Goal: Task Accomplishment & Management: Complete application form

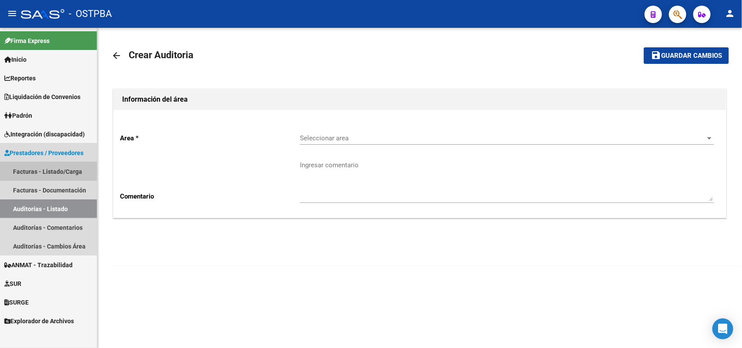
drag, startPoint x: 57, startPoint y: 168, endPoint x: 86, endPoint y: 135, distance: 43.7
click at [57, 166] on link "Facturas - Listado/Carga" at bounding box center [48, 171] width 97 height 19
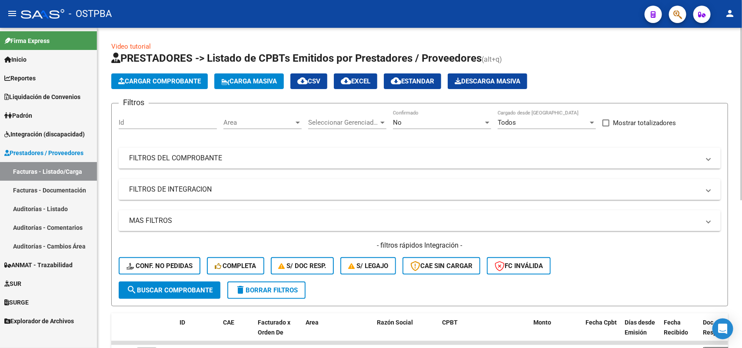
click at [486, 120] on div at bounding box center [487, 122] width 8 height 7
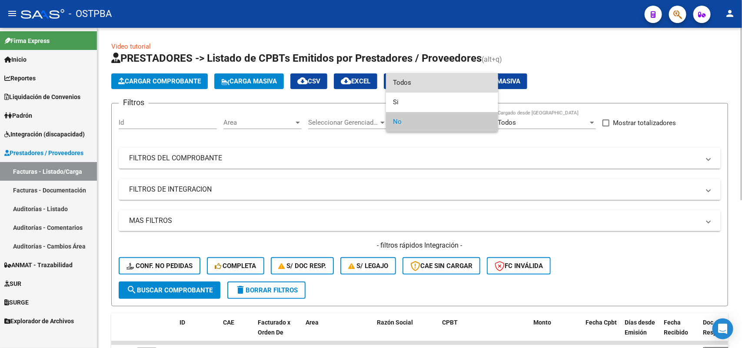
drag, startPoint x: 430, startPoint y: 79, endPoint x: 425, endPoint y: 80, distance: 4.9
click at [429, 79] on span "Todos" at bounding box center [442, 83] width 98 height 20
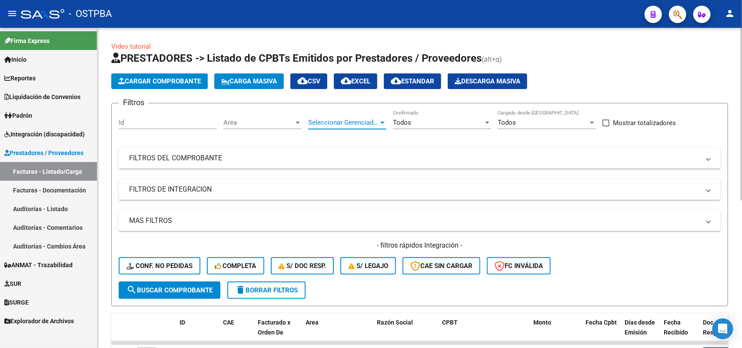
click at [385, 121] on div at bounding box center [383, 122] width 8 height 7
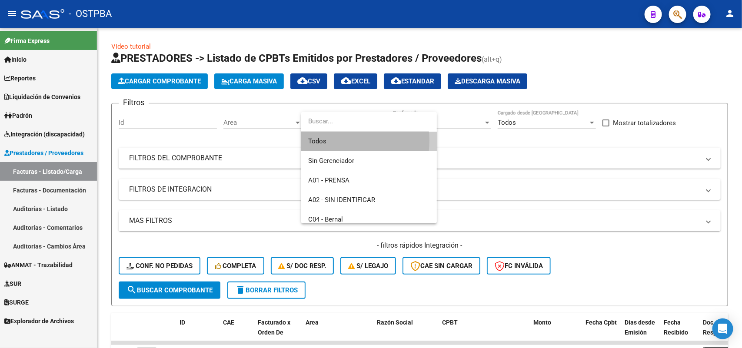
drag, startPoint x: 322, startPoint y: 140, endPoint x: 310, endPoint y: 130, distance: 16.0
click at [321, 140] on span "Todos" at bounding box center [369, 142] width 122 height 20
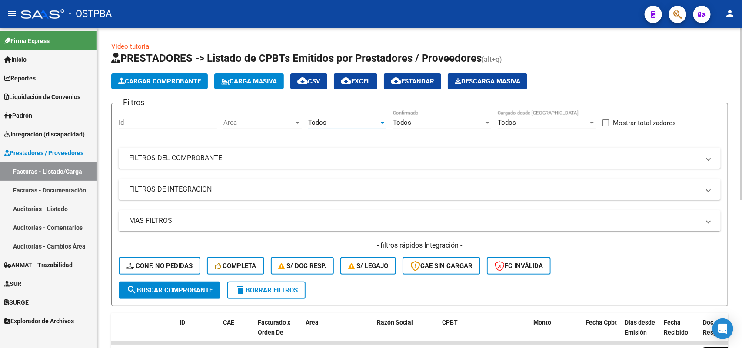
click at [299, 122] on div at bounding box center [298, 123] width 4 height 2
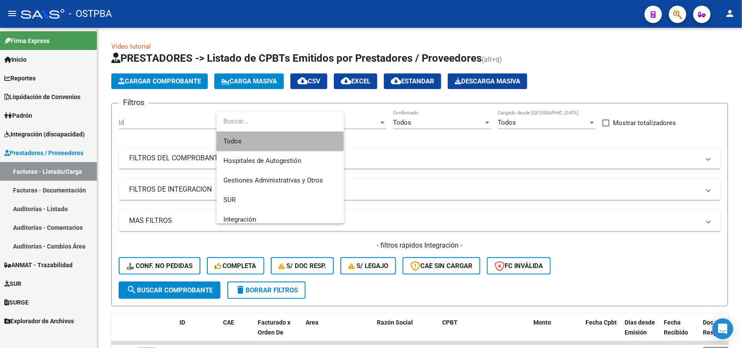
click at [261, 142] on span "Todos" at bounding box center [279, 142] width 113 height 20
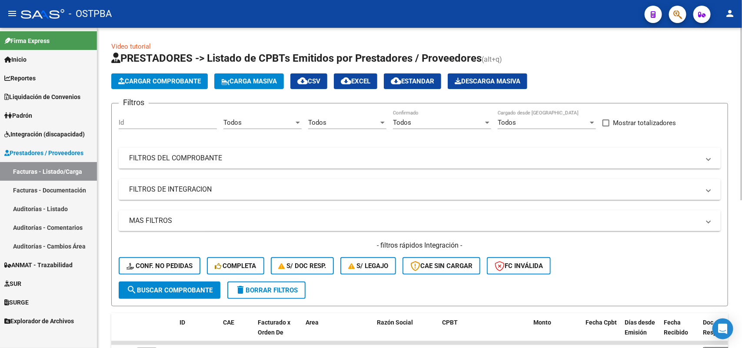
click at [202, 157] on mat-panel-title "FILTROS DEL COMPROBANTE" at bounding box center [414, 158] width 571 height 10
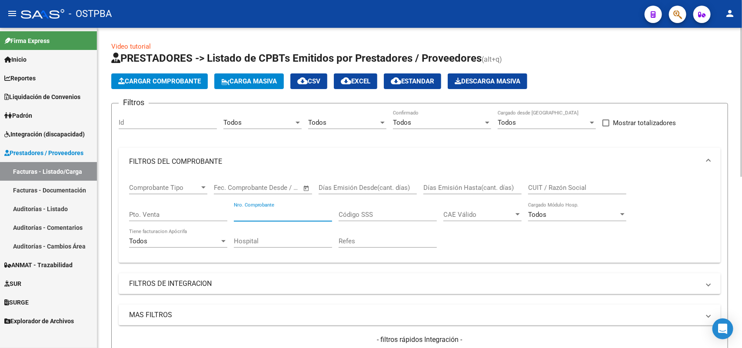
click at [288, 215] on input "Nro. Comprobante" at bounding box center [283, 215] width 98 height 8
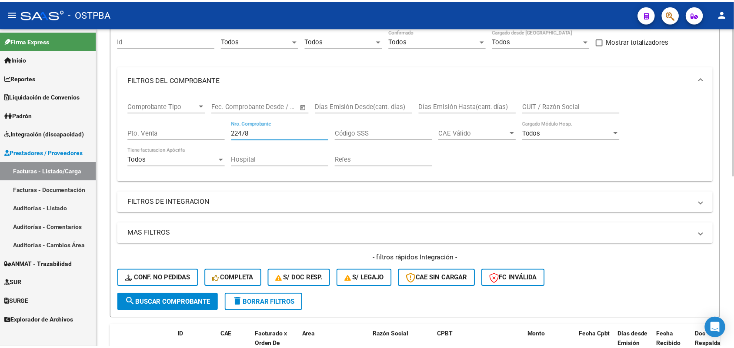
scroll to position [163, 0]
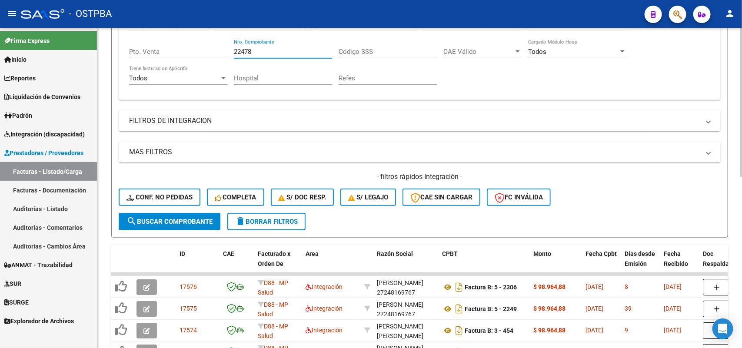
type input "22478"
click at [187, 220] on span "search Buscar Comprobante" at bounding box center [170, 222] width 86 height 8
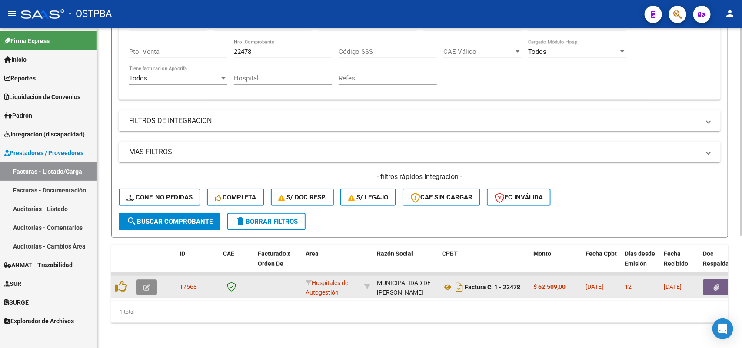
click at [146, 285] on icon "button" at bounding box center [146, 287] width 7 height 7
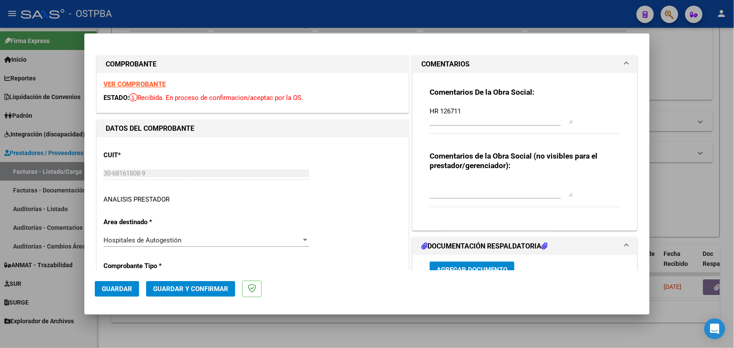
type input "[DATE]"
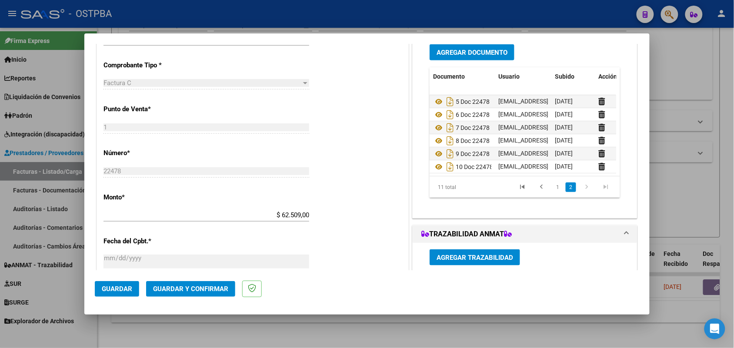
scroll to position [74, 52]
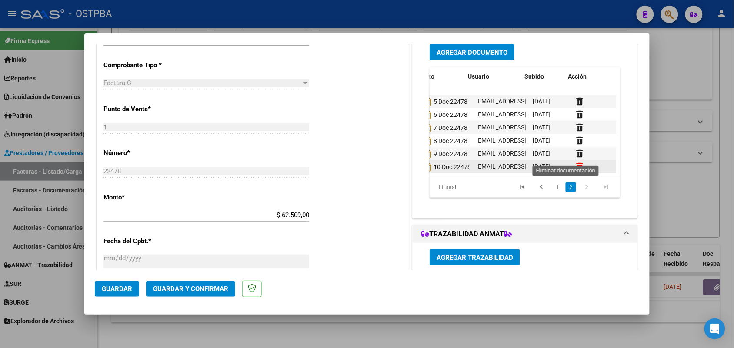
click at [576, 163] on icon at bounding box center [579, 167] width 7 height 8
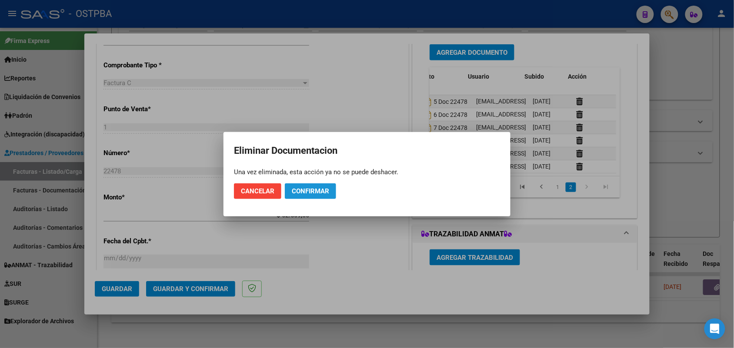
click at [316, 189] on span "Confirmar" at bounding box center [310, 191] width 37 height 8
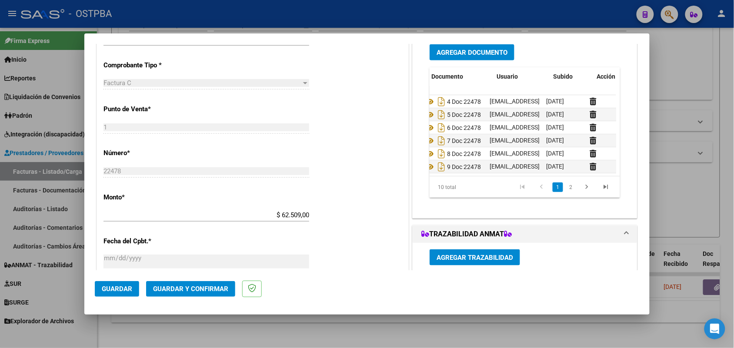
scroll to position [61, 0]
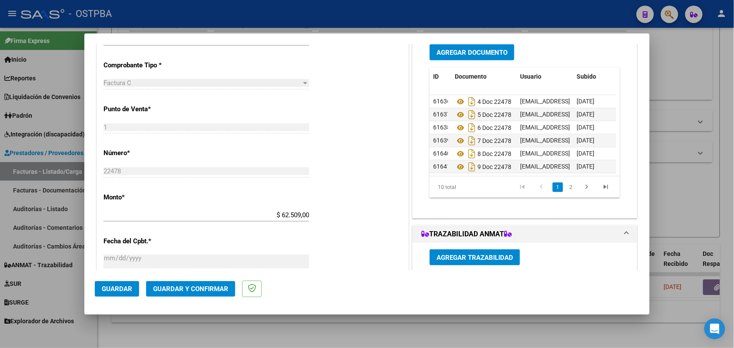
click at [603, 163] on datatable-body "61636 4 Doc 22478 [EMAIL_ADDRESS][DOMAIN_NAME] - [PERSON_NAME] [DATE] 61637 5 D…" at bounding box center [523, 135] width 186 height 81
click at [623, 166] on div "Agregar Documento ID Documento Usuario Subido Acción 61632 Hr 126711 [EMAIL_ADD…" at bounding box center [525, 128] width 224 height 180
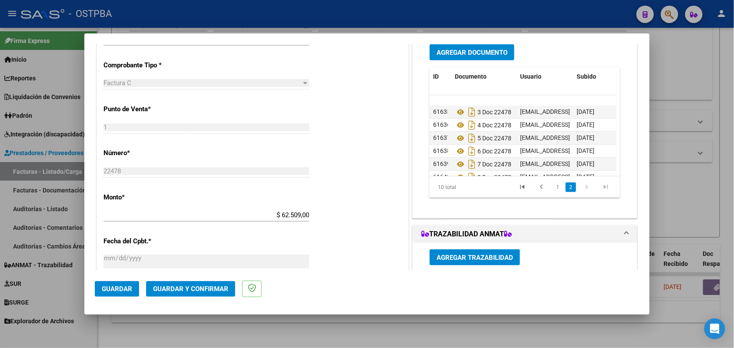
scroll to position [61, 0]
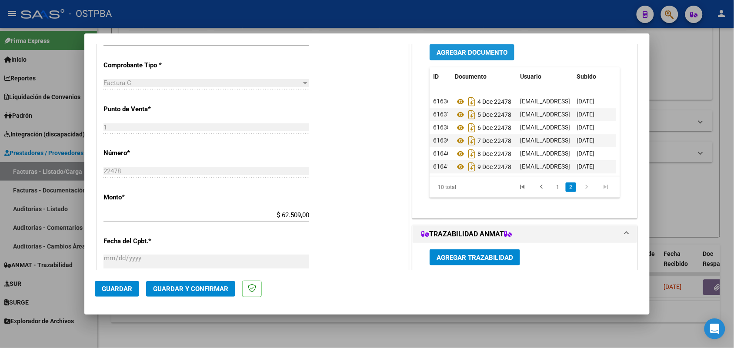
click at [470, 50] on span "Agregar Documento" at bounding box center [471, 53] width 71 height 8
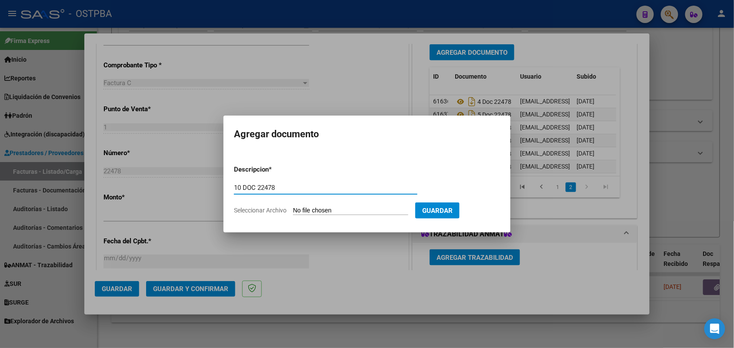
type input "10 DOC 22478"
click at [297, 212] on input "Seleccionar Archivo" at bounding box center [350, 211] width 115 height 8
type input "C:\fakepath\10 DOC 22478.pdf"
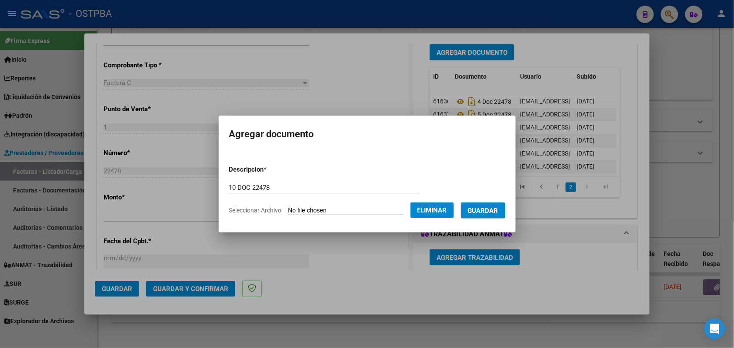
click at [483, 209] on span "Guardar" at bounding box center [483, 211] width 30 height 8
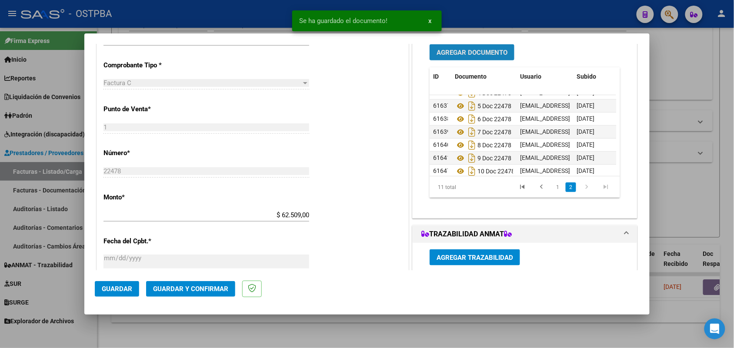
click at [456, 51] on span "Agregar Documento" at bounding box center [471, 53] width 71 height 8
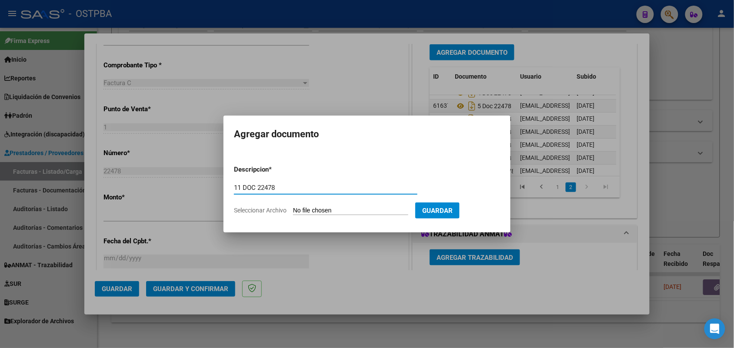
type input "11 DOC 22478"
click at [300, 211] on input "Seleccionar Archivo" at bounding box center [350, 211] width 115 height 8
type input "C:\fakepath\11 DOC 22478.pdf"
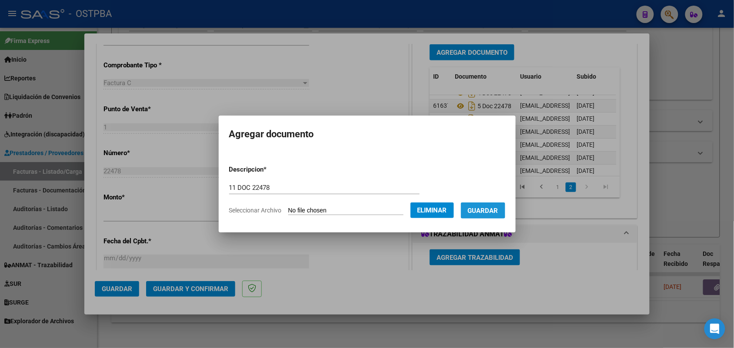
click at [483, 210] on span "Guardar" at bounding box center [483, 211] width 30 height 8
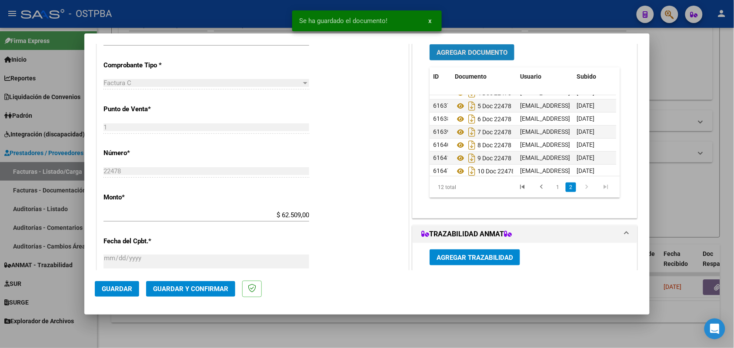
click at [470, 57] on button "Agregar Documento" at bounding box center [472, 52] width 85 height 16
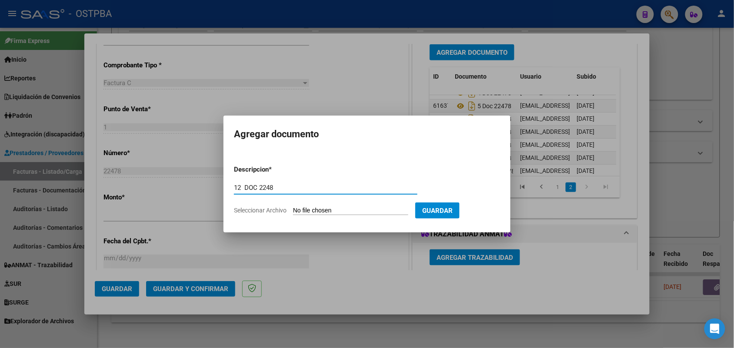
type input "12 DOC 2248"
click at [301, 211] on input "Seleccionar Archivo" at bounding box center [350, 211] width 115 height 8
type input "C:\fakepath\12 DOC 22478.pdf"
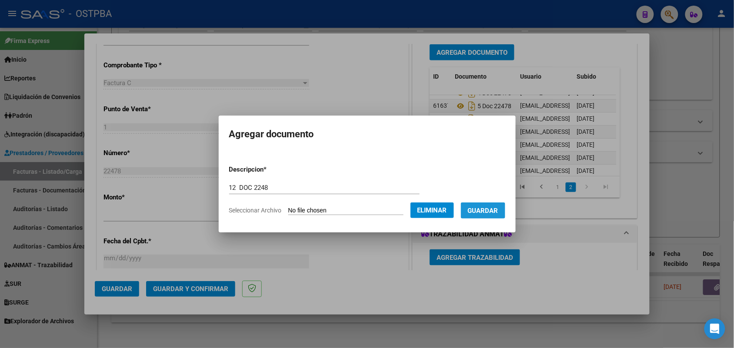
click at [488, 212] on span "Guardar" at bounding box center [483, 211] width 30 height 8
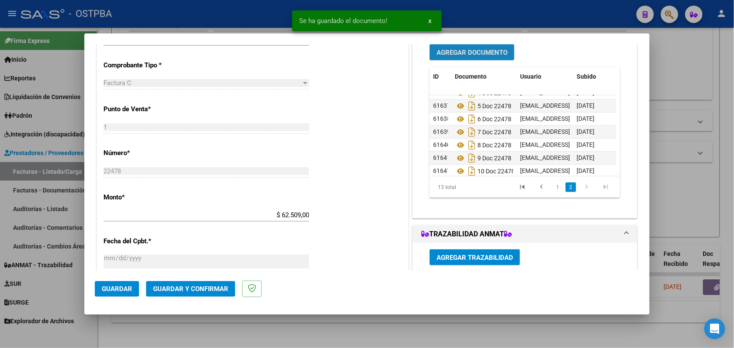
click at [459, 49] on span "Agregar Documento" at bounding box center [471, 53] width 71 height 8
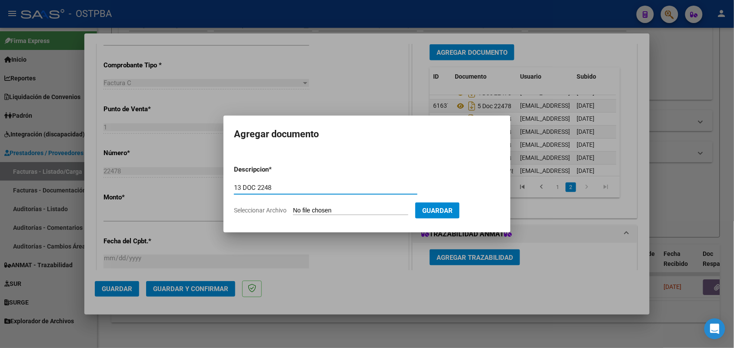
type input "13 DOC 2248"
click at [294, 209] on input "Seleccionar Archivo" at bounding box center [350, 211] width 115 height 8
type input "C:\fakepath\13 DOC 22478.pdf"
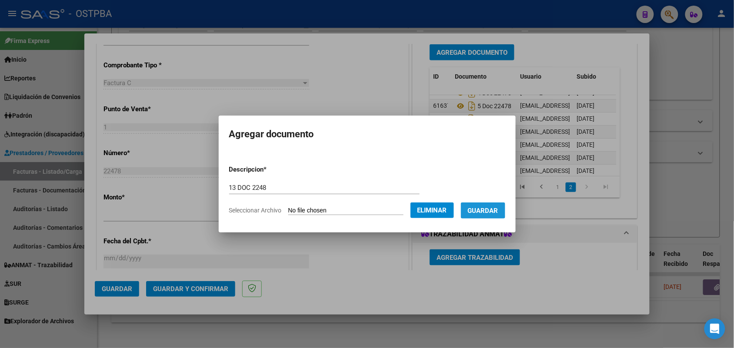
click at [484, 209] on span "Guardar" at bounding box center [483, 211] width 30 height 8
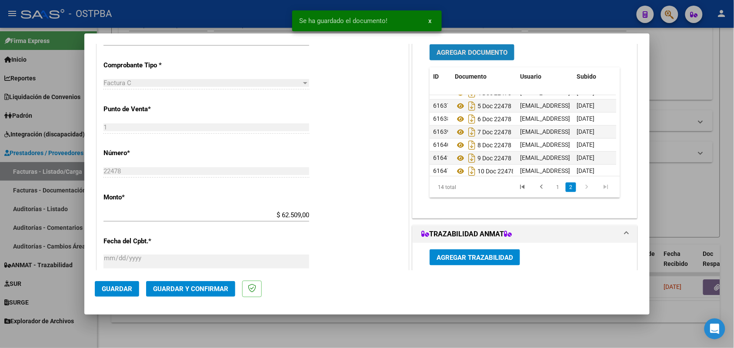
click at [479, 47] on button "Agregar Documento" at bounding box center [472, 52] width 85 height 16
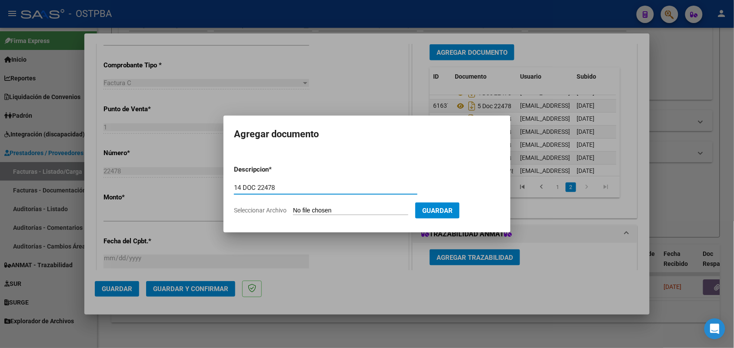
type input "14 DOC 22478"
click at [301, 204] on form "Descripcion * 14 DOC 22478 Escriba aquí una descripcion Seleccionar Archivo Gua…" at bounding box center [367, 189] width 266 height 63
click at [298, 209] on input "Seleccionar Archivo" at bounding box center [350, 211] width 115 height 8
type input "C:\fakepath\14 DOC 22478.pdf"
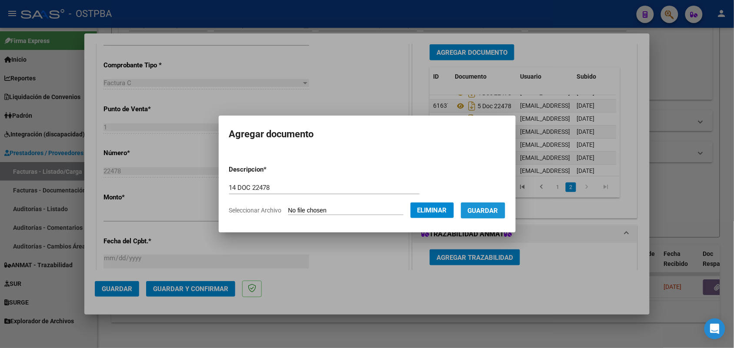
click at [493, 209] on span "Guardar" at bounding box center [483, 211] width 30 height 8
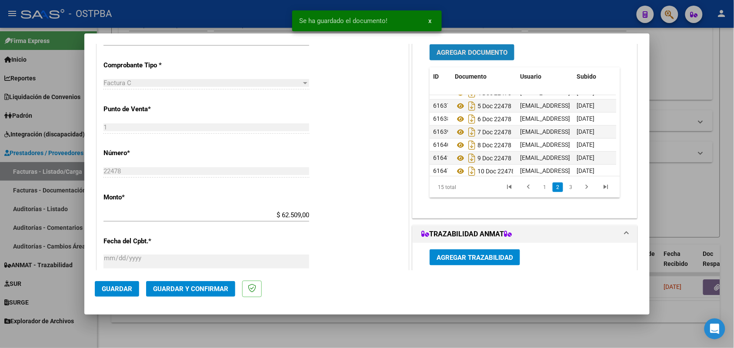
click at [474, 49] on span "Agregar Documento" at bounding box center [471, 53] width 71 height 8
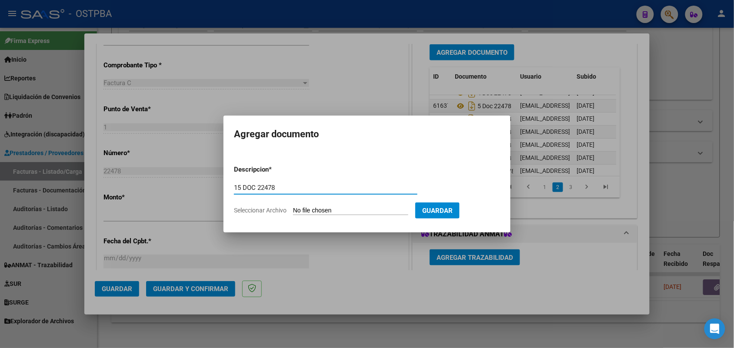
type input "15 DOC 22478"
click at [303, 207] on input "Seleccionar Archivo" at bounding box center [350, 211] width 115 height 8
type input "C:\fakepath\15 DOC 22478.pdf"
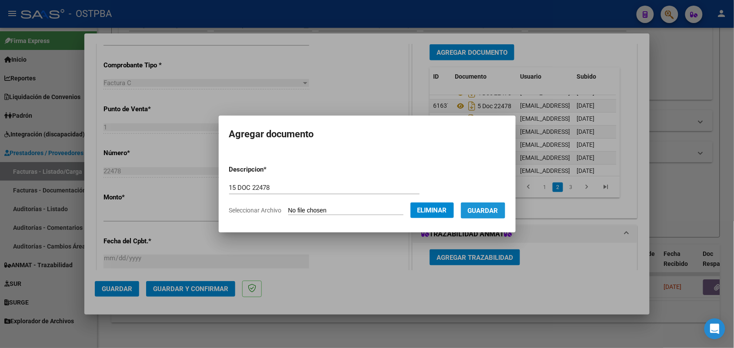
click at [493, 211] on span "Guardar" at bounding box center [483, 211] width 30 height 8
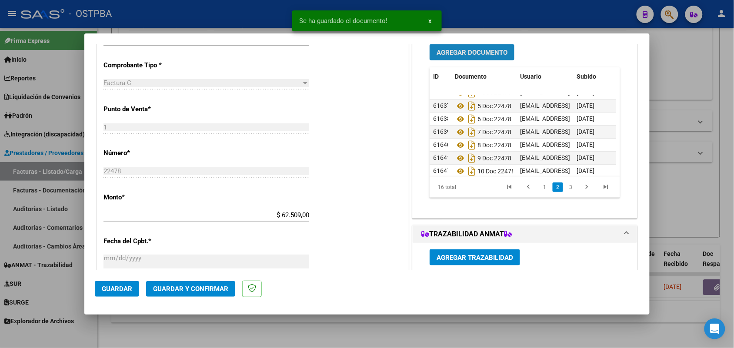
click at [470, 48] on button "Agregar Documento" at bounding box center [472, 52] width 85 height 16
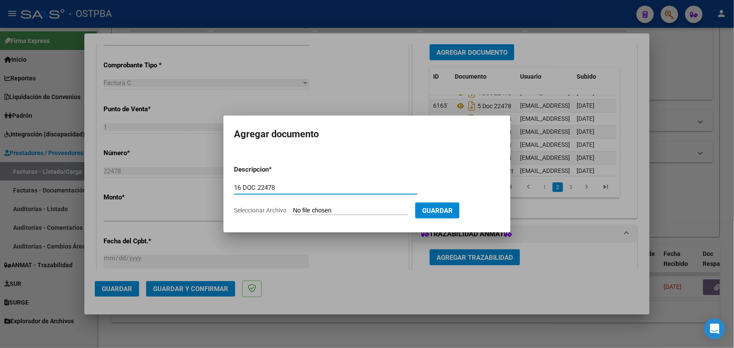
type input "16 DOC 22478"
click at [294, 210] on input "Seleccionar Archivo" at bounding box center [350, 211] width 115 height 8
type input "C:\fakepath\16 DOC 22478.pdf"
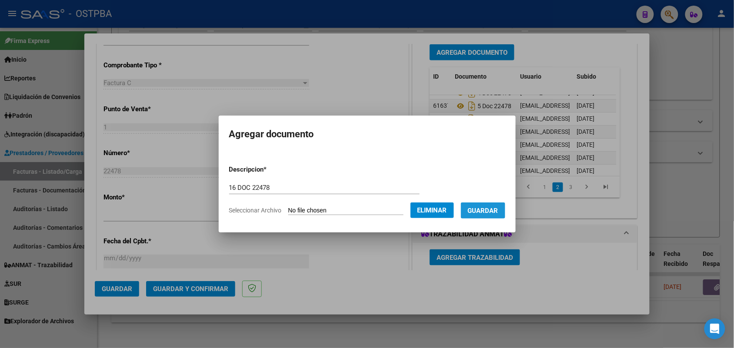
click at [496, 207] on span "Guardar" at bounding box center [483, 211] width 30 height 8
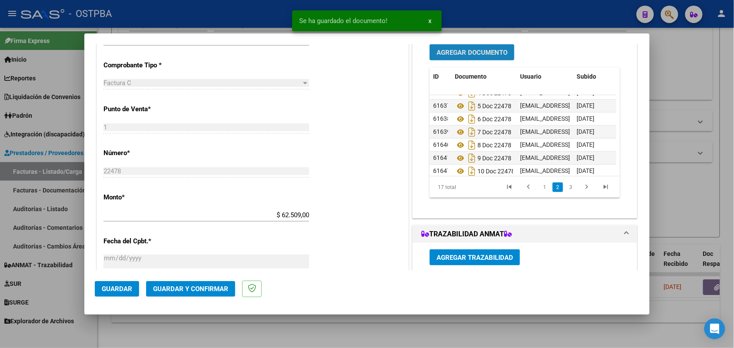
click at [468, 48] on button "Agregar Documento" at bounding box center [472, 52] width 85 height 16
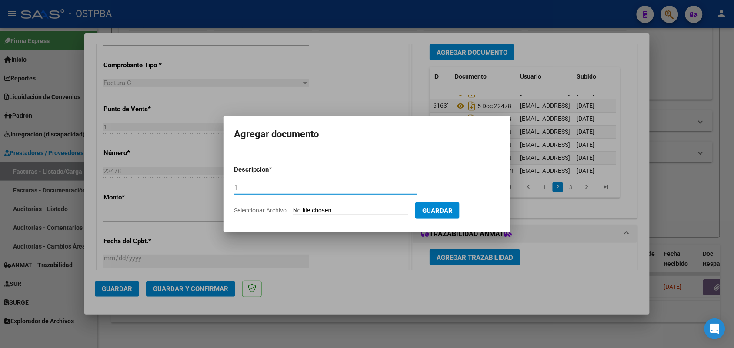
type input "1"
click at [556, 228] on div at bounding box center [367, 174] width 734 height 348
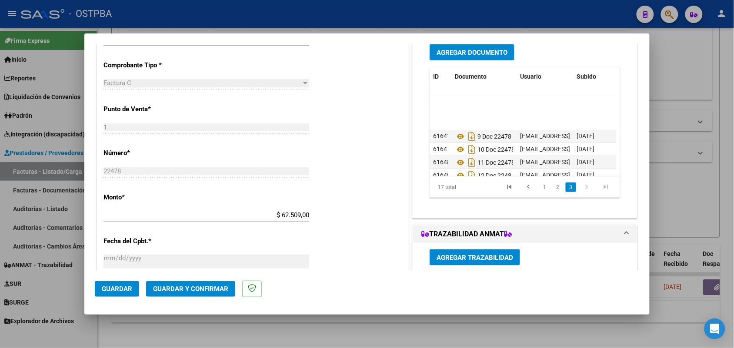
scroll to position [152, 0]
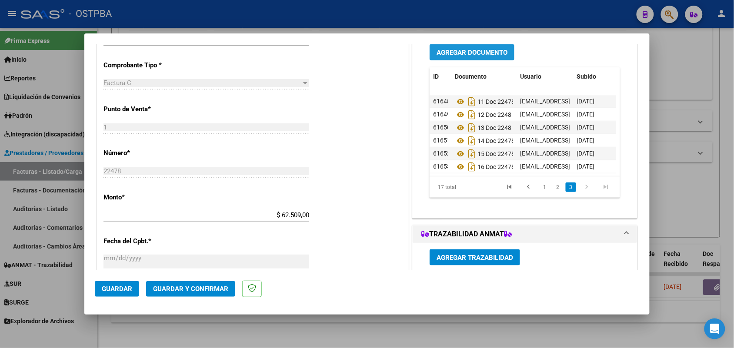
click at [459, 53] on span "Agregar Documento" at bounding box center [471, 53] width 71 height 8
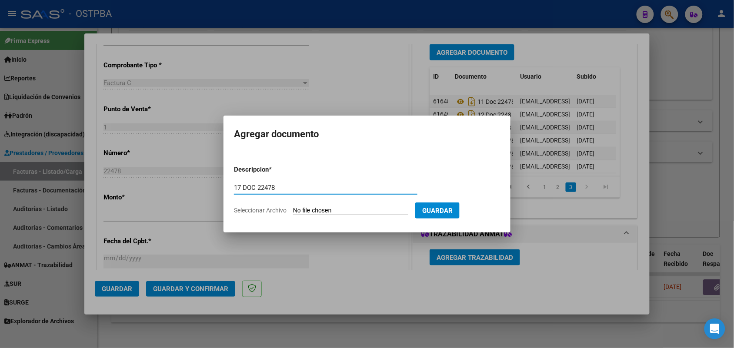
type input "17 DOC 22478"
click at [305, 209] on input "Seleccionar Archivo" at bounding box center [350, 211] width 115 height 8
type input "C:\fakepath\17 DOC 22478.pdf"
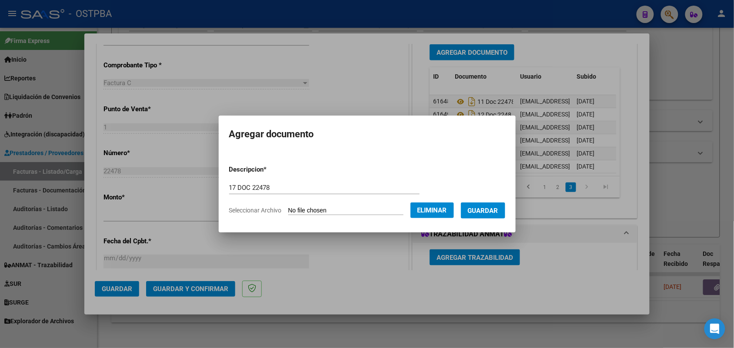
click at [489, 207] on span "Guardar" at bounding box center [483, 211] width 30 height 8
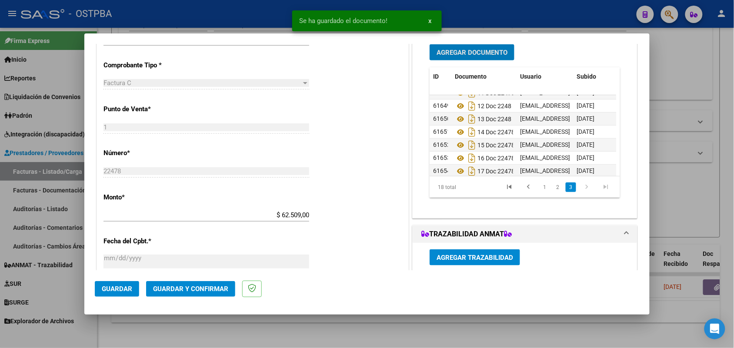
click at [453, 53] on span "Agregar Documento" at bounding box center [471, 53] width 71 height 8
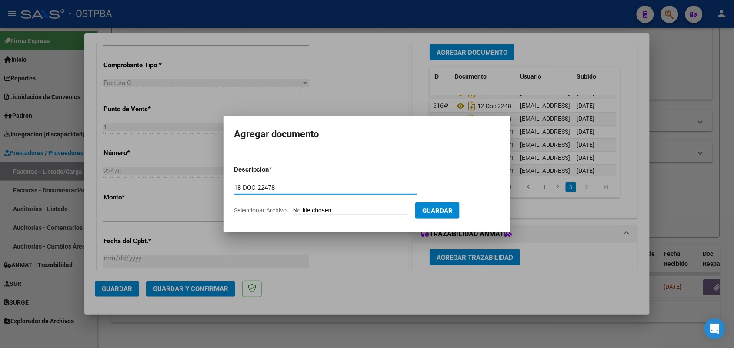
type input "18 DOC 22478"
click at [297, 210] on input "Seleccionar Archivo" at bounding box center [350, 211] width 115 height 8
type input "C:\fakepath\18 DOC 22478.pdf"
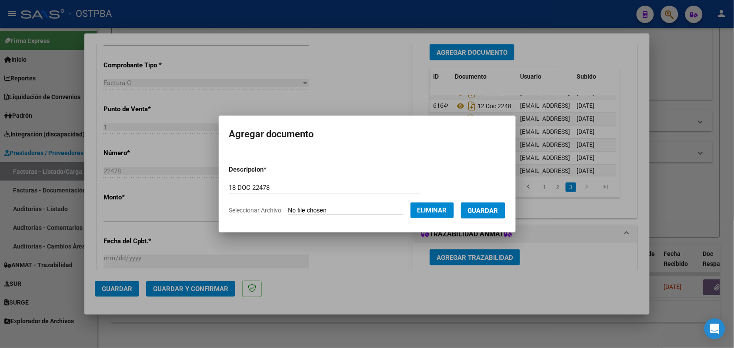
click at [488, 207] on span "Guardar" at bounding box center [483, 211] width 30 height 8
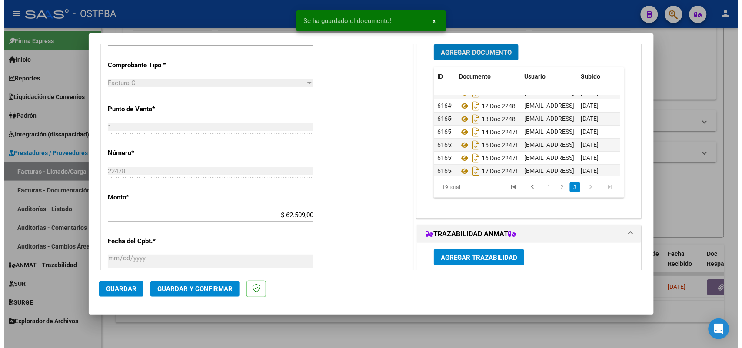
scroll to position [178, 0]
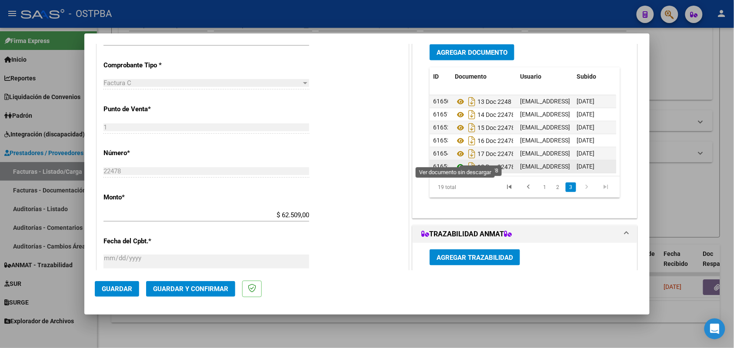
click at [456, 162] on icon at bounding box center [460, 167] width 11 height 10
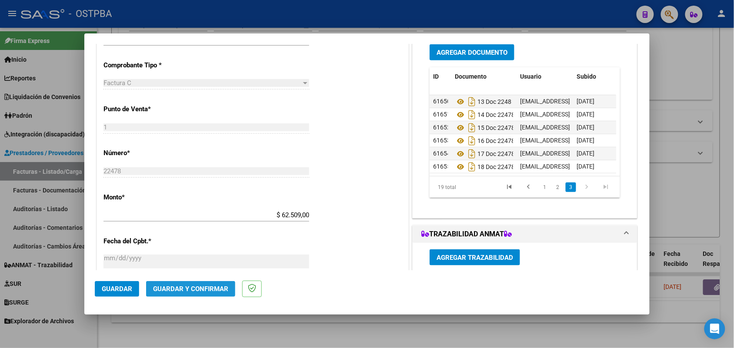
click at [201, 283] on button "Guardar y Confirmar" at bounding box center [190, 289] width 89 height 16
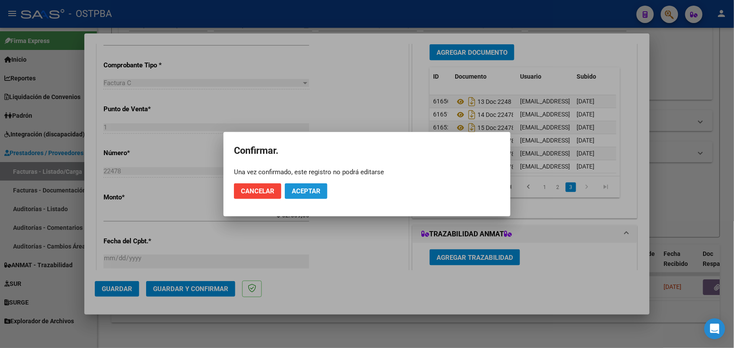
click at [313, 190] on span "Aceptar" at bounding box center [306, 191] width 29 height 8
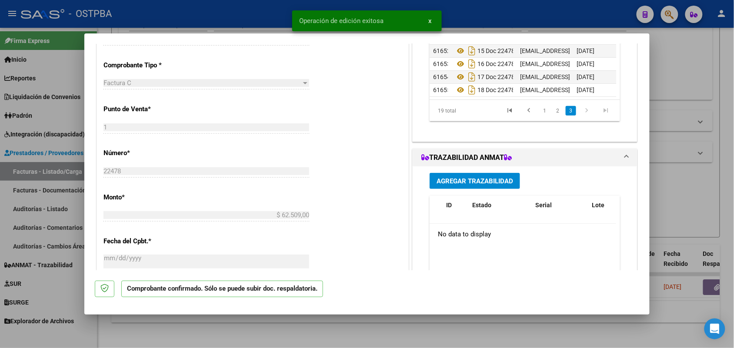
click at [57, 151] on div at bounding box center [367, 174] width 734 height 348
type input "$ 0,00"
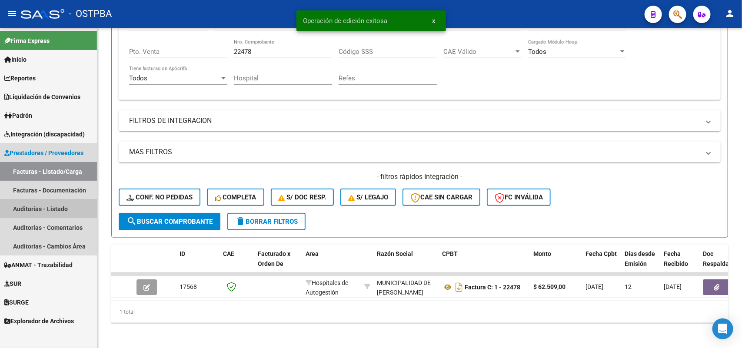
click at [55, 205] on link "Auditorías - Listado" at bounding box center [48, 209] width 97 height 19
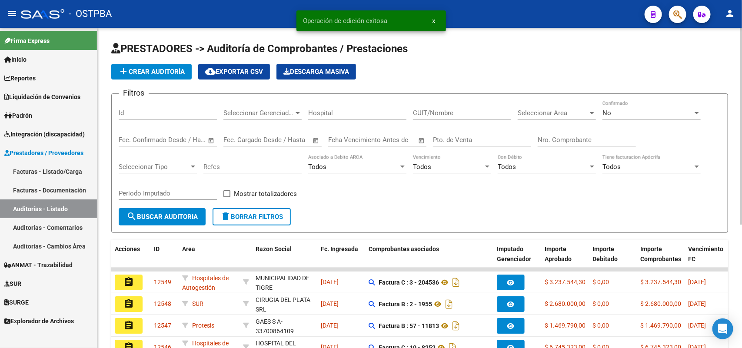
click at [170, 68] on span "add Crear Auditoría" at bounding box center [151, 72] width 67 height 8
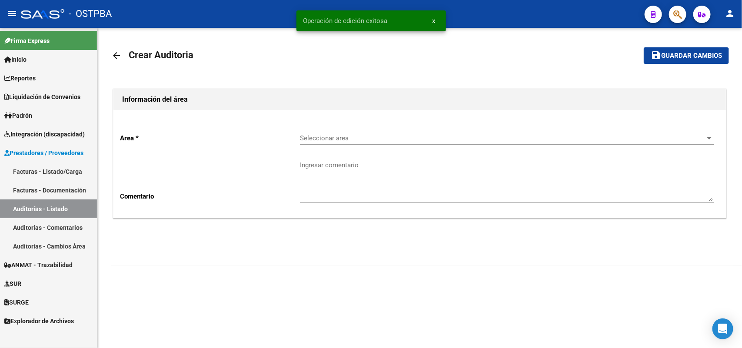
click at [336, 142] on span "Seleccionar area" at bounding box center [503, 138] width 406 height 8
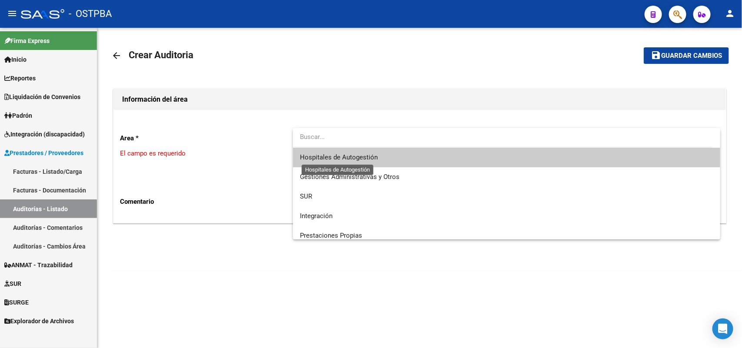
click at [338, 153] on span "Hospitales de Autogestión" at bounding box center [339, 157] width 78 height 8
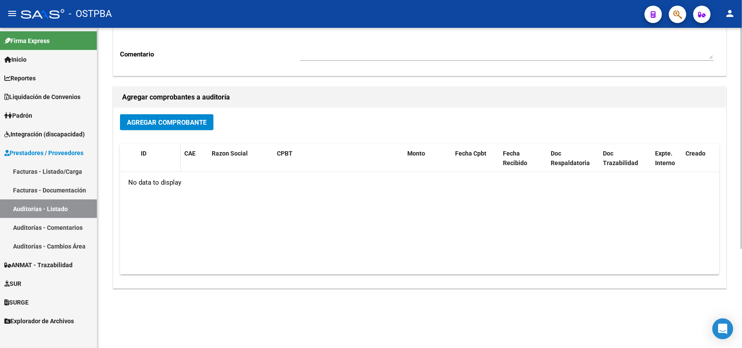
scroll to position [143, 0]
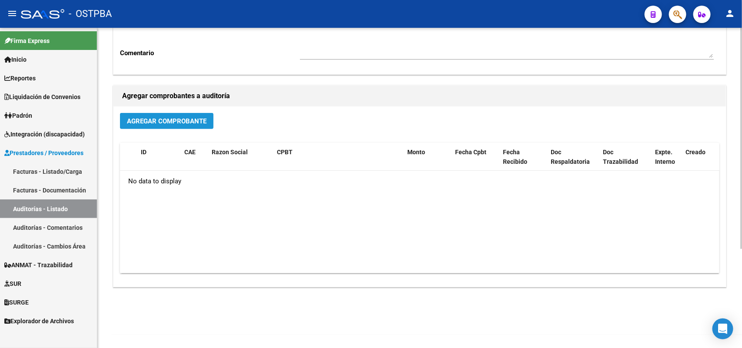
click at [172, 119] on span "Agregar Comprobante" at bounding box center [167, 121] width 80 height 8
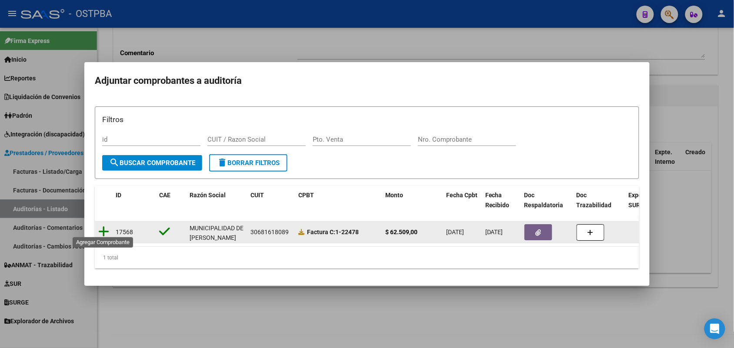
click at [103, 226] on icon at bounding box center [103, 232] width 11 height 12
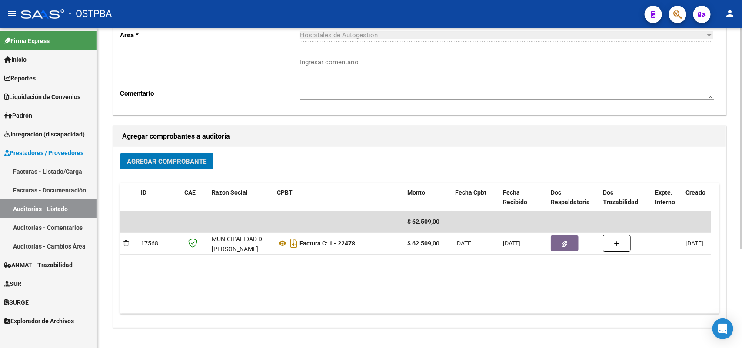
scroll to position [0, 0]
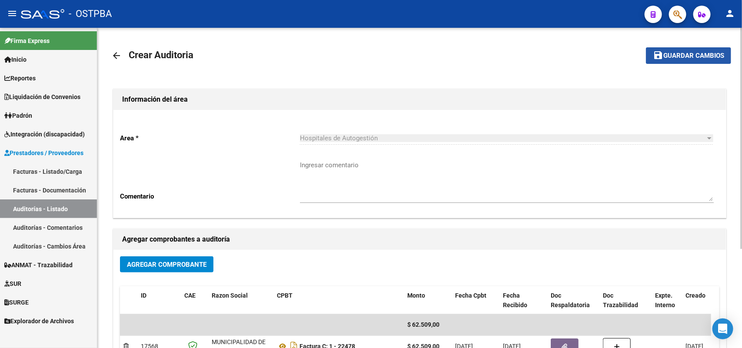
click at [676, 53] on span "Guardar cambios" at bounding box center [693, 56] width 61 height 8
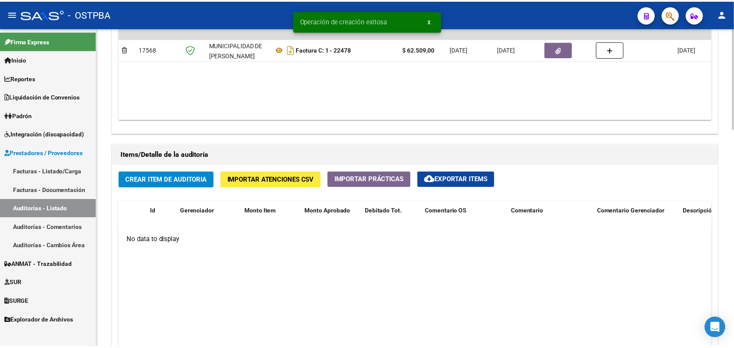
scroll to position [598, 0]
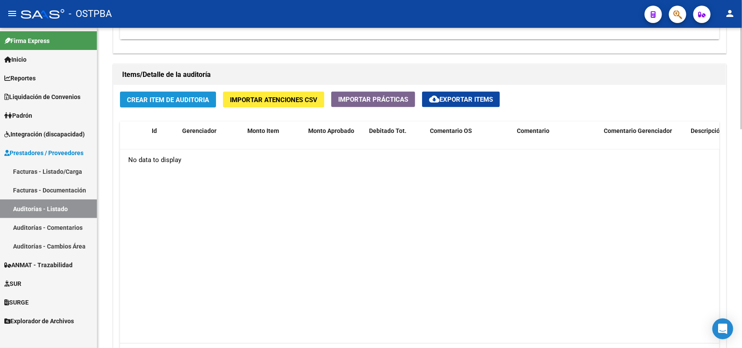
click at [170, 96] on span "Crear Item de Auditoria" at bounding box center [168, 100] width 82 height 8
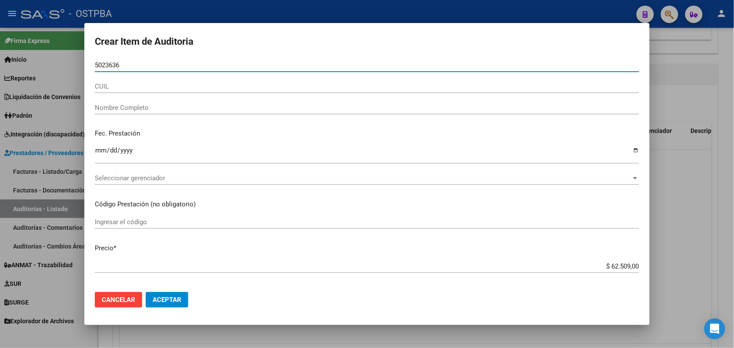
type input "50236367"
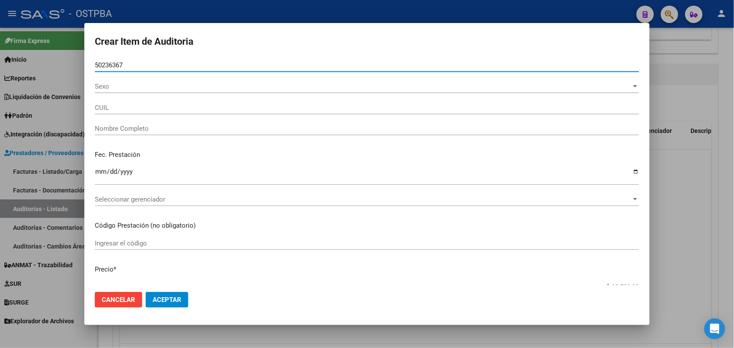
type input "27502363676"
type input "[PERSON_NAME]"
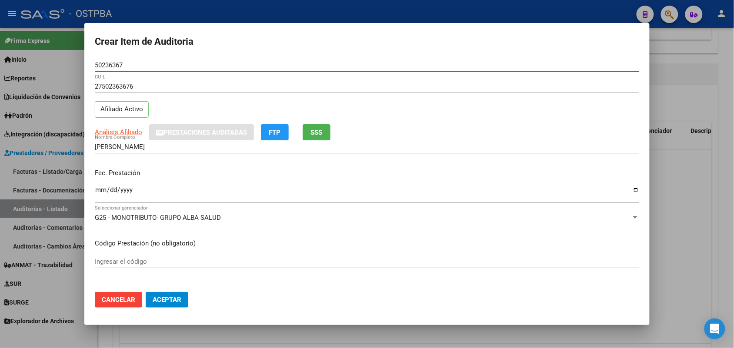
type input "50236367"
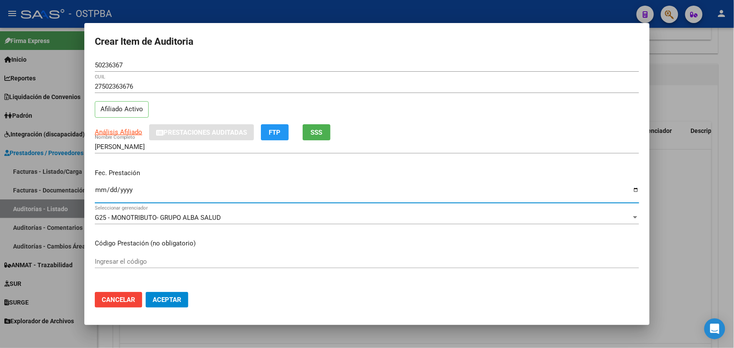
click at [101, 199] on input "Ingresar la fecha" at bounding box center [367, 193] width 544 height 14
type input "[DATE]"
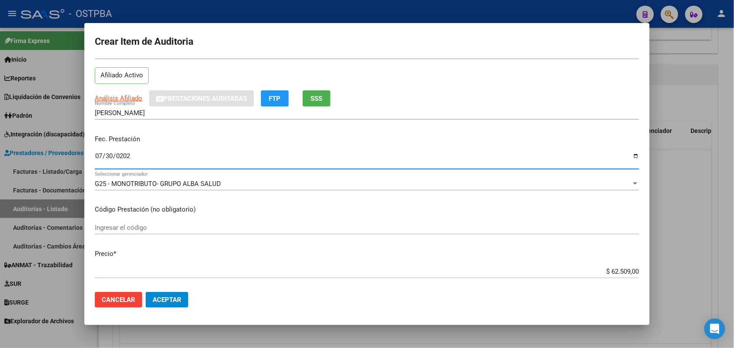
scroll to position [54, 0]
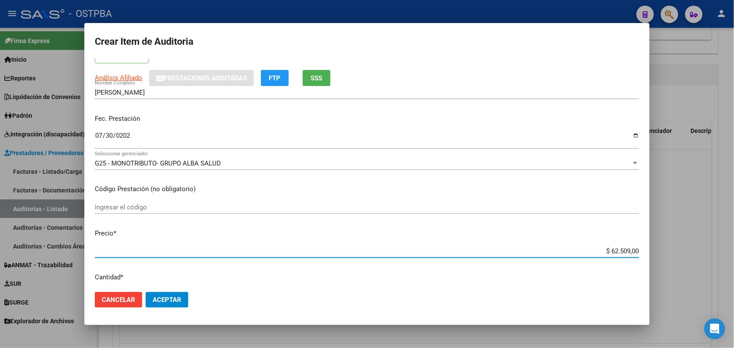
drag, startPoint x: 590, startPoint y: 251, endPoint x: 653, endPoint y: 257, distance: 63.4
click at [653, 257] on div "Crear Item de Auditoria 50236367 Nro Documento 27502363676 CUIL Afiliado Activo…" at bounding box center [367, 174] width 734 height 348
type input "$ 0,05"
type input "$ 0,59"
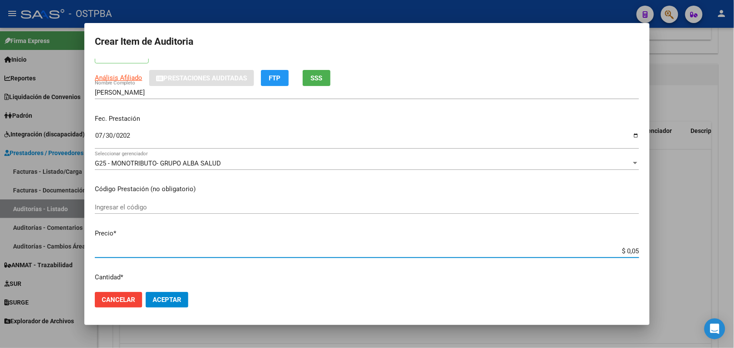
type input "$ 0,59"
type input "$ 5,90"
type input "$ 59,04"
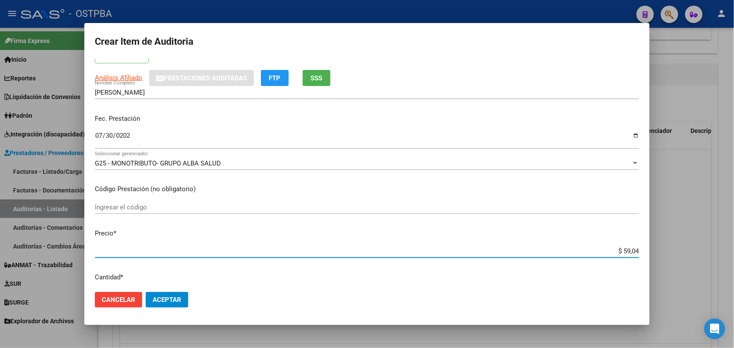
type input "$ 590,40"
type input "$ 5.904,00"
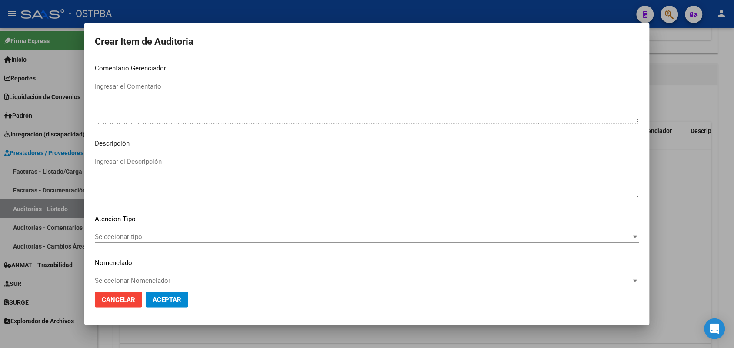
scroll to position [556, 0]
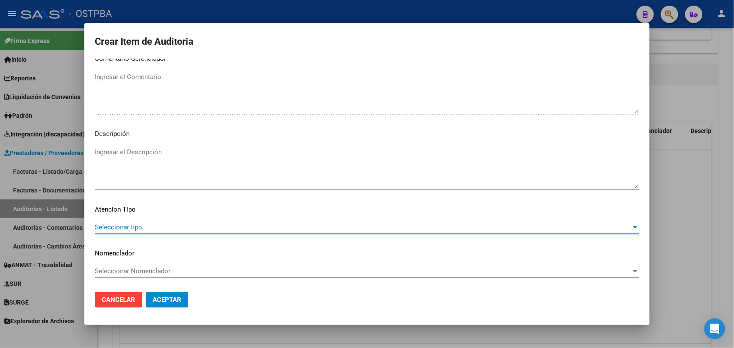
click at [133, 227] on span "Seleccionar tipo" at bounding box center [363, 227] width 536 height 8
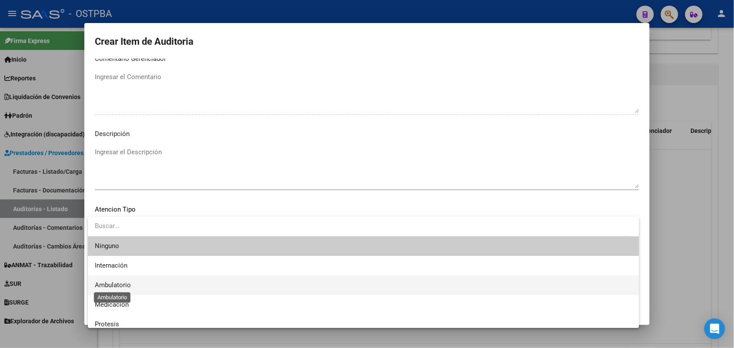
click at [120, 283] on span "Ambulatorio" at bounding box center [113, 285] width 36 height 8
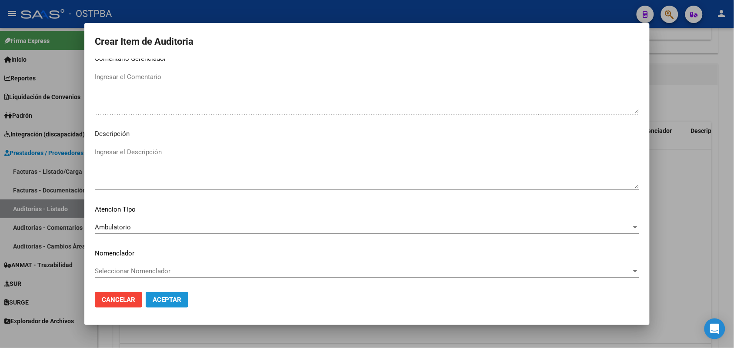
click at [173, 302] on span "Aceptar" at bounding box center [167, 300] width 29 height 8
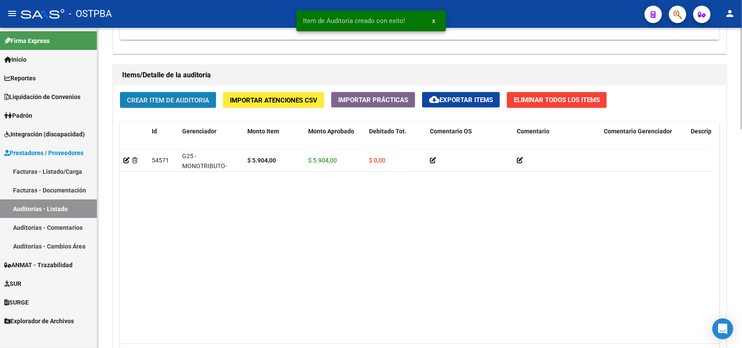
click at [190, 101] on span "Crear Item de Auditoria" at bounding box center [168, 101] width 82 height 8
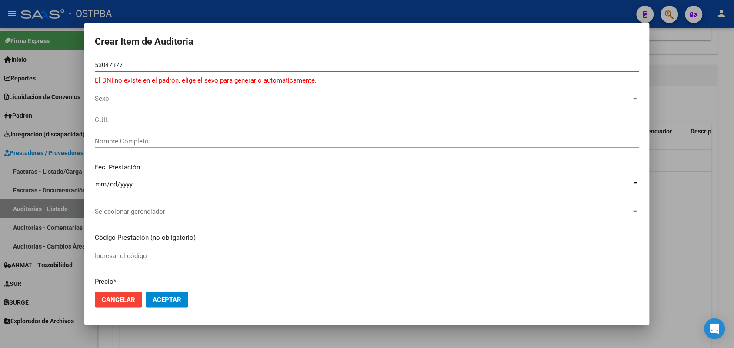
type input "53047377"
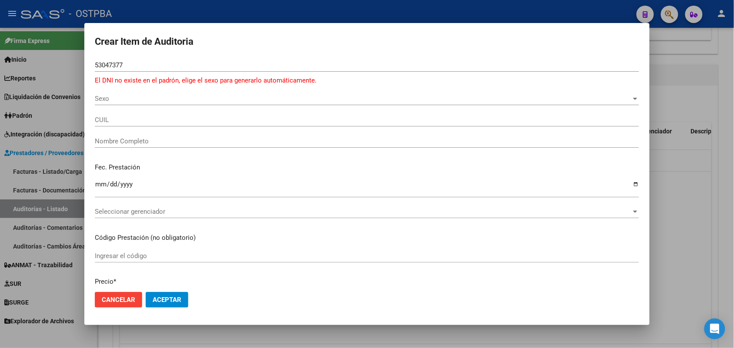
click at [56, 98] on div at bounding box center [367, 174] width 734 height 348
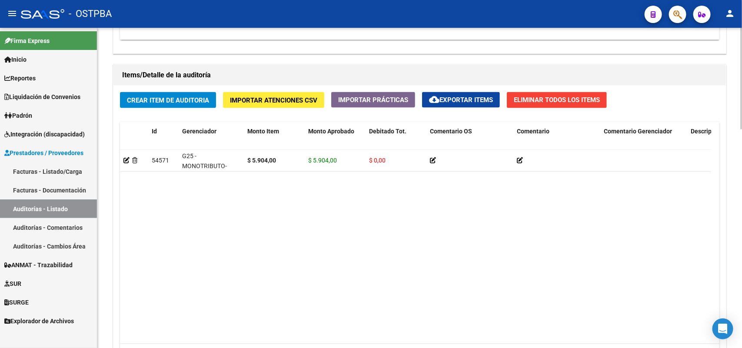
click at [170, 99] on span "Crear Item de Auditoria" at bounding box center [168, 101] width 82 height 8
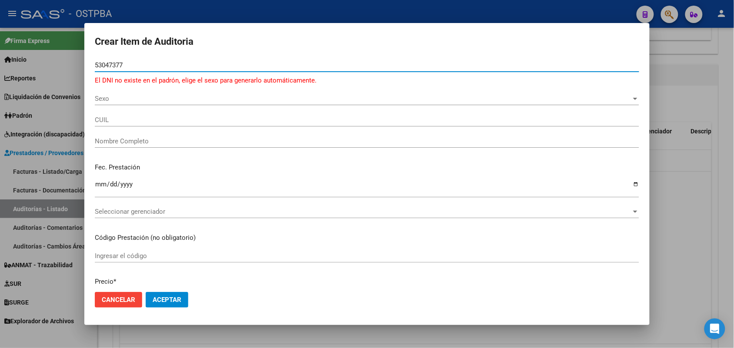
type input "53047377"
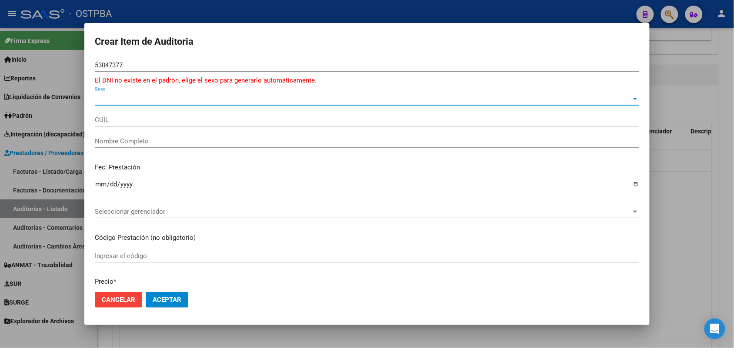
click at [106, 98] on span "Sexo" at bounding box center [363, 99] width 536 height 8
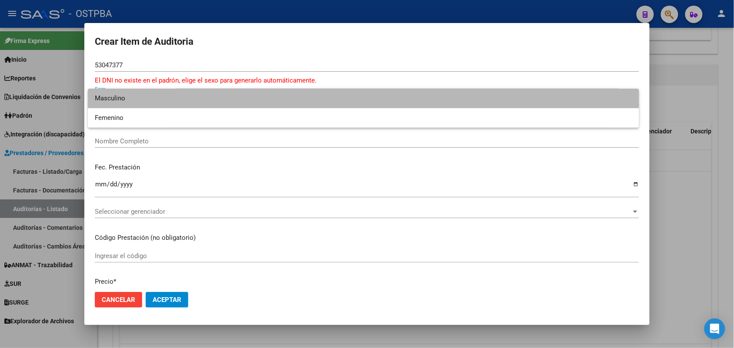
click at [132, 99] on span "Masculino" at bounding box center [363, 99] width 537 height 20
type input "20530473776"
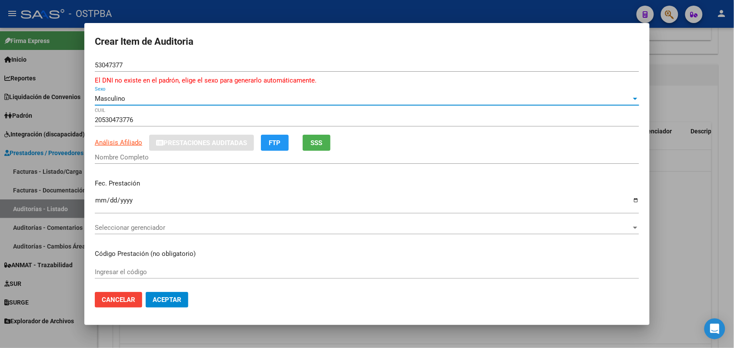
type input "[PERSON_NAME]"
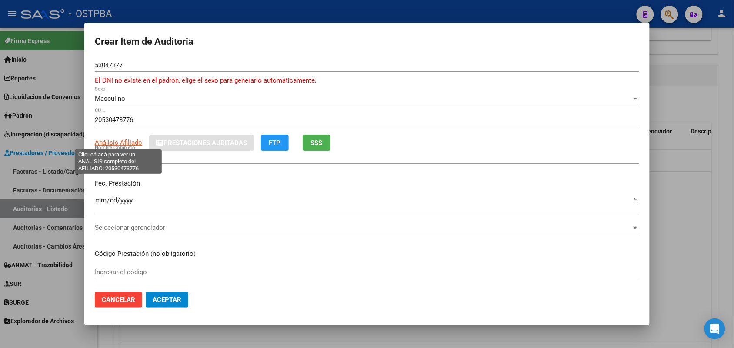
click at [127, 140] on span "Análisis Afiliado" at bounding box center [118, 143] width 47 height 8
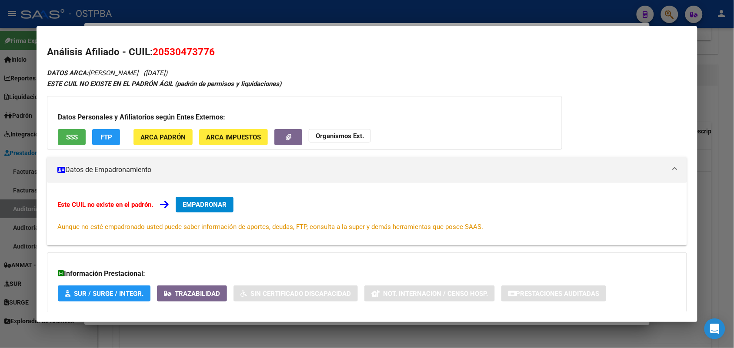
click at [76, 137] on button "SSS" at bounding box center [72, 137] width 28 height 16
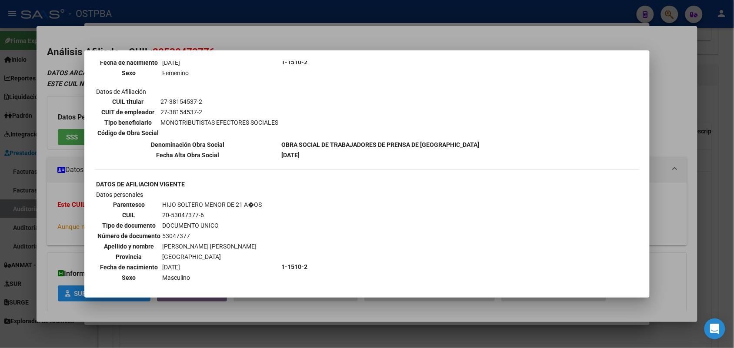
scroll to position [217, 0]
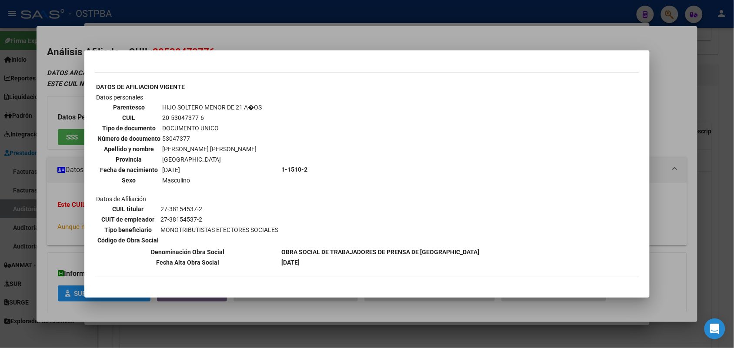
click at [65, 183] on div at bounding box center [367, 174] width 734 height 348
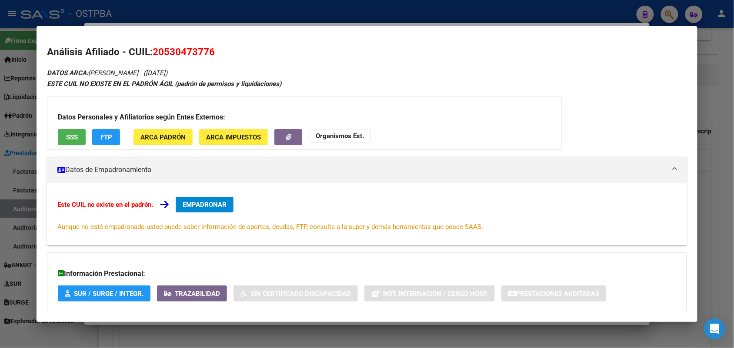
click at [16, 166] on div at bounding box center [367, 174] width 734 height 348
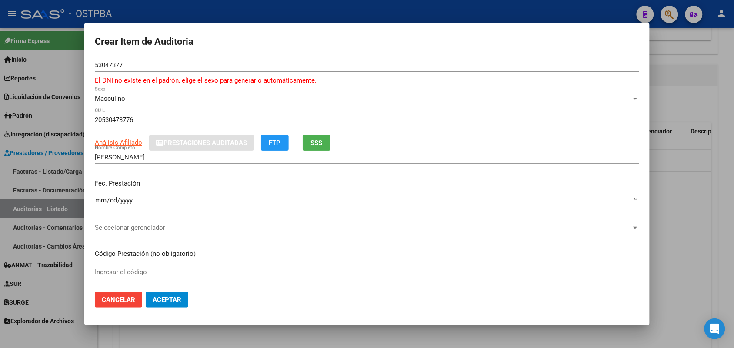
click at [29, 157] on div at bounding box center [367, 174] width 734 height 348
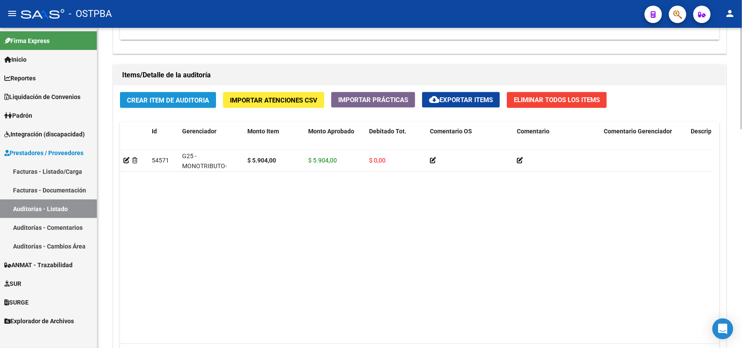
click at [178, 100] on span "Crear Item de Auditoria" at bounding box center [168, 101] width 82 height 8
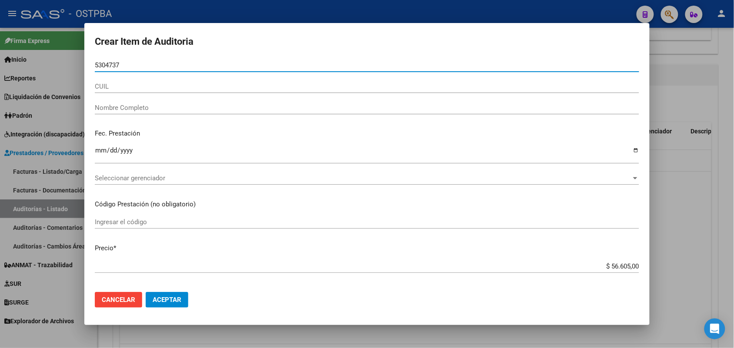
type input "53047377"
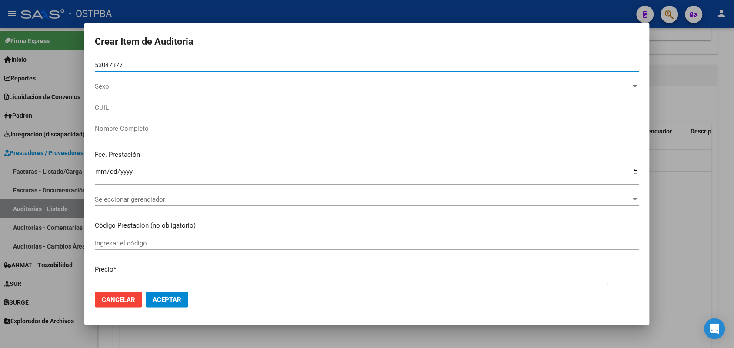
type input "20530473776"
type input "[PERSON_NAME]"
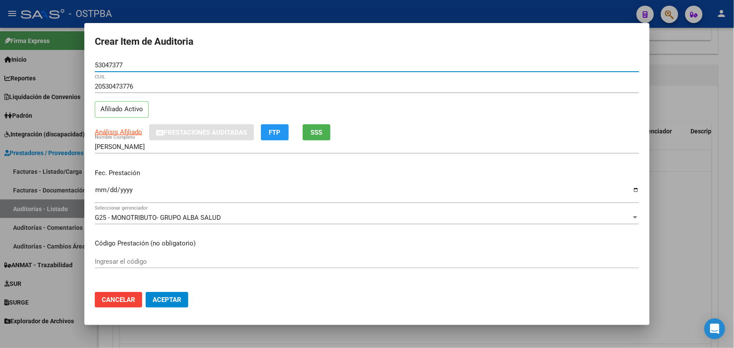
type input "53047377"
click at [103, 189] on input "Ingresar la fecha" at bounding box center [367, 193] width 544 height 14
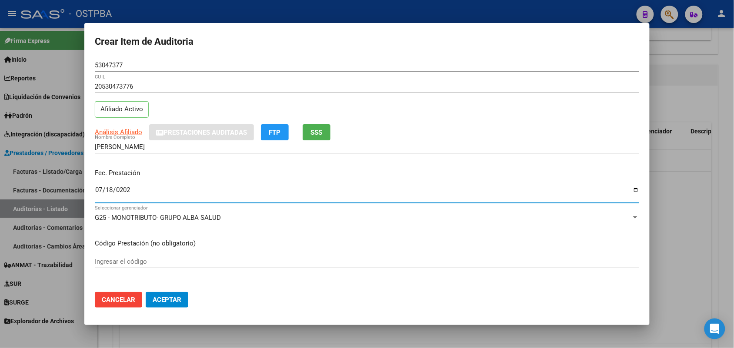
type input "[DATE]"
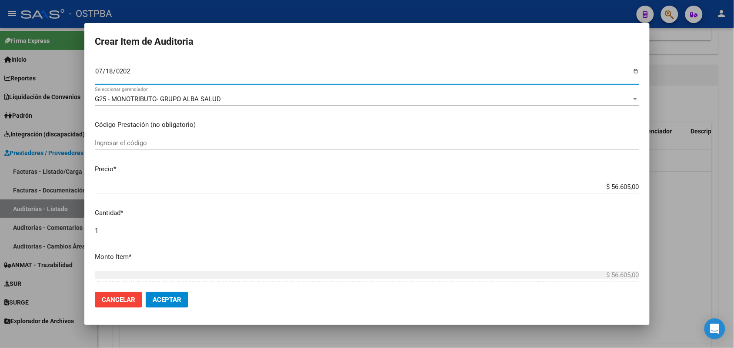
scroll to position [163, 0]
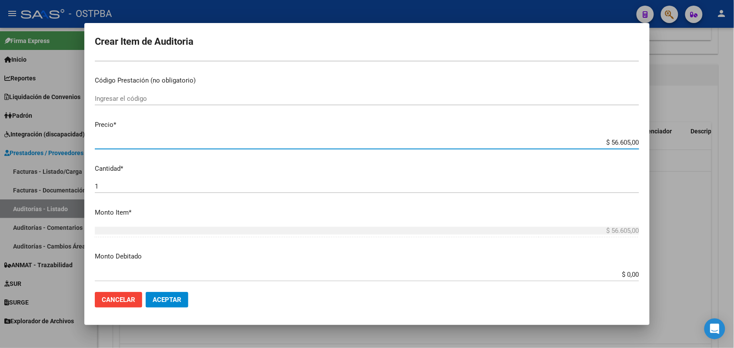
drag, startPoint x: 592, startPoint y: 140, endPoint x: 654, endPoint y: 147, distance: 62.5
click at [662, 148] on div "Crear Item de Auditoria 53047377 Nro Documento 20530473776 CUIL Afiliado Activo…" at bounding box center [367, 174] width 734 height 348
type input "$ 0,08"
type input "$ 0,86"
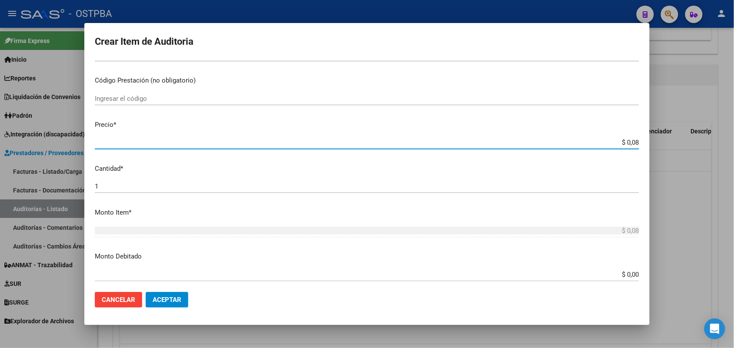
type input "$ 0,86"
type input "$ 8,69"
type input "$ 86,91"
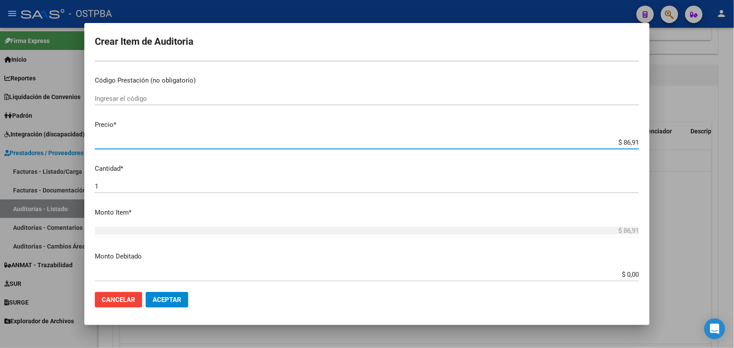
type input "$ 869,10"
type input "$ 8.691,00"
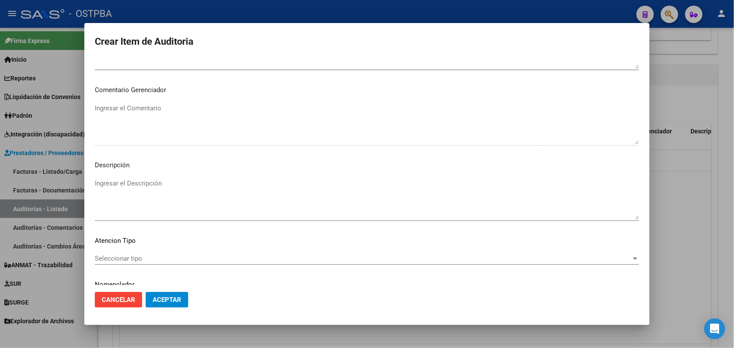
scroll to position [556, 0]
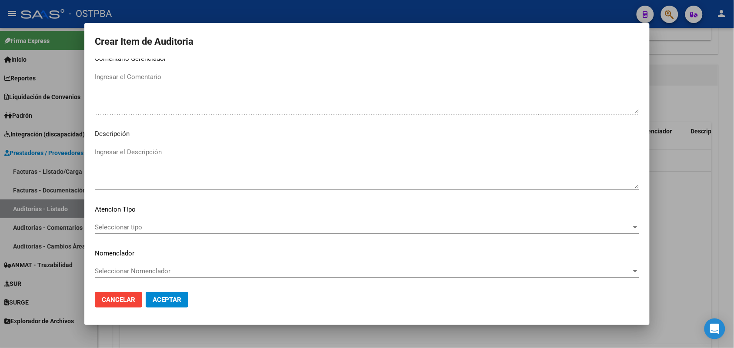
click at [136, 225] on span "Seleccionar tipo" at bounding box center [363, 227] width 536 height 8
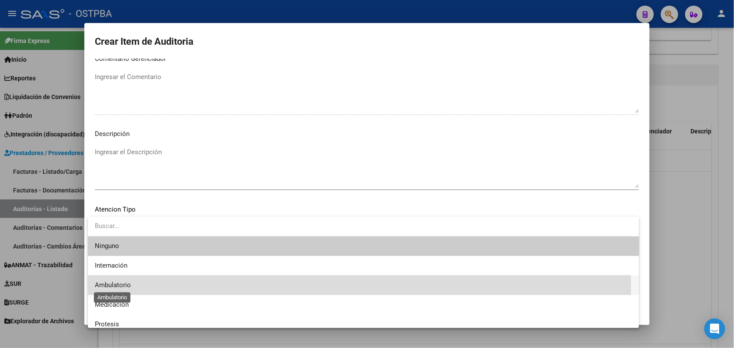
click at [123, 286] on span "Ambulatorio" at bounding box center [113, 285] width 36 height 8
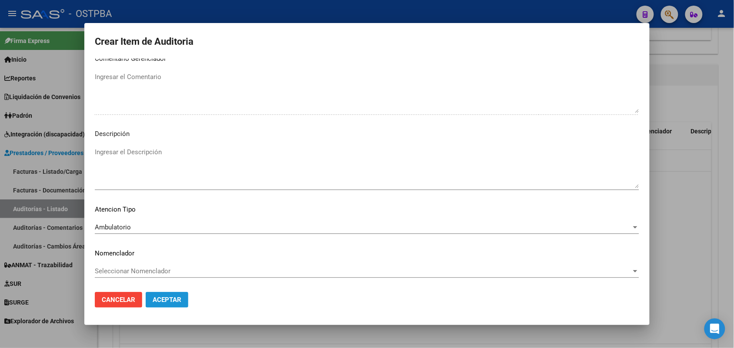
click at [161, 299] on span "Aceptar" at bounding box center [167, 300] width 29 height 8
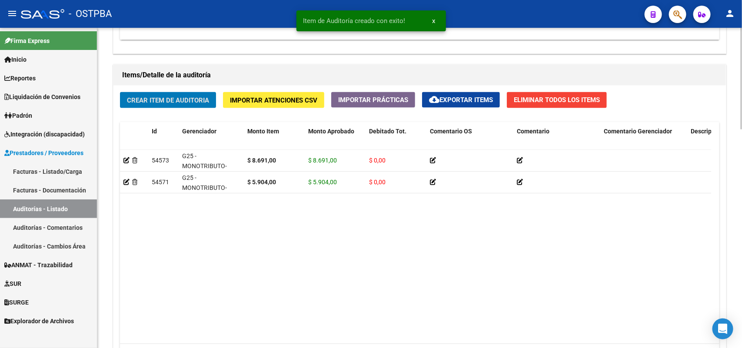
click at [173, 97] on span "Crear Item de Auditoria" at bounding box center [168, 101] width 82 height 8
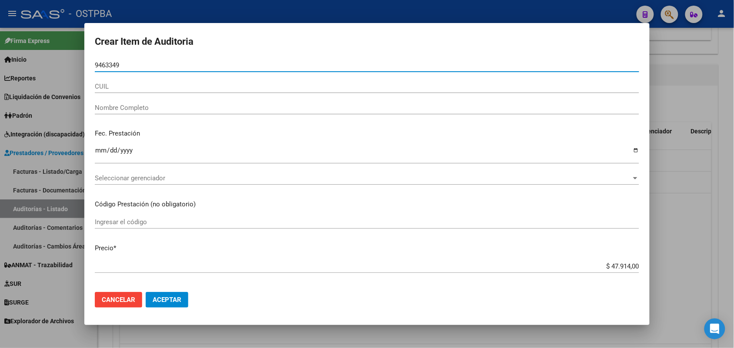
type input "94633493"
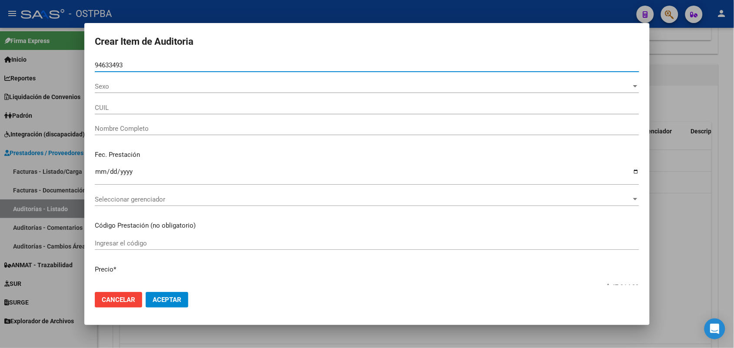
type input "27946334931"
type input "[PERSON_NAME] [PERSON_NAME]"
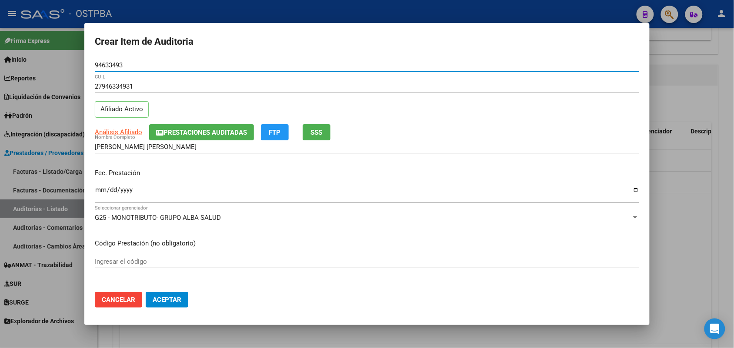
type input "94633493"
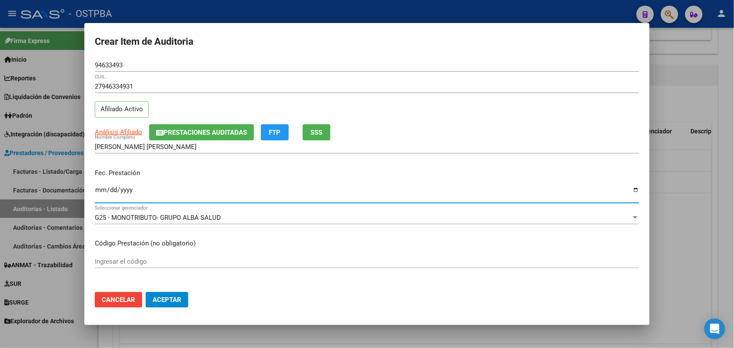
click at [100, 195] on input "Ingresar la fecha" at bounding box center [367, 193] width 544 height 14
type input "[DATE]"
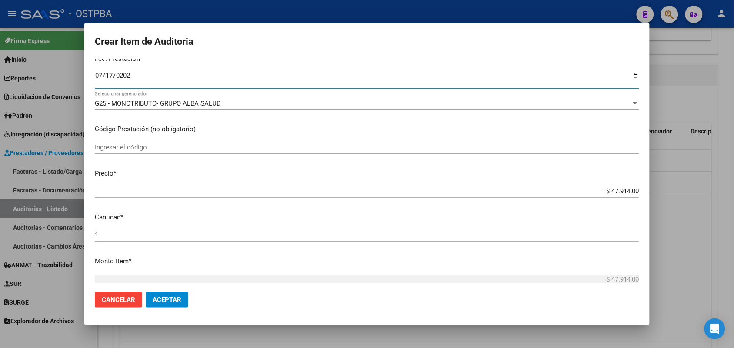
scroll to position [163, 0]
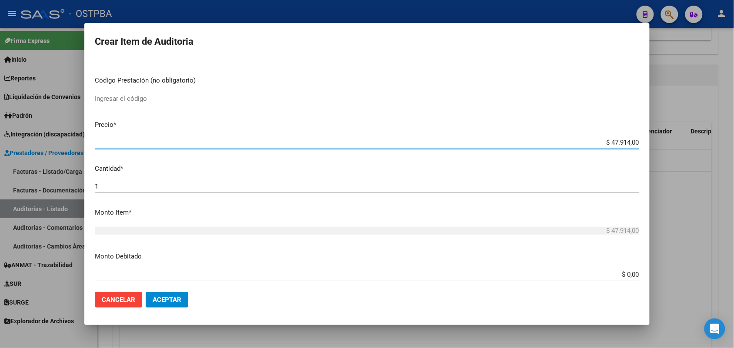
drag, startPoint x: 595, startPoint y: 140, endPoint x: 696, endPoint y: 151, distance: 101.9
click at [695, 151] on div "Crear Item de Auditoria 94633493 Nro Documento 27946334931 CUIL Afiliado Activo…" at bounding box center [367, 174] width 734 height 348
type input "$ 0,08"
type input "$ 0,88"
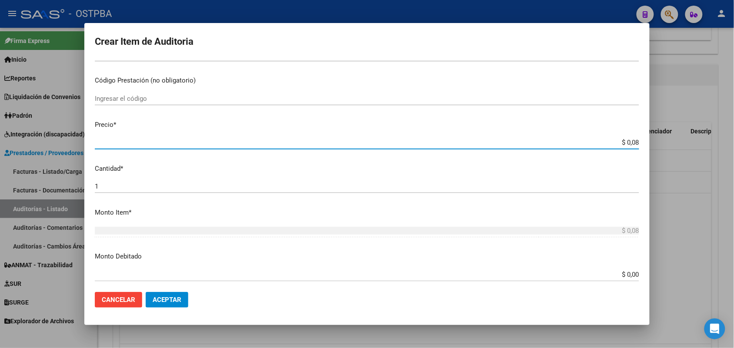
type input "$ 0,88"
type input "$ 8,86"
type input "$ 88,61"
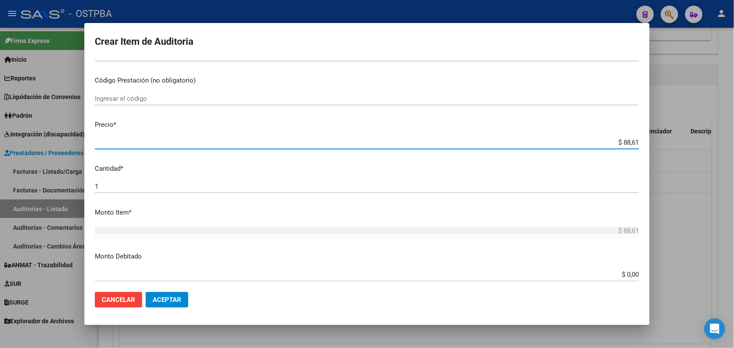
type input "$ 886,10"
type input "$ 8.861,00"
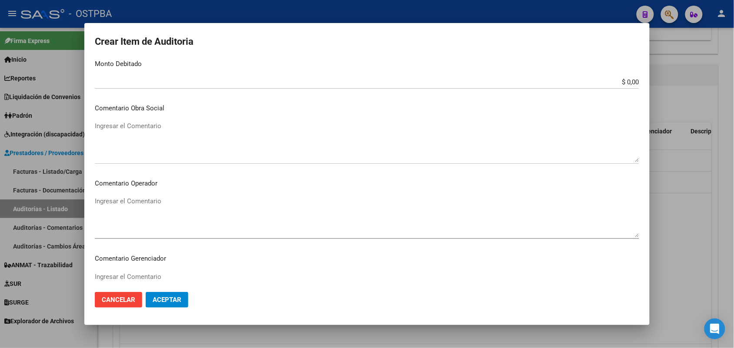
scroll to position [543, 0]
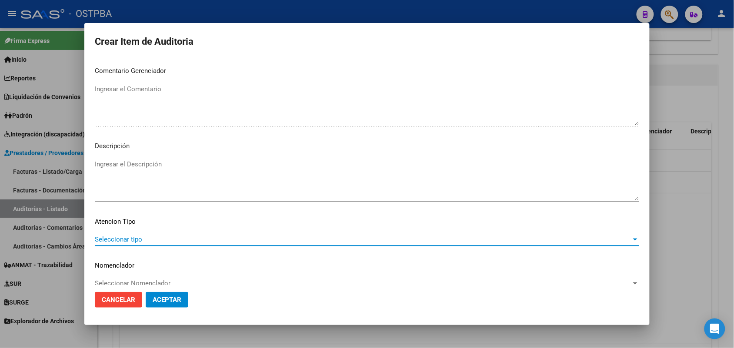
click at [130, 237] on span "Seleccionar tipo" at bounding box center [363, 240] width 536 height 8
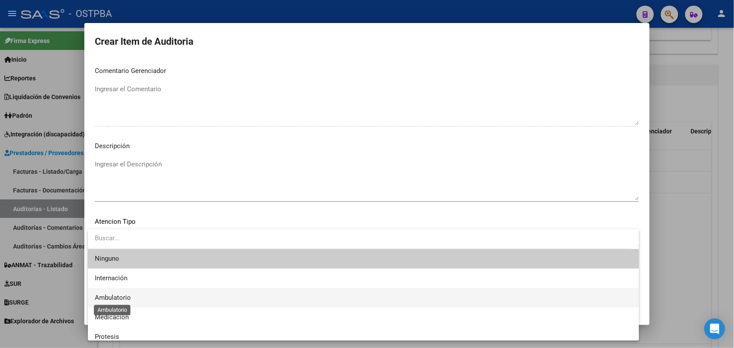
click at [130, 298] on span "Ambulatorio" at bounding box center [113, 298] width 36 height 8
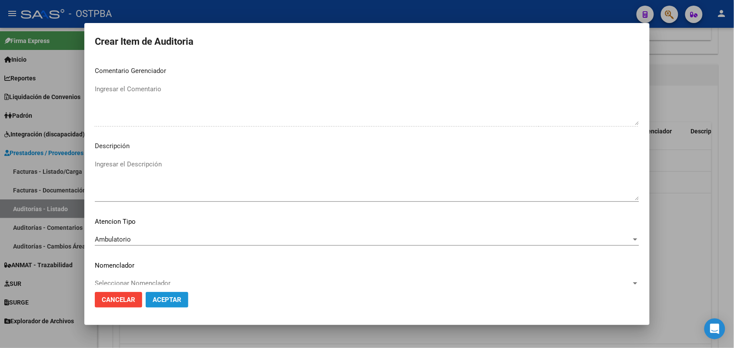
click at [159, 301] on span "Aceptar" at bounding box center [167, 300] width 29 height 8
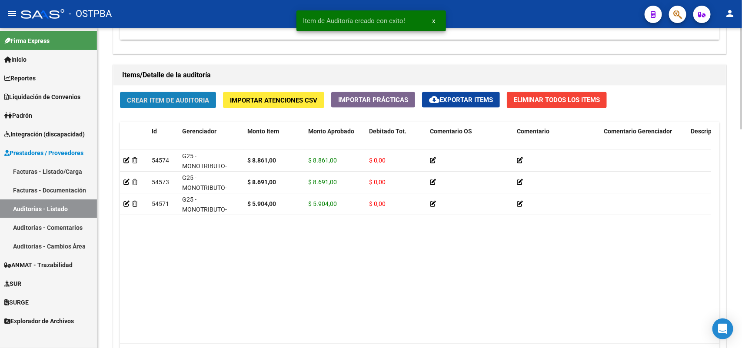
click at [163, 97] on span "Crear Item de Auditoria" at bounding box center [168, 101] width 82 height 8
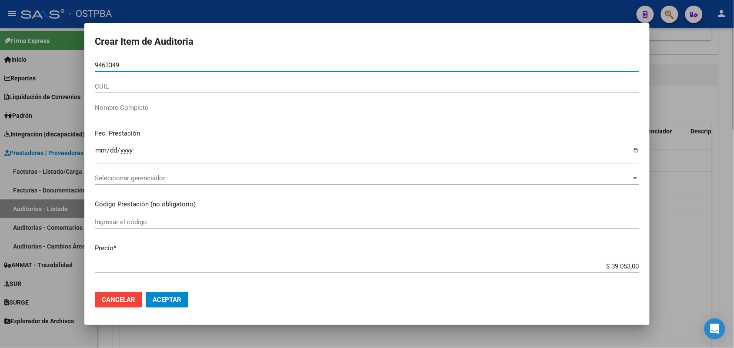
type input "94633493"
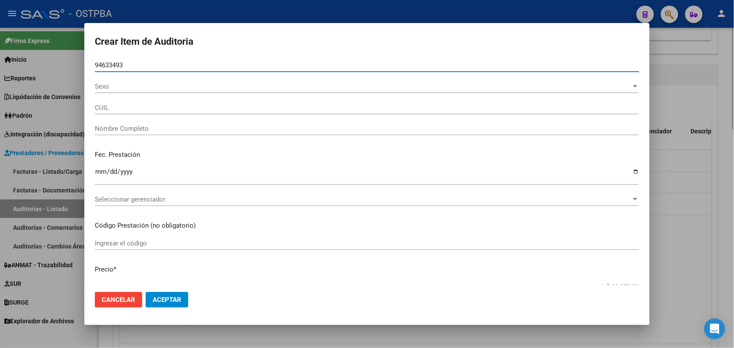
type input "27946334931"
type input "[PERSON_NAME] [PERSON_NAME]"
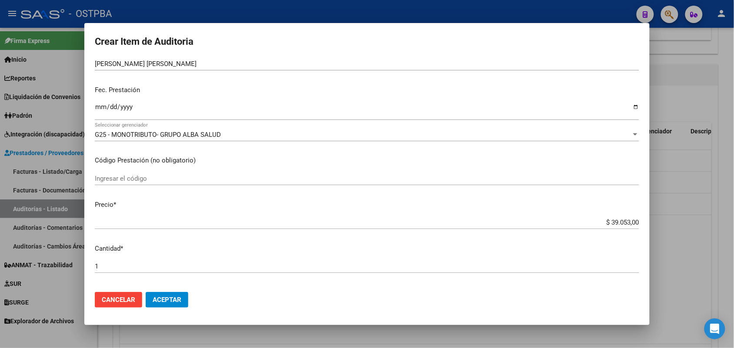
scroll to position [109, 0]
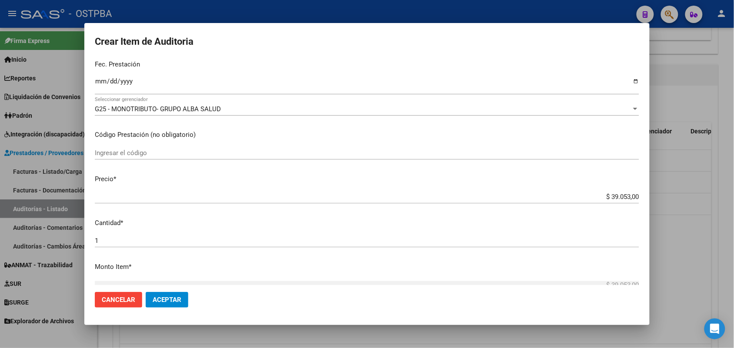
type input "94633493"
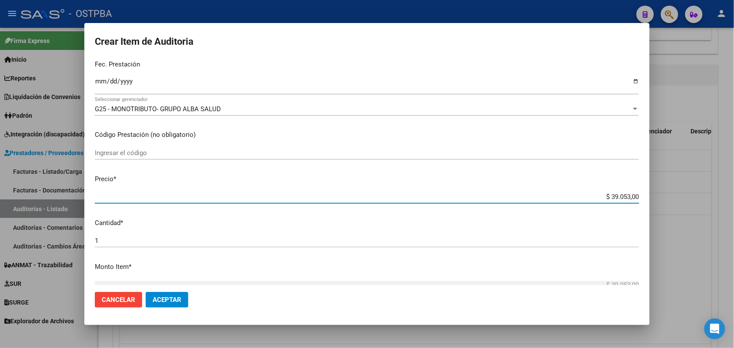
drag, startPoint x: 596, startPoint y: 196, endPoint x: 667, endPoint y: 196, distance: 71.7
click at [667, 196] on div "Crear Item de Auditoria 94633493 Nro Documento 27946334931 CUIL Afiliado Activo…" at bounding box center [367, 174] width 734 height 348
type input "$ 0,01"
type input "$ 0,15"
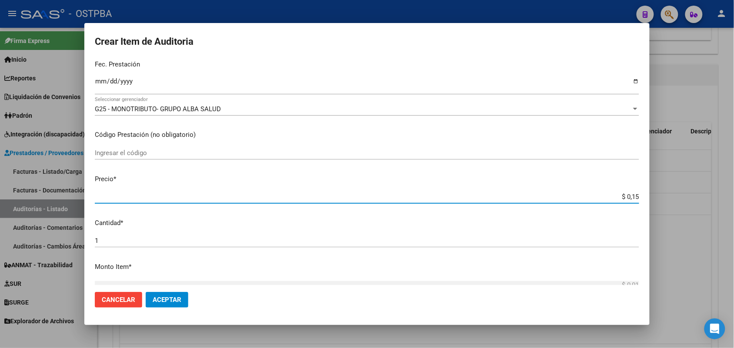
type input "$ 0,15"
type input "$ 1,52"
type input "$ 15,20"
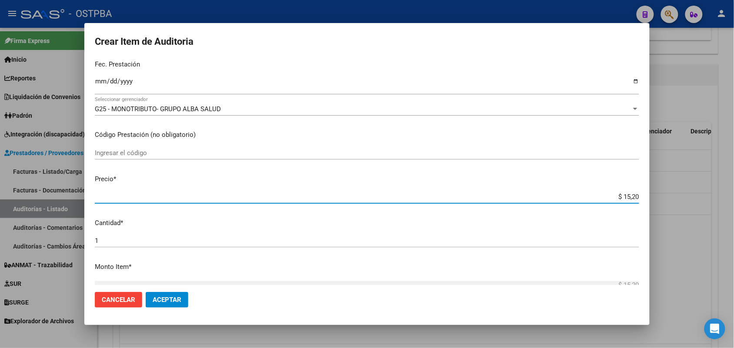
type input "$ 152,00"
type input "$ 1.520,00"
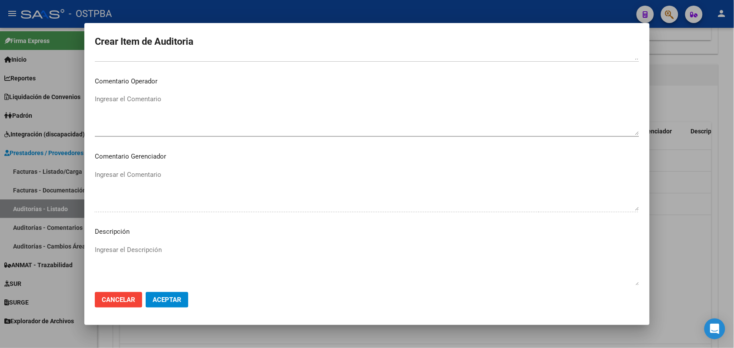
scroll to position [543, 0]
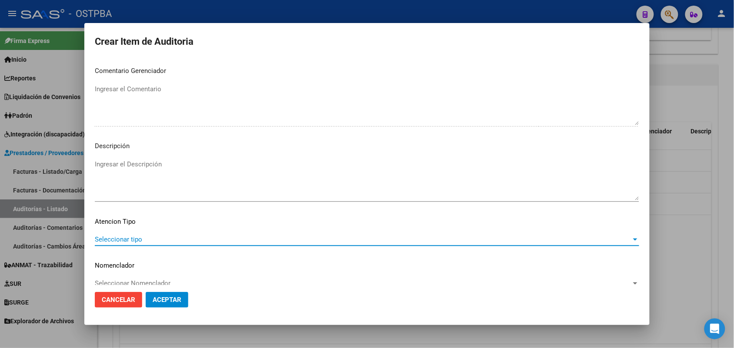
click at [129, 237] on span "Seleccionar tipo" at bounding box center [363, 240] width 536 height 8
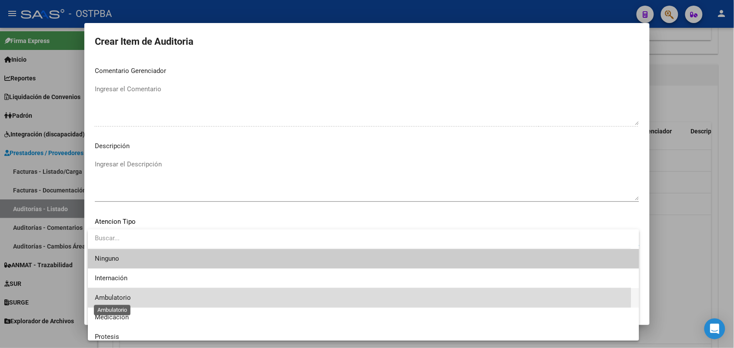
click at [127, 296] on span "Ambulatorio" at bounding box center [113, 298] width 36 height 8
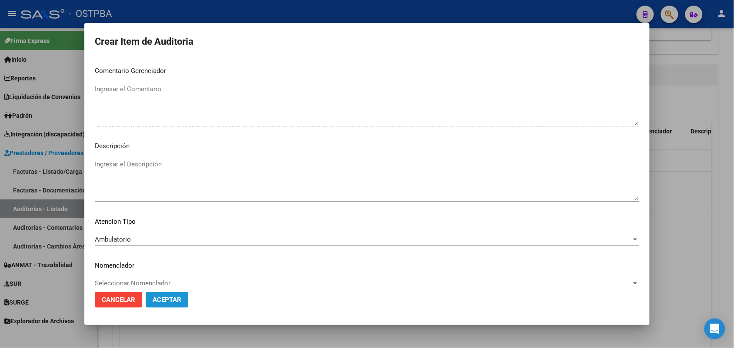
click at [175, 299] on span "Aceptar" at bounding box center [167, 300] width 29 height 8
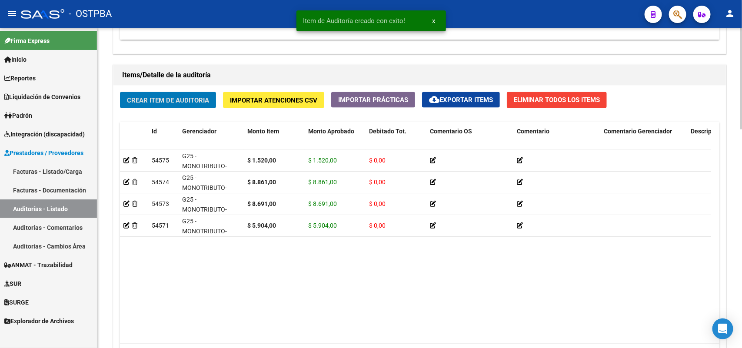
click at [201, 101] on span "Crear Item de Auditoria" at bounding box center [168, 101] width 82 height 8
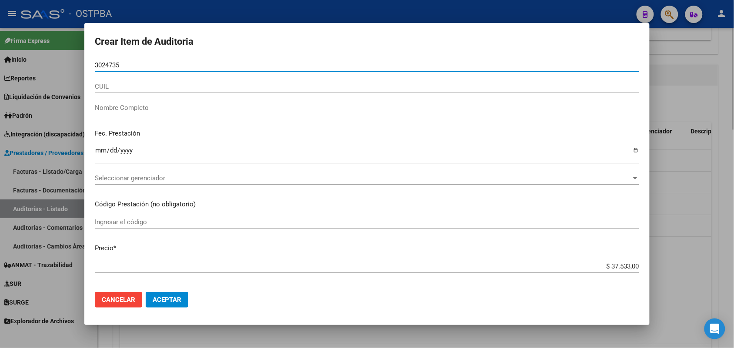
type input "30247352"
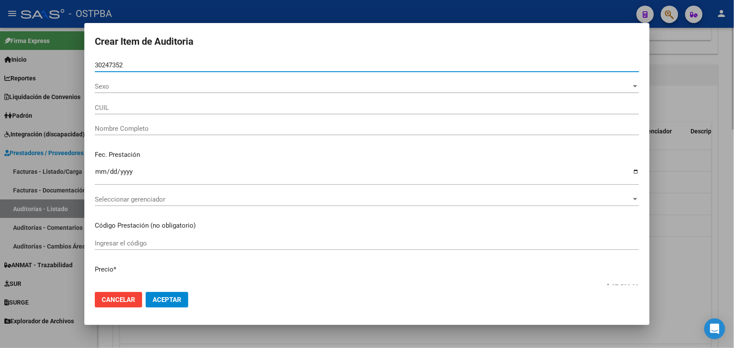
type input "27302473523"
type input "[PERSON_NAME] -"
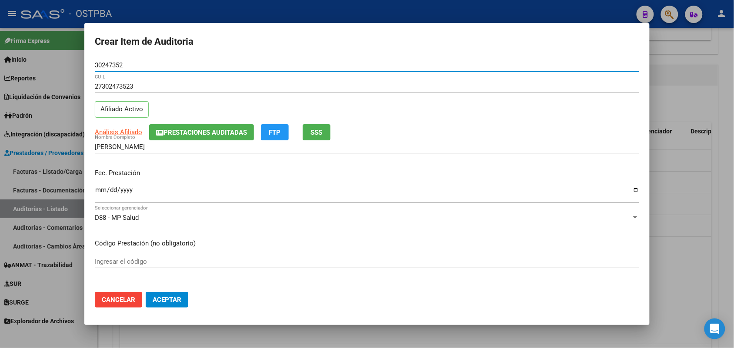
type input "30247352"
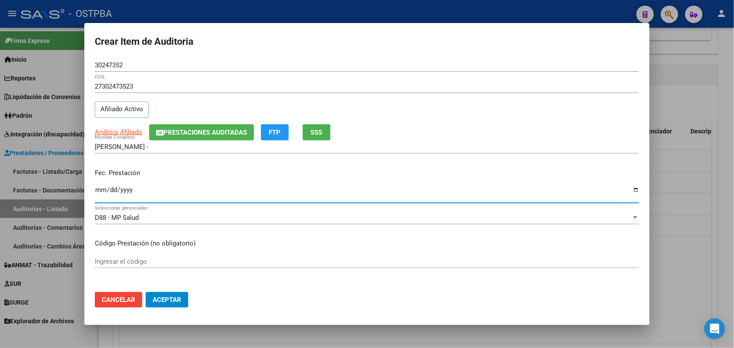
click at [101, 196] on input "Ingresar la fecha" at bounding box center [367, 193] width 544 height 14
type input "[DATE]"
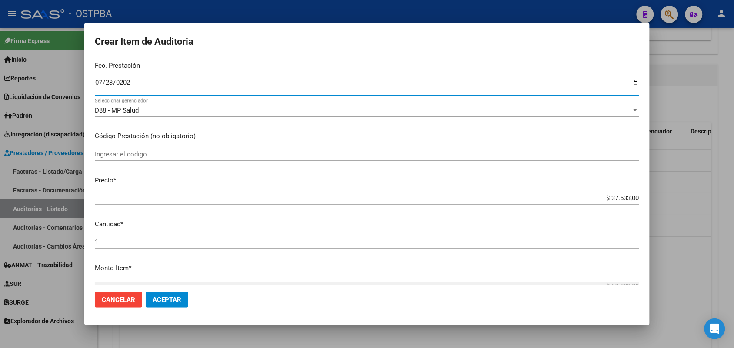
scroll to position [109, 0]
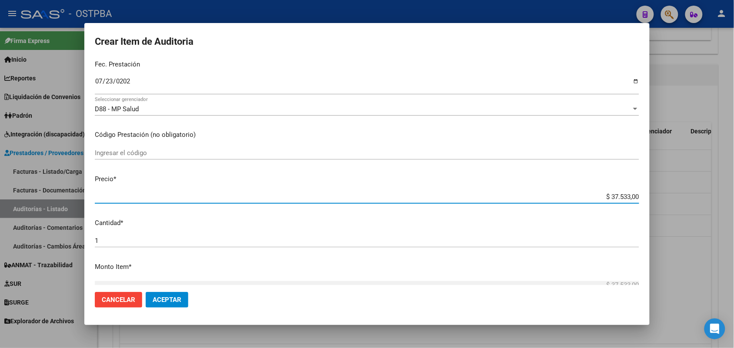
drag, startPoint x: 594, startPoint y: 196, endPoint x: 649, endPoint y: 193, distance: 54.8
click at [649, 193] on mat-dialog-content "30247352 Nro Documento 27302473523 CUIL Afiliado Activo Análisis Afiliado Prest…" at bounding box center [366, 172] width 565 height 226
type input "$ 0,01"
type input "$ 0,15"
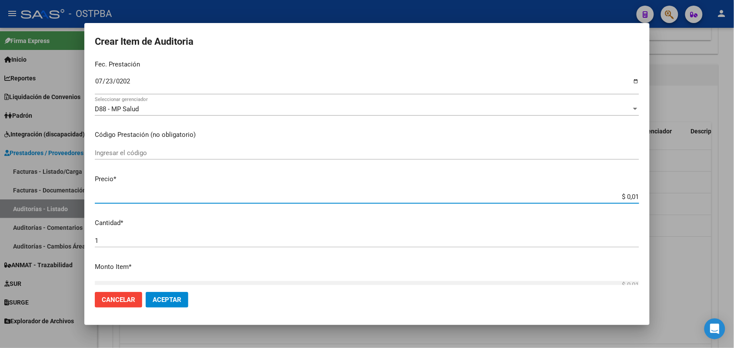
type input "$ 0,15"
type input "$ 1,52"
type input "$ 15,20"
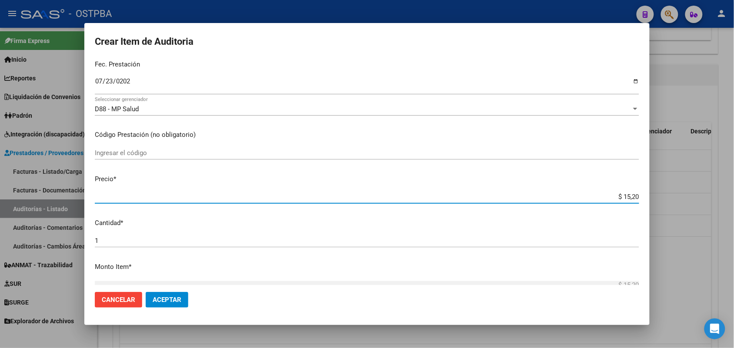
type input "$ 152,00"
type input "$ 1.520,00"
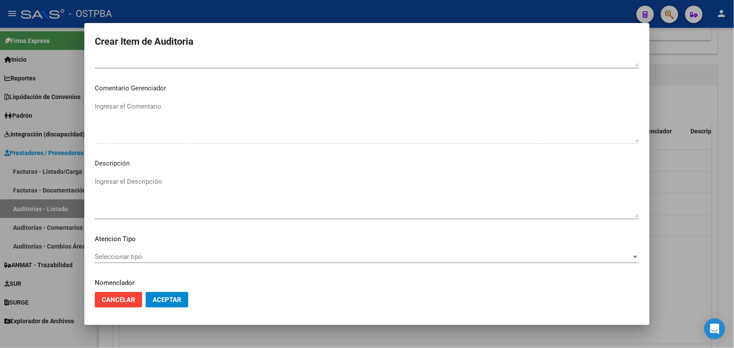
scroll to position [543, 0]
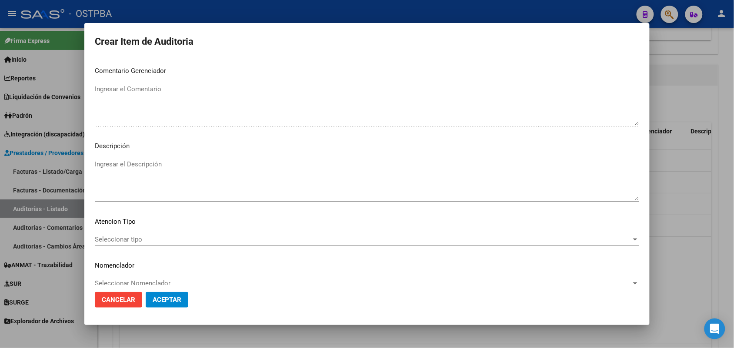
click at [127, 235] on div "Seleccionar tipo Seleccionar tipo" at bounding box center [367, 239] width 544 height 13
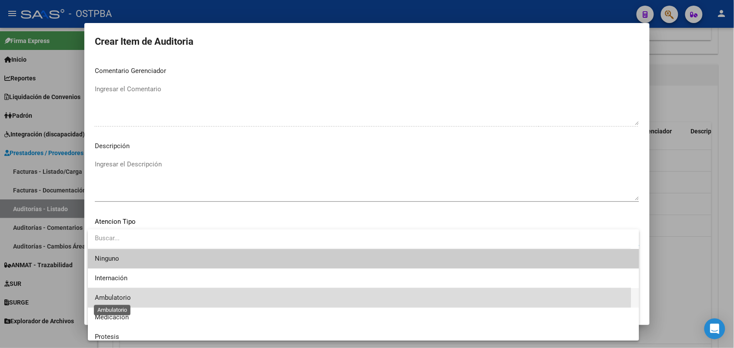
click at [127, 296] on span "Ambulatorio" at bounding box center [113, 298] width 36 height 8
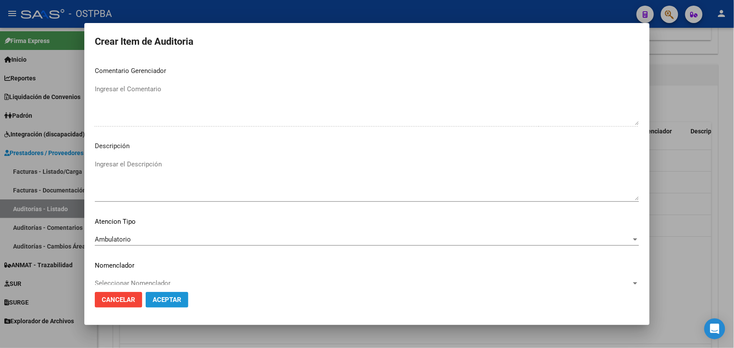
click at [168, 300] on span "Aceptar" at bounding box center [167, 300] width 29 height 8
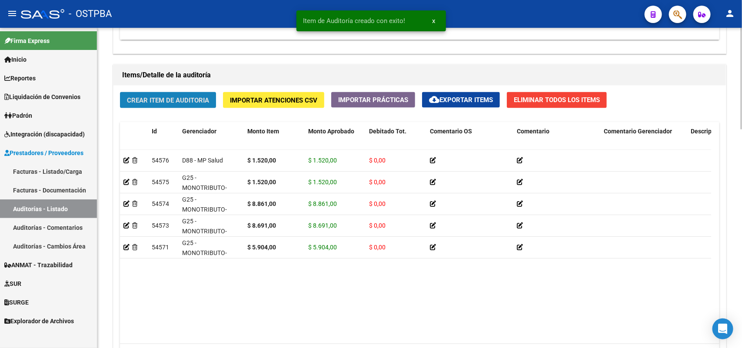
click at [183, 101] on span "Crear Item de Auditoria" at bounding box center [168, 101] width 82 height 8
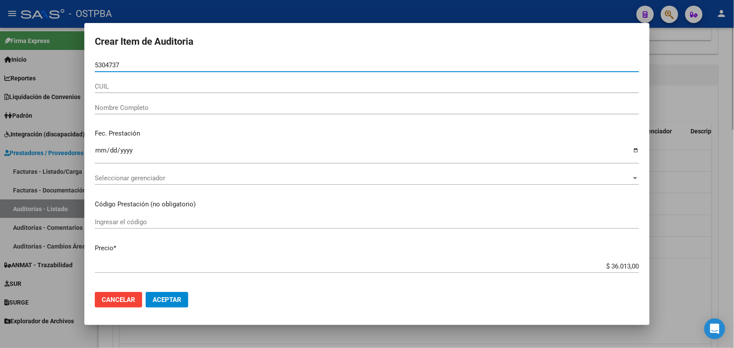
type input "53047377"
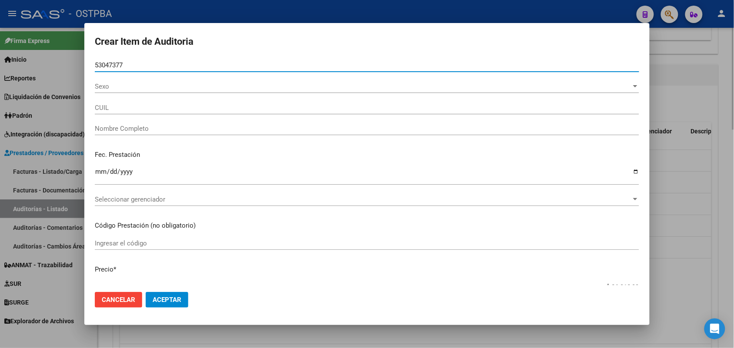
type input "20530473776"
type input "[PERSON_NAME]"
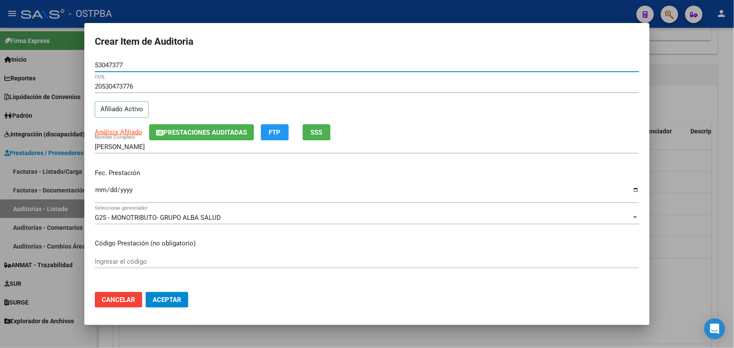
type input "53047377"
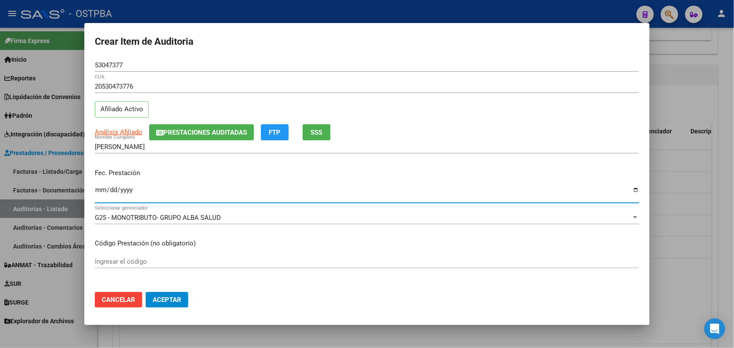
click at [99, 192] on input "Ingresar la fecha" at bounding box center [367, 193] width 544 height 14
type input "[DATE]"
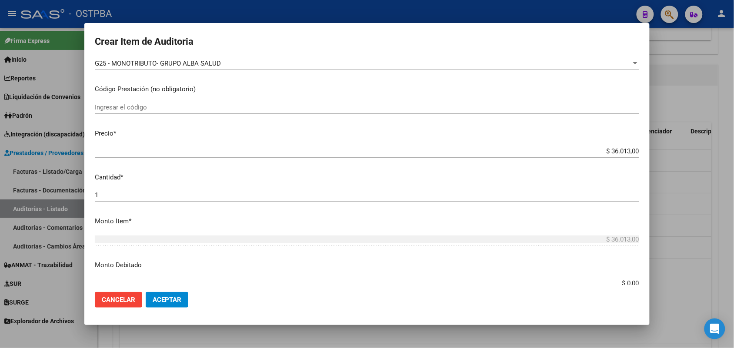
scroll to position [163, 0]
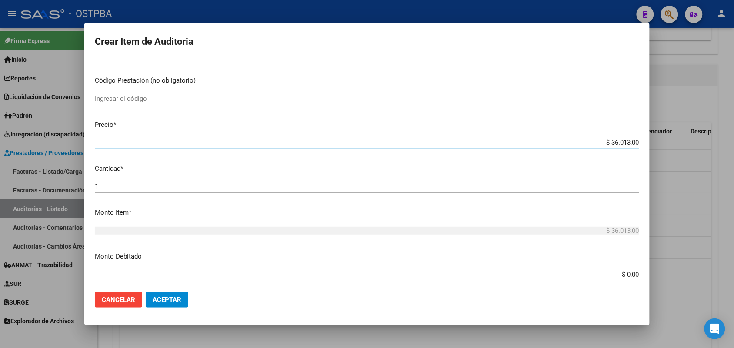
drag, startPoint x: 596, startPoint y: 140, endPoint x: 675, endPoint y: 145, distance: 78.8
click at [675, 145] on div "Crear Item de Auditoria 53047377 Nro Documento 20530473776 CUIL Afiliado Activo…" at bounding box center [367, 174] width 734 height 348
type input "$ 0,02"
type input "$ 0,22"
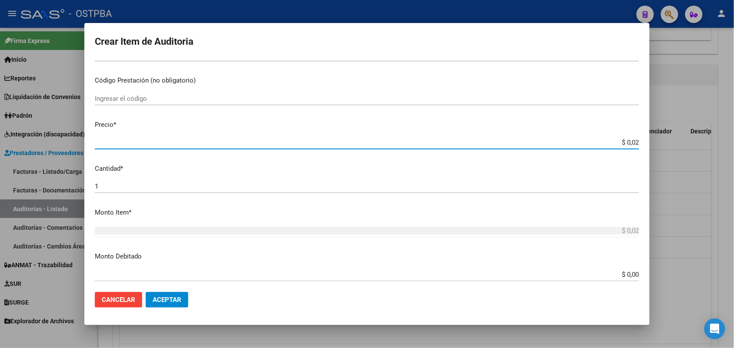
type input "$ 0,22"
type input "$ 2,27"
type input "$ 22,73"
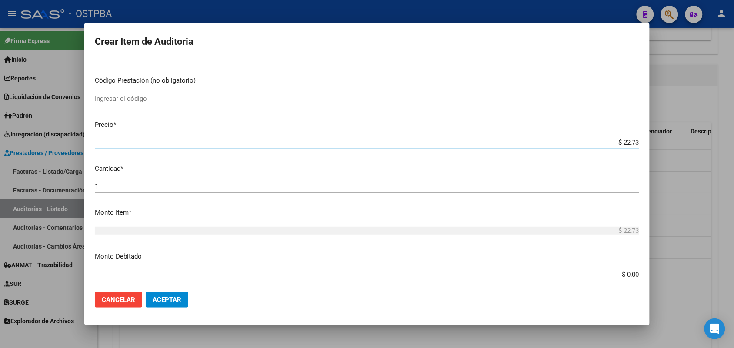
type input "$ 227,30"
type input "$ 2.273,00"
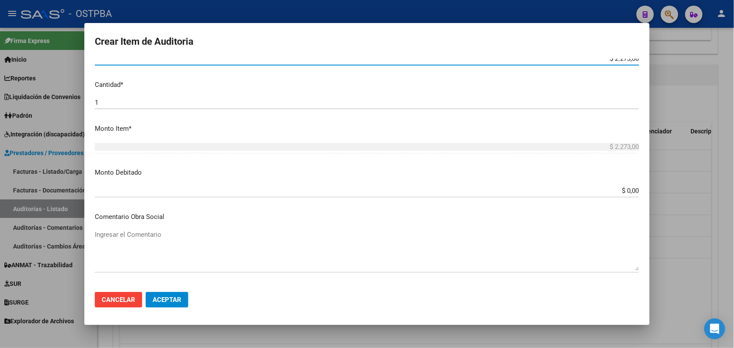
scroll to position [556, 0]
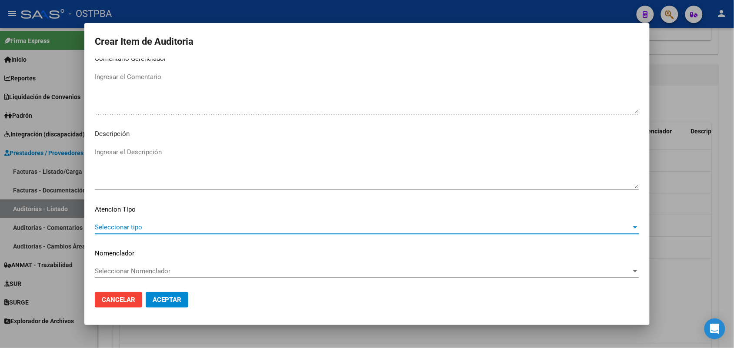
click at [130, 226] on span "Seleccionar tipo" at bounding box center [363, 227] width 536 height 8
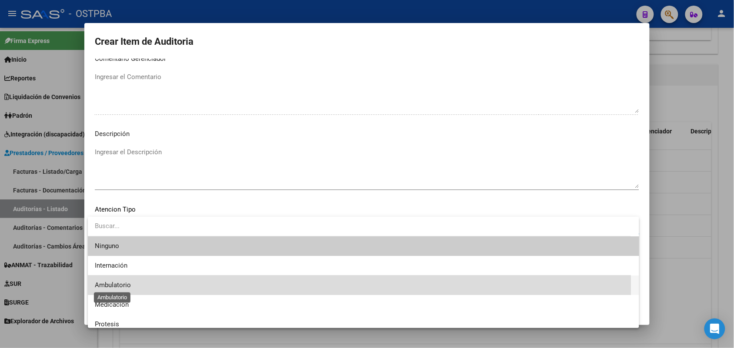
click at [122, 285] on span "Ambulatorio" at bounding box center [113, 285] width 36 height 8
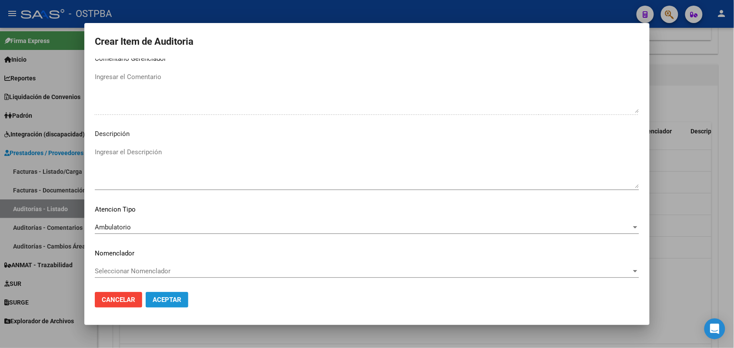
click at [174, 302] on span "Aceptar" at bounding box center [167, 300] width 29 height 8
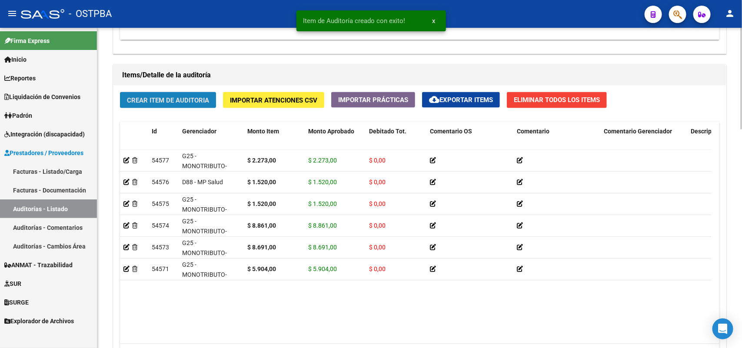
click at [191, 100] on span "Crear Item de Auditoria" at bounding box center [168, 101] width 82 height 8
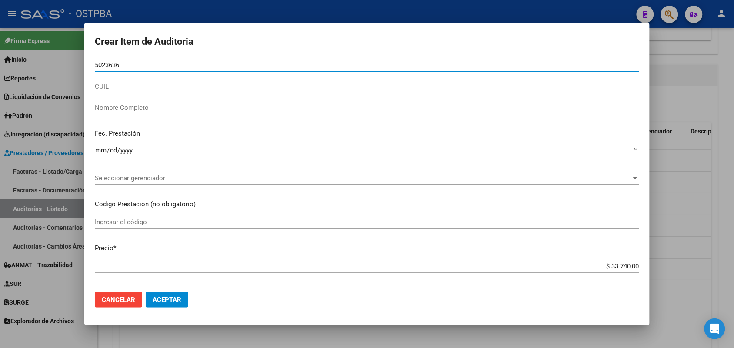
type input "50236367"
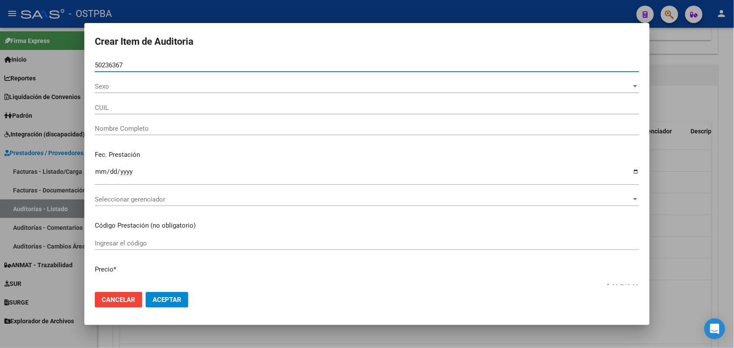
type input "27502363676"
type input "[PERSON_NAME]"
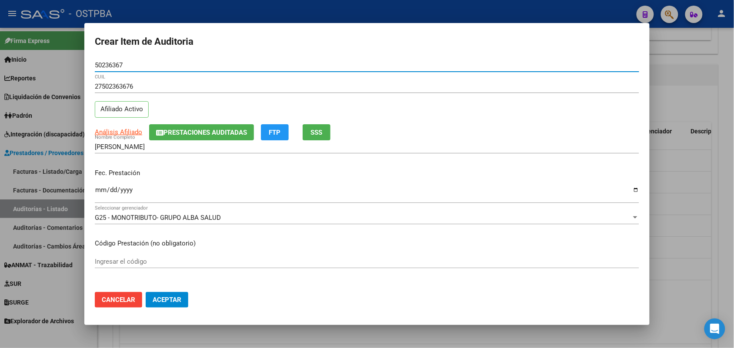
type input "50236367"
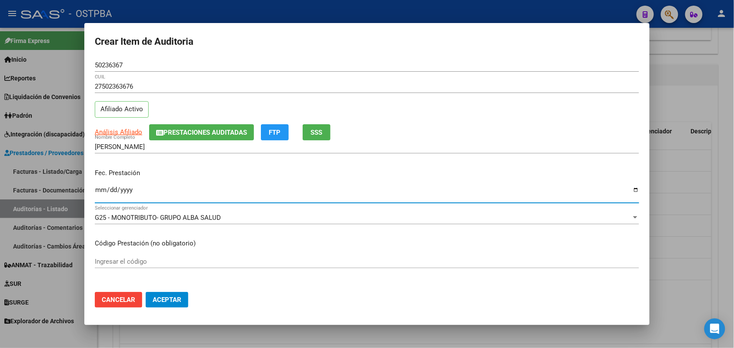
click at [98, 193] on input "Ingresar la fecha" at bounding box center [367, 193] width 544 height 14
type input "[DATE]"
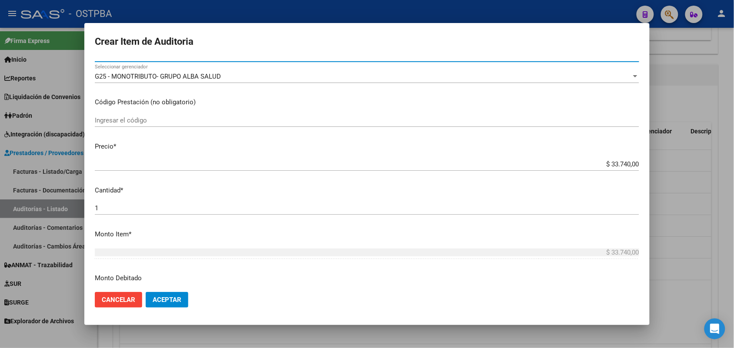
scroll to position [163, 0]
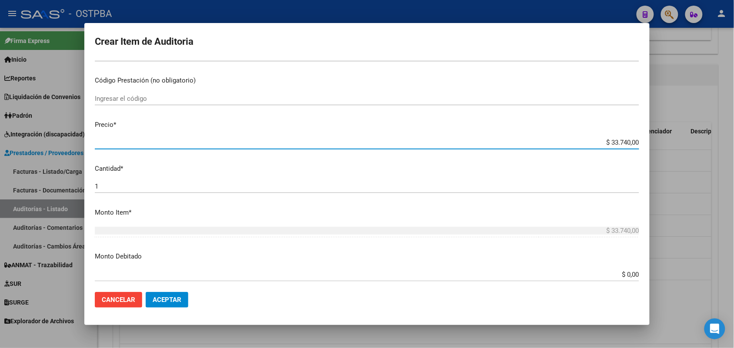
drag, startPoint x: 592, startPoint y: 143, endPoint x: 676, endPoint y: 136, distance: 84.7
click at [676, 136] on div "Crear Item de Auditoria 50236367 Nro Documento 27502363676 CUIL Afiliado Activo…" at bounding box center [367, 174] width 734 height 348
type input "$ 0,02"
type input "$ 0,22"
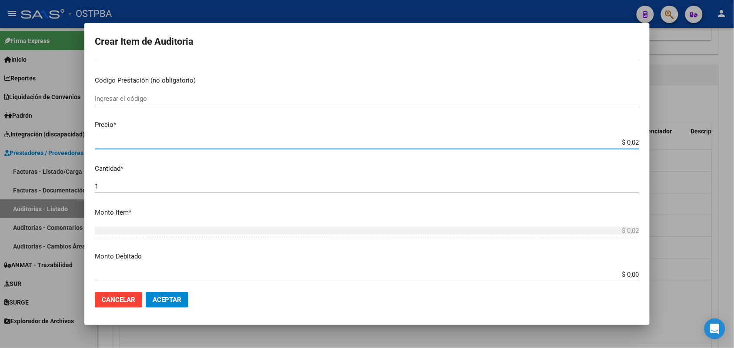
type input "$ 0,22"
type input "$ 2,27"
type input "$ 22,73"
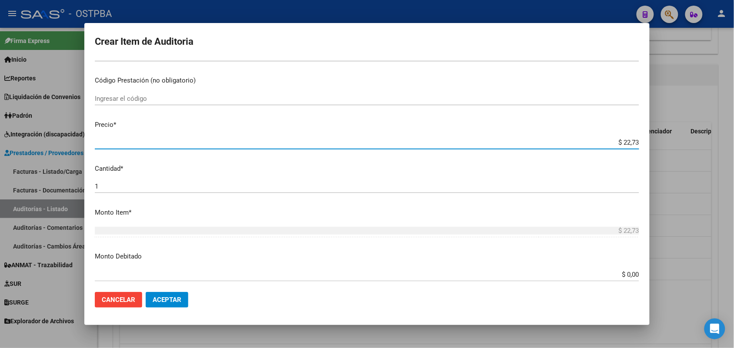
type input "$ 227,30"
type input "$ 2.273,00"
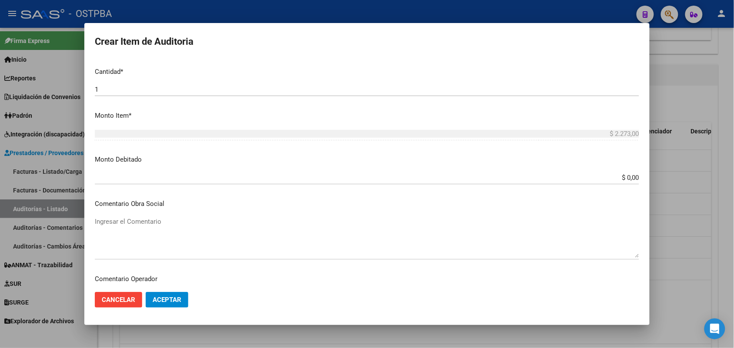
scroll to position [543, 0]
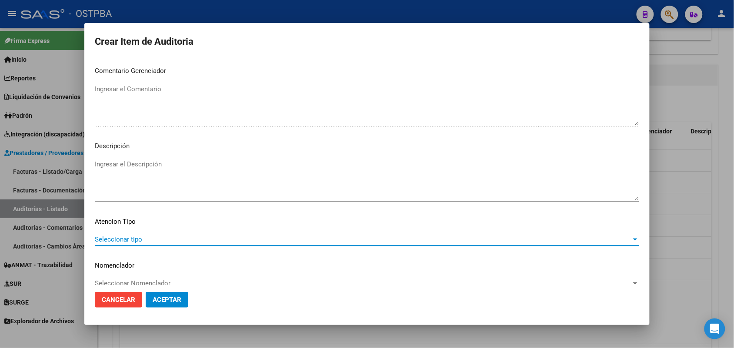
click at [135, 237] on span "Seleccionar tipo" at bounding box center [363, 240] width 536 height 8
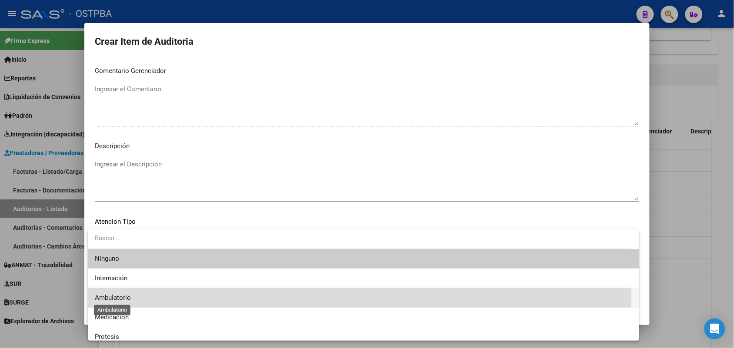
click at [113, 297] on span "Ambulatorio" at bounding box center [113, 298] width 36 height 8
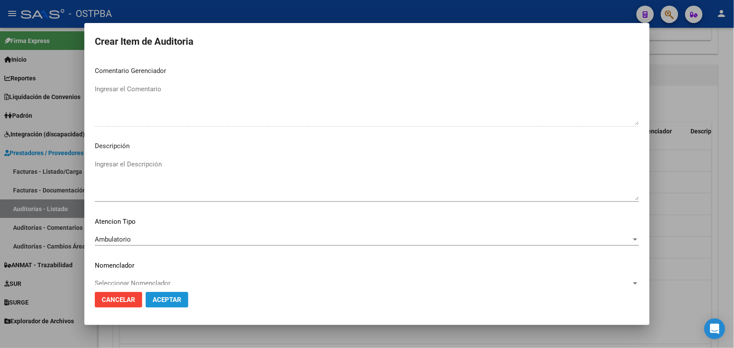
click at [174, 301] on span "Aceptar" at bounding box center [167, 300] width 29 height 8
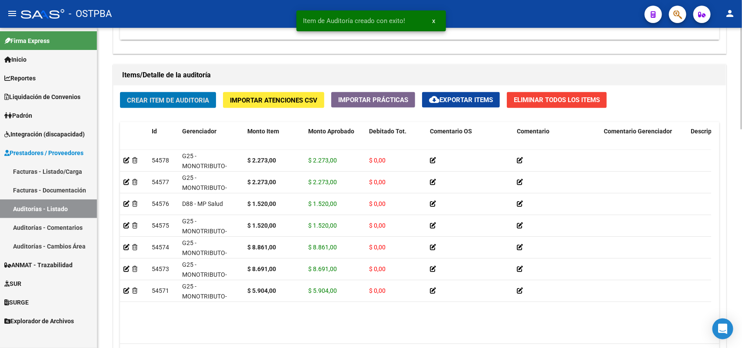
click at [194, 99] on span "Crear Item de Auditoria" at bounding box center [168, 101] width 82 height 8
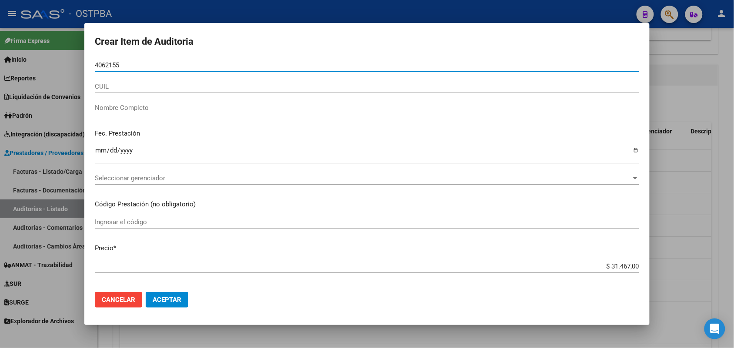
type input "40621557"
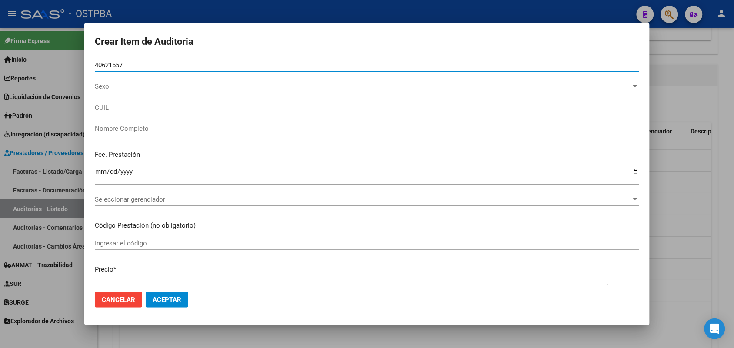
type input "27406215577"
type input "[PERSON_NAME] [PERSON_NAME] -"
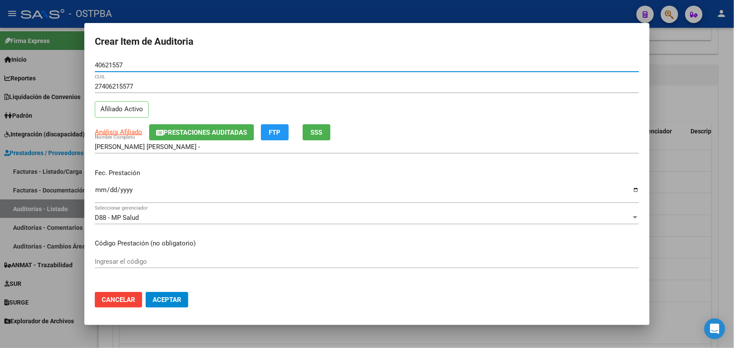
type input "40621557"
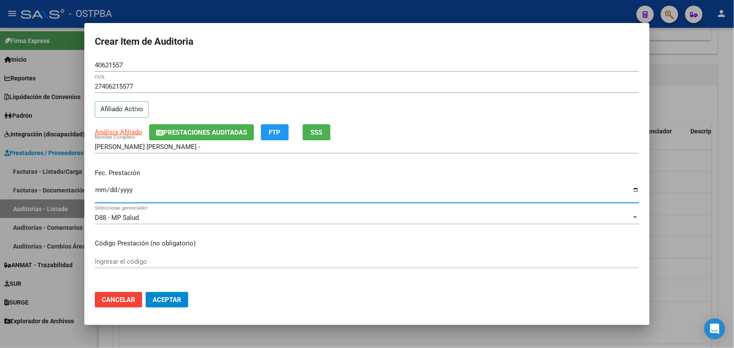
click at [96, 190] on input "Ingresar la fecha" at bounding box center [367, 193] width 544 height 14
type input "[DATE]"
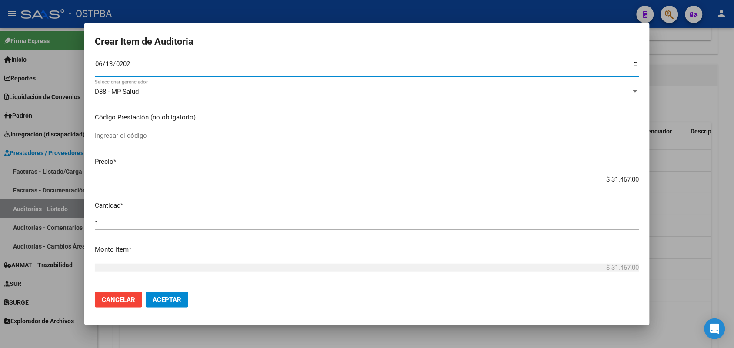
scroll to position [163, 0]
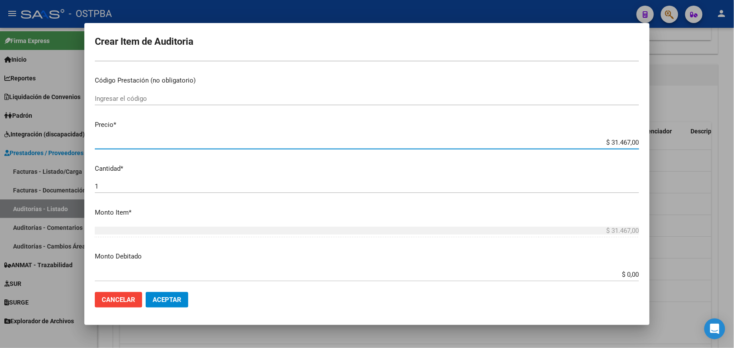
drag, startPoint x: 594, startPoint y: 143, endPoint x: 671, endPoint y: 149, distance: 76.7
click at [671, 149] on div "Crear Item de Auditoria 40621557 Nro Documento 27406215577 CUIL Afiliado Activo…" at bounding box center [367, 174] width 734 height 348
type input "$ 0,01"
type input "$ 0,15"
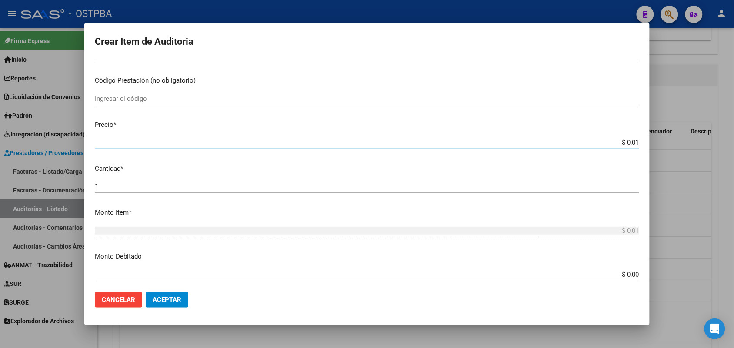
type input "$ 0,15"
type input "$ 1,52"
type input "$ 15,20"
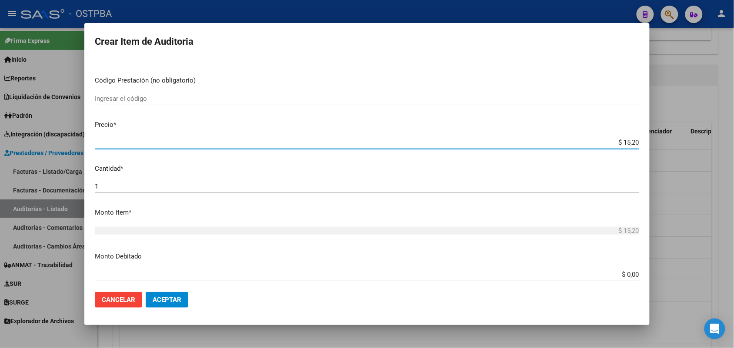
type input "$ 152,00"
type input "$ 1.520,00"
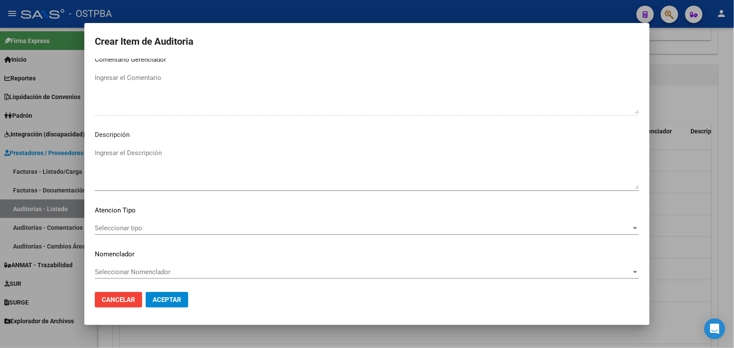
scroll to position [556, 0]
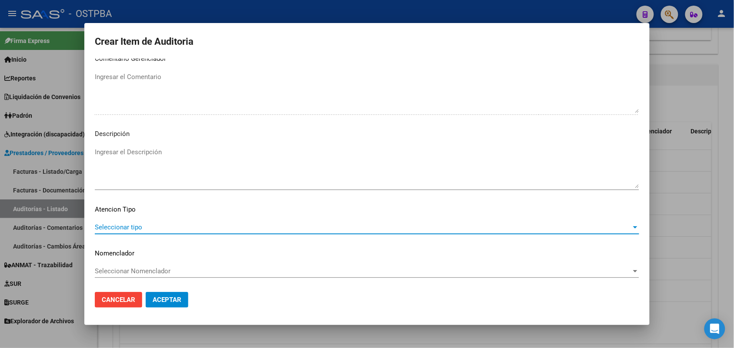
click at [138, 225] on span "Seleccionar tipo" at bounding box center [363, 227] width 536 height 8
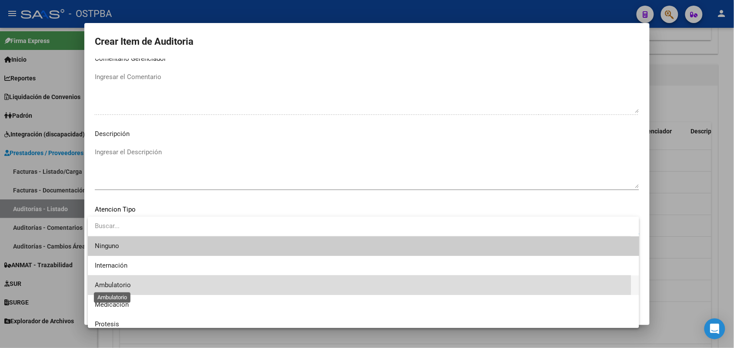
click at [127, 286] on span "Ambulatorio" at bounding box center [113, 285] width 36 height 8
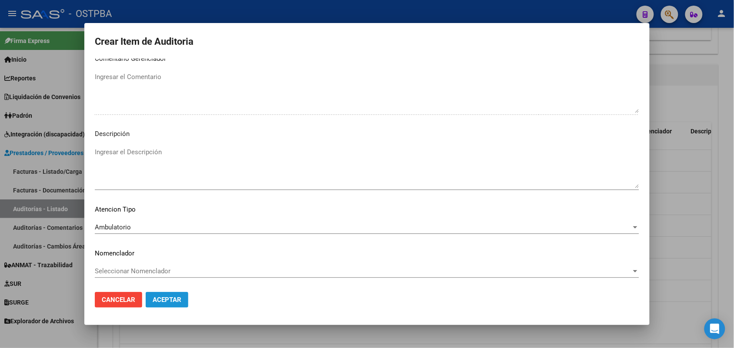
click at [164, 303] on span "Aceptar" at bounding box center [167, 300] width 29 height 8
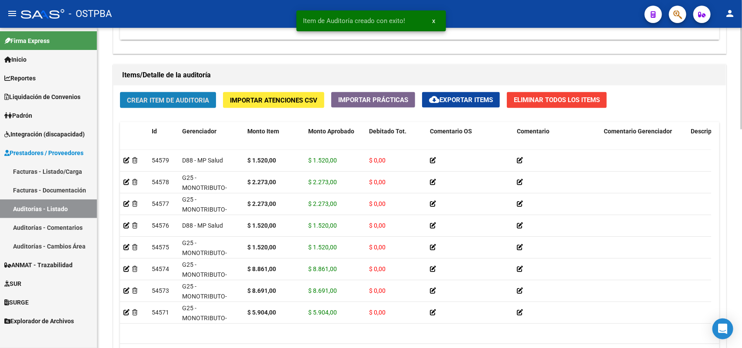
click at [175, 101] on span "Crear Item de Auditoria" at bounding box center [168, 101] width 82 height 8
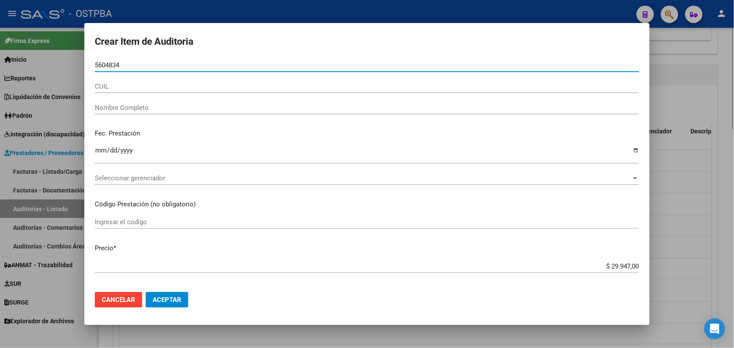
type input "56048342"
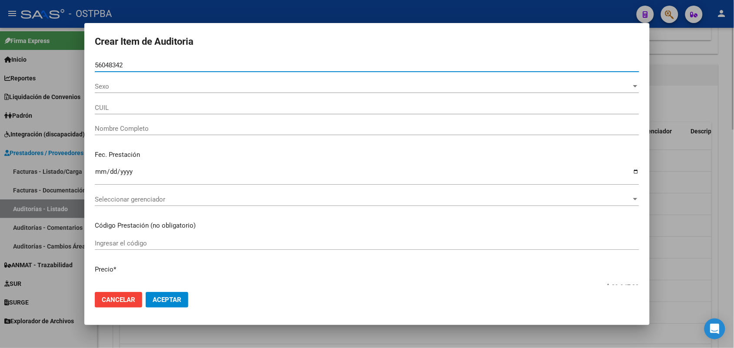
type input "27560483428"
type input "[PERSON_NAME] [PERSON_NAME]"
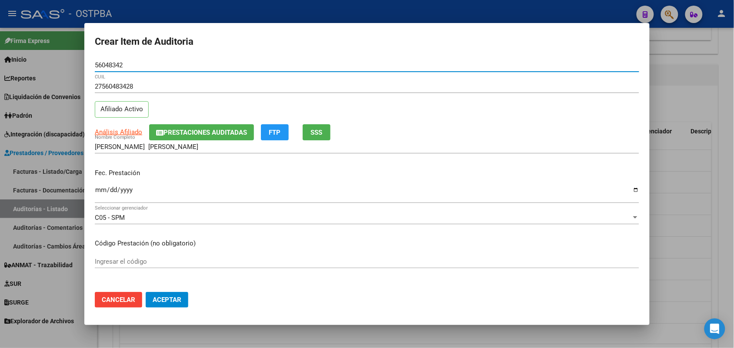
type input "56048342"
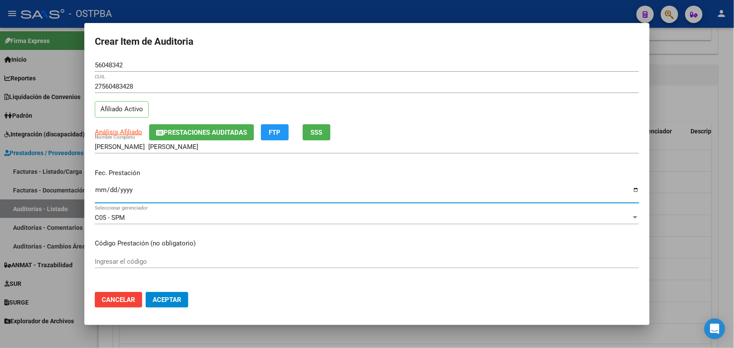
click at [97, 194] on input "Ingresar la fecha" at bounding box center [367, 193] width 544 height 14
type input "[DATE]"
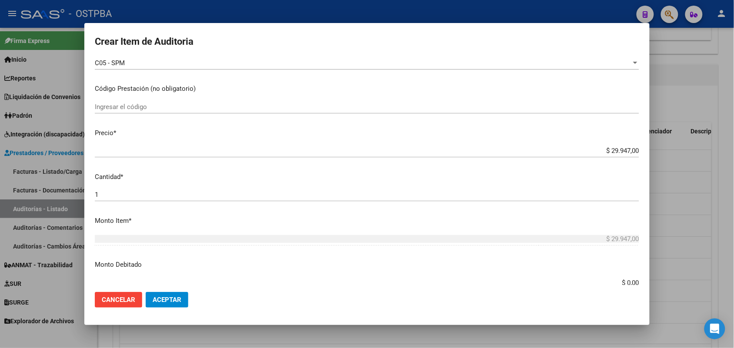
scroll to position [163, 0]
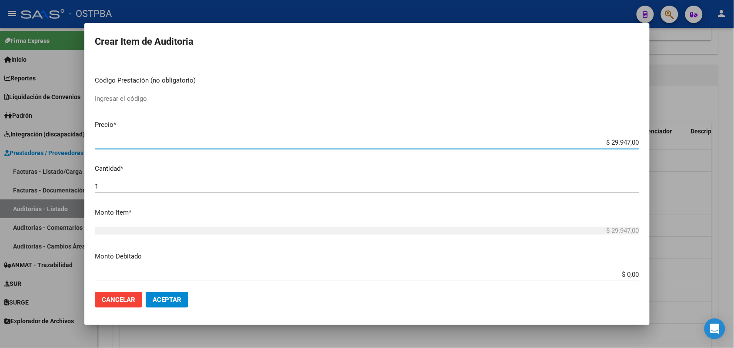
drag, startPoint x: 590, startPoint y: 141, endPoint x: 711, endPoint y: 156, distance: 121.7
click at [706, 157] on div "Crear Item de Auditoria 56048342 Nro Documento 27560483428 CUIL Afiliado Activo…" at bounding box center [367, 174] width 734 height 348
type input "$ 0,07"
type input "$ 0,70"
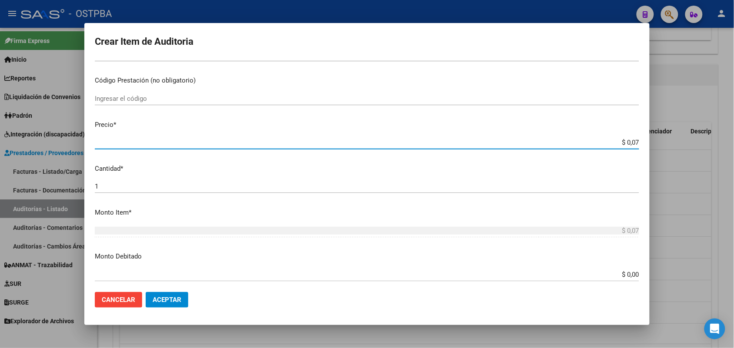
type input "$ 0,70"
type input "$ 7,00"
type input "$ 70,01"
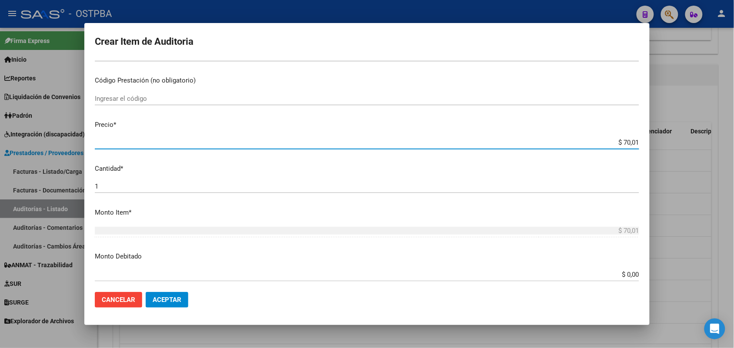
type input "$ 700,10"
type input "$ 7.001,00"
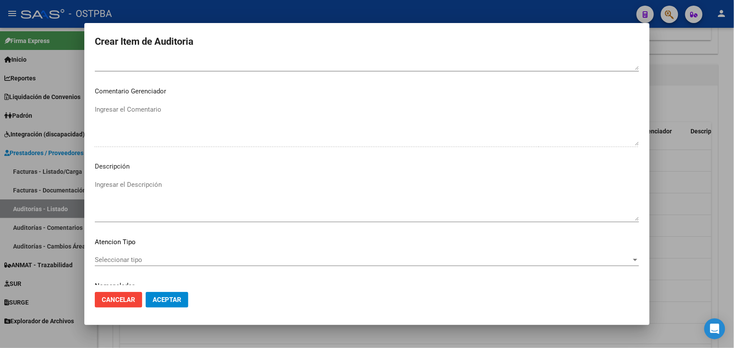
scroll to position [556, 0]
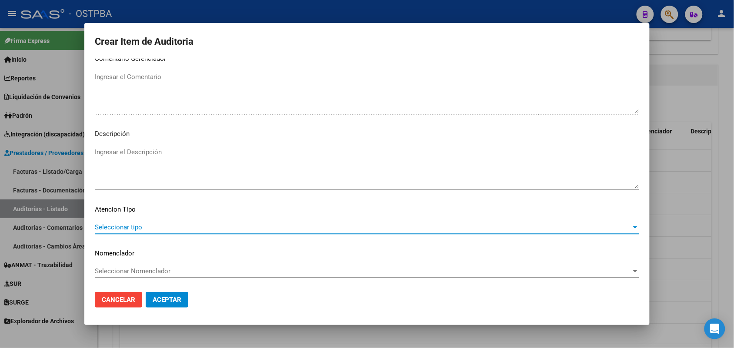
click at [137, 223] on span "Seleccionar tipo" at bounding box center [363, 227] width 536 height 8
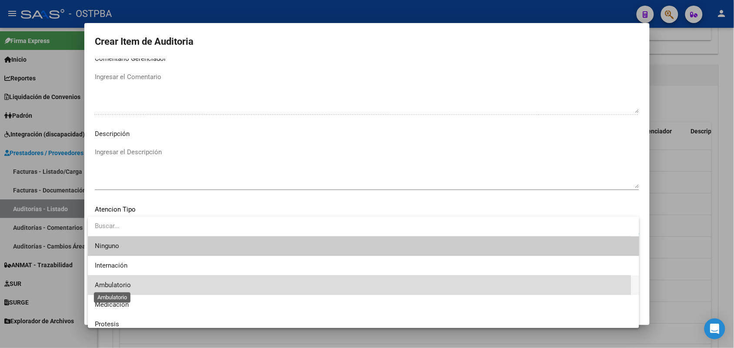
drag, startPoint x: 125, startPoint y: 287, endPoint x: 130, endPoint y: 287, distance: 5.2
click at [126, 287] on span "Ambulatorio" at bounding box center [113, 285] width 36 height 8
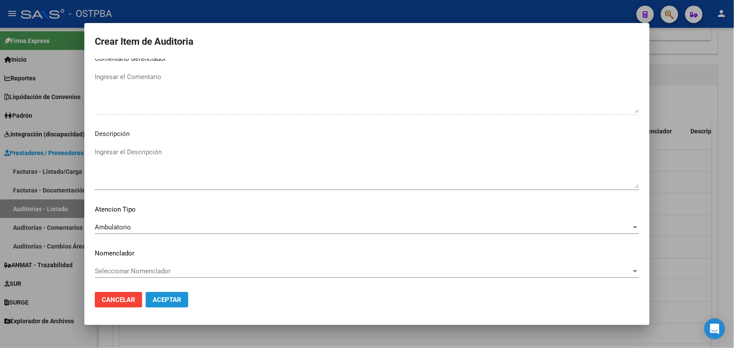
drag, startPoint x: 157, startPoint y: 296, endPoint x: 154, endPoint y: 293, distance: 4.7
click at [157, 296] on span "Aceptar" at bounding box center [167, 300] width 29 height 8
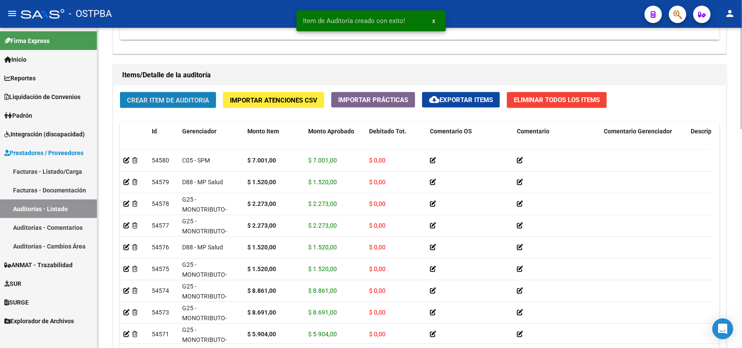
click at [194, 101] on span "Crear Item de Auditoria" at bounding box center [168, 101] width 82 height 8
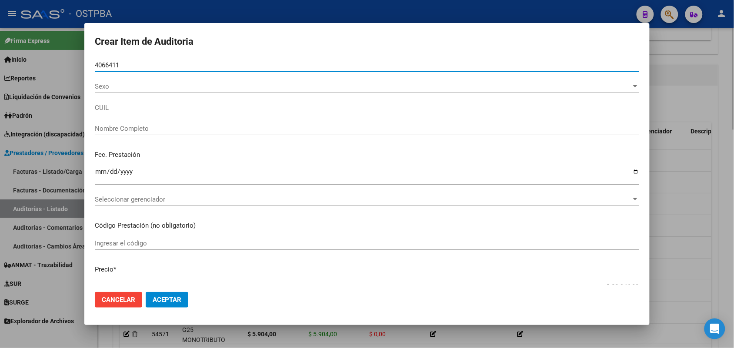
type input "40664111"
type input "27406641118"
type input "[PERSON_NAME] -"
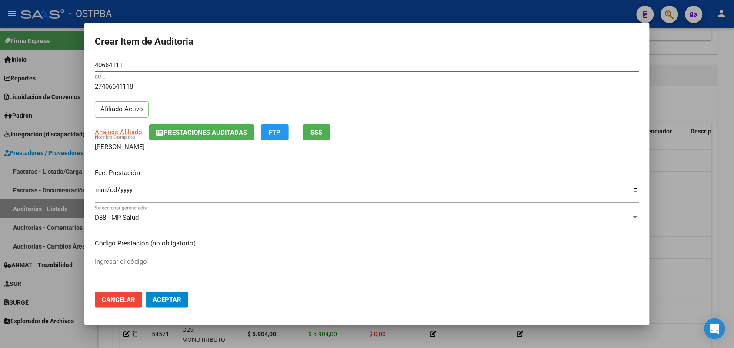
type input "40664111"
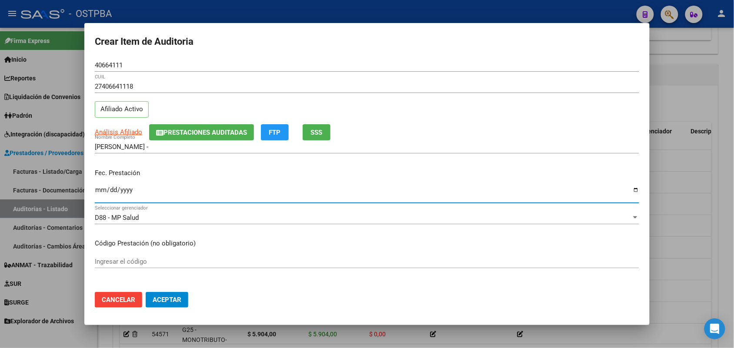
click at [99, 193] on input "Ingresar la fecha" at bounding box center [367, 193] width 544 height 14
type input "[DATE]"
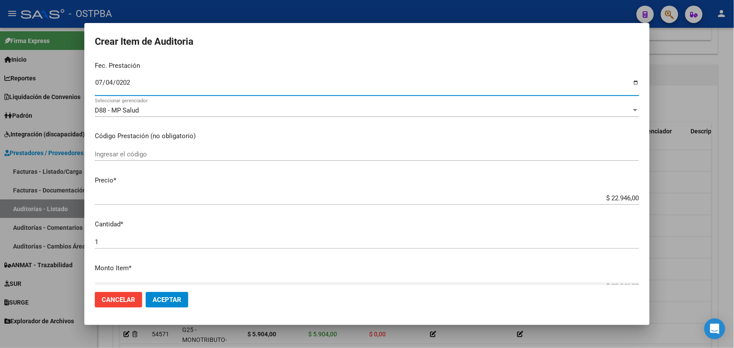
scroll to position [109, 0]
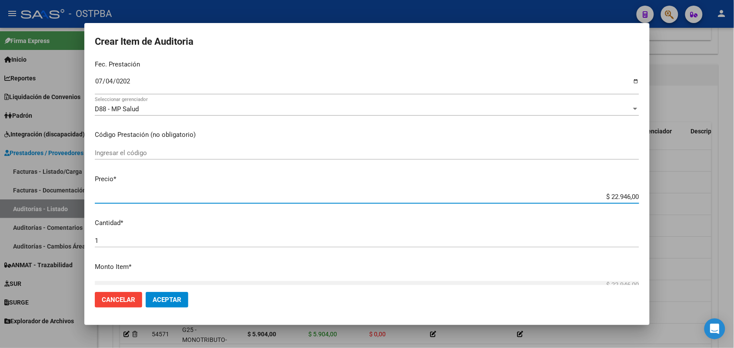
drag, startPoint x: 590, startPoint y: 199, endPoint x: 666, endPoint y: 199, distance: 76.1
click at [663, 201] on div "Crear Item de Auditoria 40664111 Nro Documento 27406641118 CUIL Afiliado Activo…" at bounding box center [367, 174] width 734 height 348
type input "$ 0,01"
type input "$ 0,15"
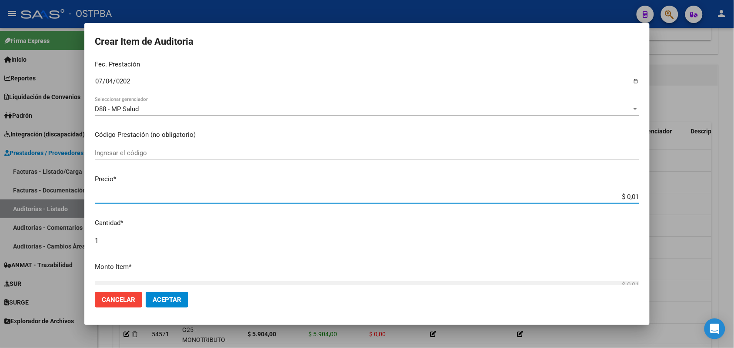
type input "$ 0,15"
type input "$ 1,52"
type input "$ 15,20"
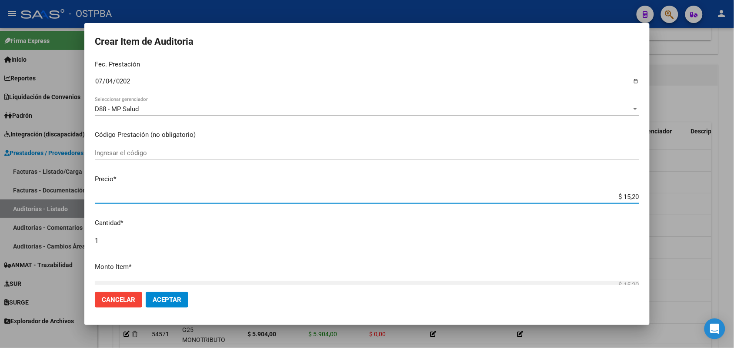
type input "$ 152,00"
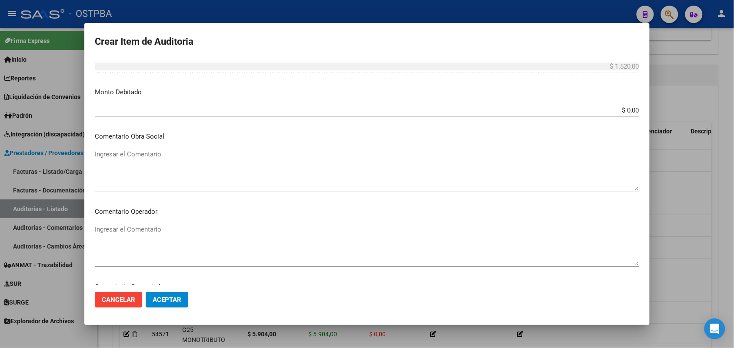
scroll to position [543, 0]
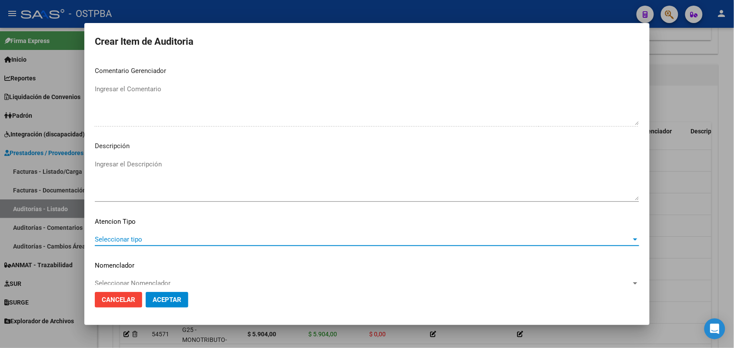
click at [131, 240] on span "Seleccionar tipo" at bounding box center [363, 240] width 536 height 8
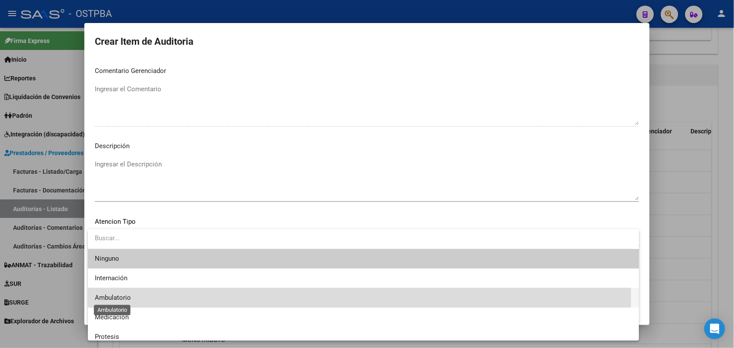
click at [122, 297] on span "Ambulatorio" at bounding box center [113, 298] width 36 height 8
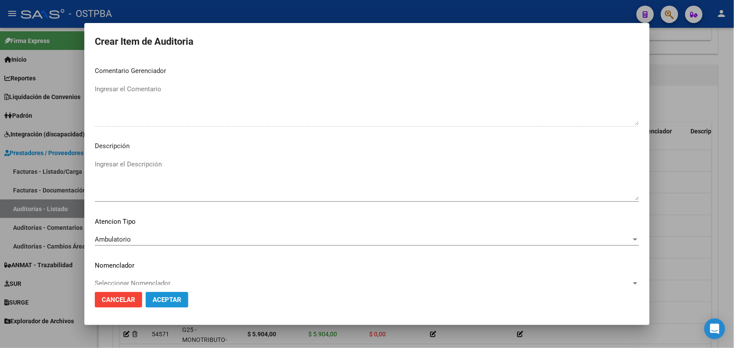
click at [165, 301] on span "Aceptar" at bounding box center [167, 300] width 29 height 8
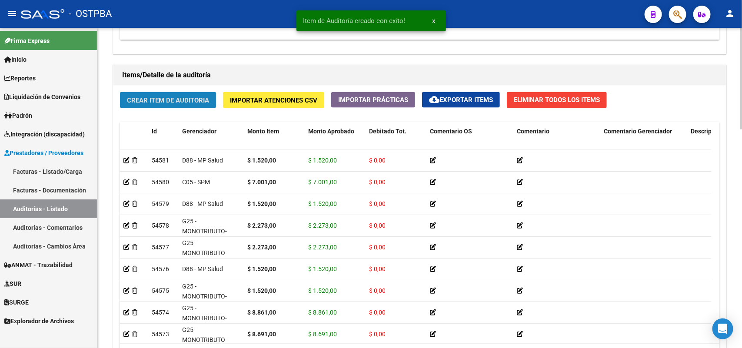
drag, startPoint x: 177, startPoint y: 96, endPoint x: 175, endPoint y: 103, distance: 6.9
click at [175, 103] on span "Crear Item de Auditoria" at bounding box center [168, 101] width 82 height 8
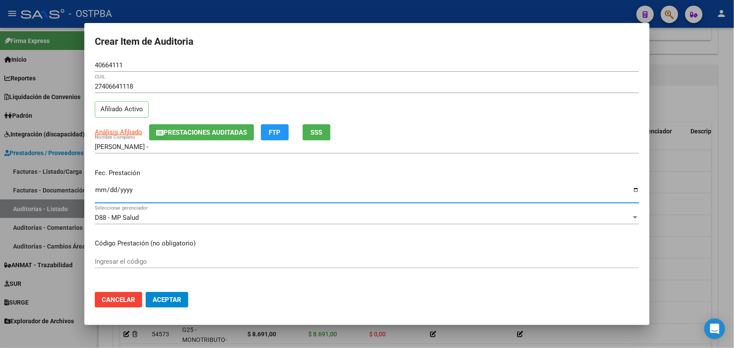
click at [98, 191] on input "Ingresar la fecha" at bounding box center [367, 193] width 544 height 14
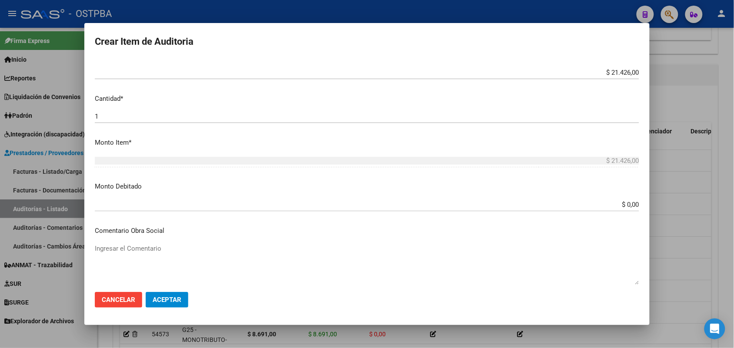
scroll to position [163, 0]
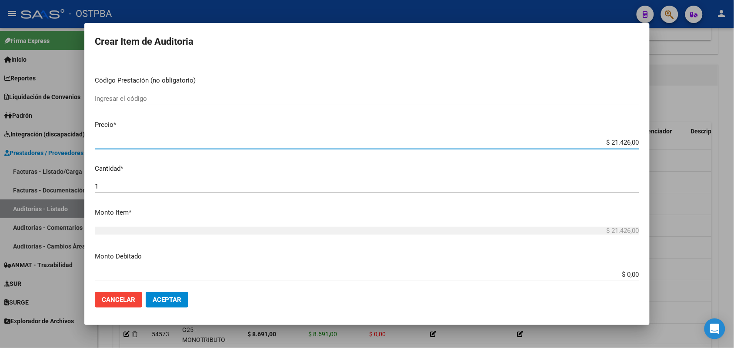
drag, startPoint x: 590, startPoint y: 144, endPoint x: 703, endPoint y: 147, distance: 113.1
click at [703, 147] on div "Crear Item de Auditoria 40664111 Nro Documento 27406641118 CUIL Afiliado Activo…" at bounding box center [367, 174] width 734 height 348
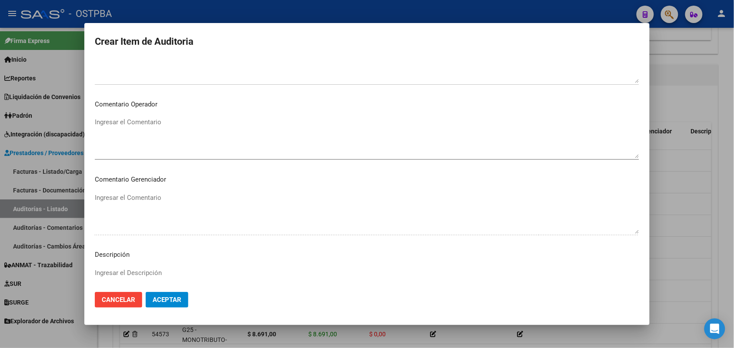
scroll to position [556, 0]
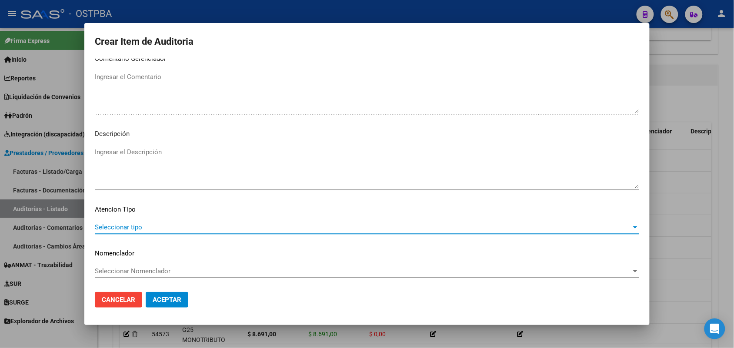
click at [135, 224] on span "Seleccionar tipo" at bounding box center [363, 227] width 536 height 8
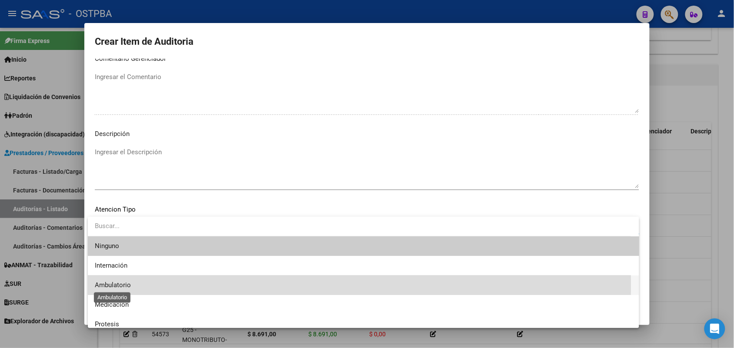
drag, startPoint x: 125, startPoint y: 286, endPoint x: 135, endPoint y: 285, distance: 10.0
click at [125, 285] on span "Ambulatorio" at bounding box center [113, 285] width 36 height 8
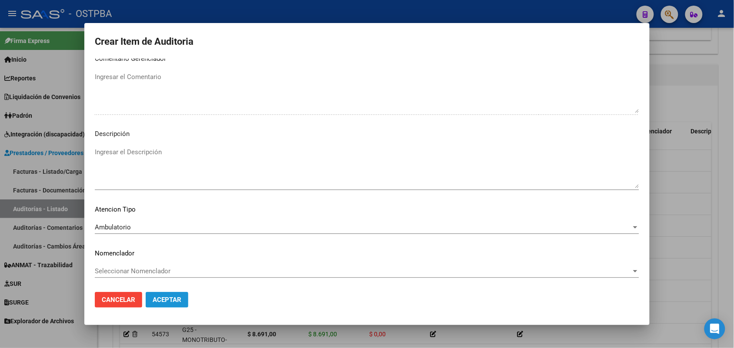
click at [166, 296] on button "Aceptar" at bounding box center [167, 300] width 43 height 16
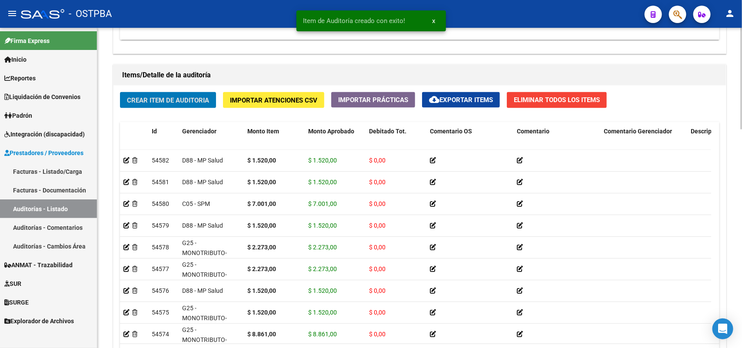
click at [187, 99] on span "Crear Item de Auditoria" at bounding box center [168, 101] width 82 height 8
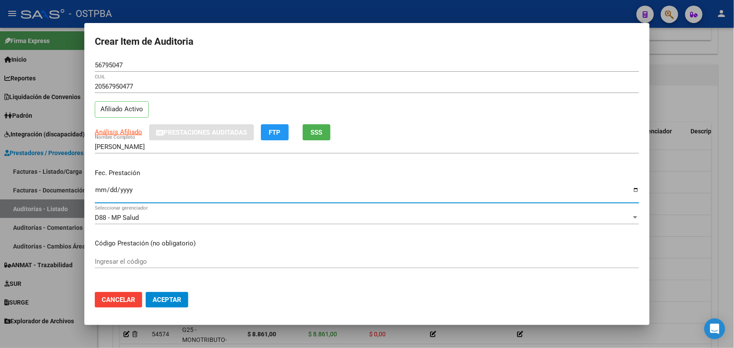
click at [101, 193] on input "Ingresar la fecha" at bounding box center [367, 193] width 544 height 14
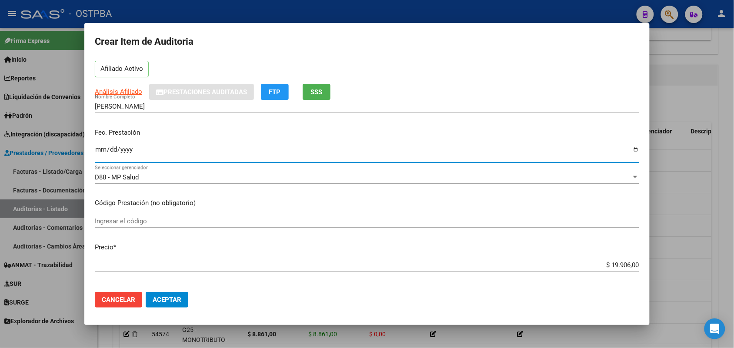
scroll to position [109, 0]
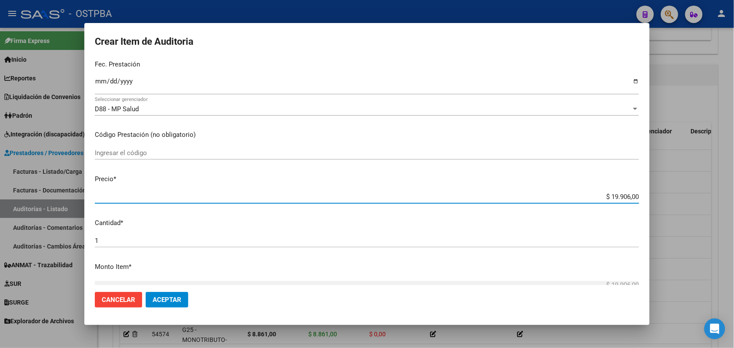
drag, startPoint x: 592, startPoint y: 199, endPoint x: 690, endPoint y: 203, distance: 98.3
click at [683, 203] on div "Crear Item de Auditoria 56795047 Nro Documento 20567950477 CUIL Afiliado Activo…" at bounding box center [367, 174] width 734 height 348
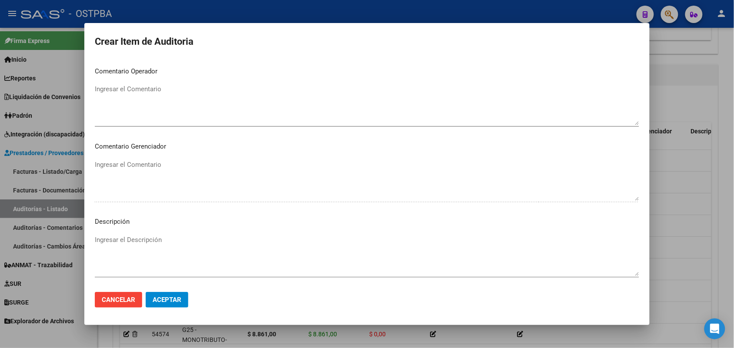
scroll to position [556, 0]
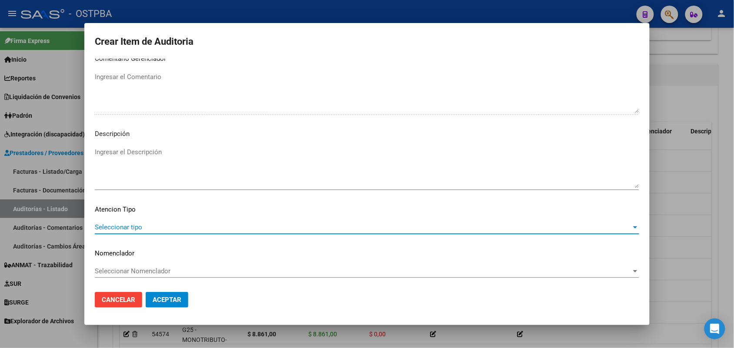
click at [139, 226] on span "Seleccionar tipo" at bounding box center [363, 227] width 536 height 8
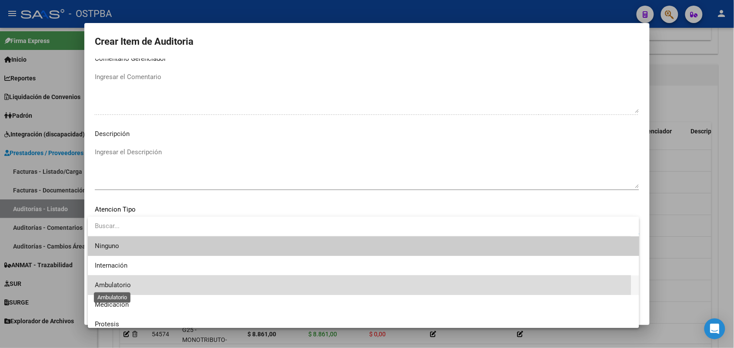
click at [121, 283] on span "Ambulatorio" at bounding box center [113, 285] width 36 height 8
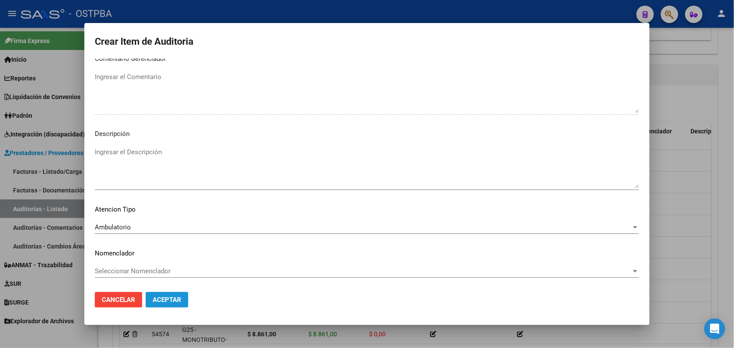
click at [166, 300] on span "Aceptar" at bounding box center [167, 300] width 29 height 8
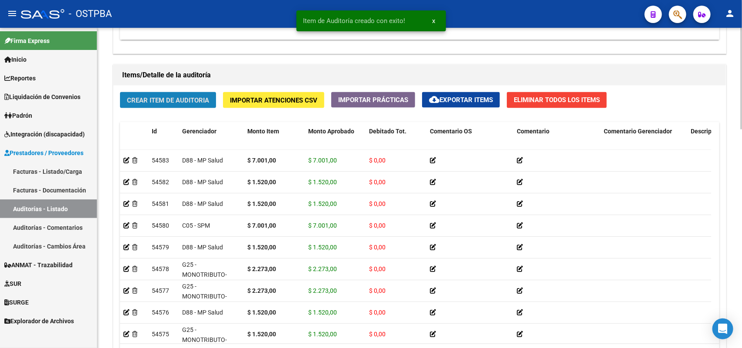
click at [203, 100] on span "Crear Item de Auditoria" at bounding box center [168, 101] width 82 height 8
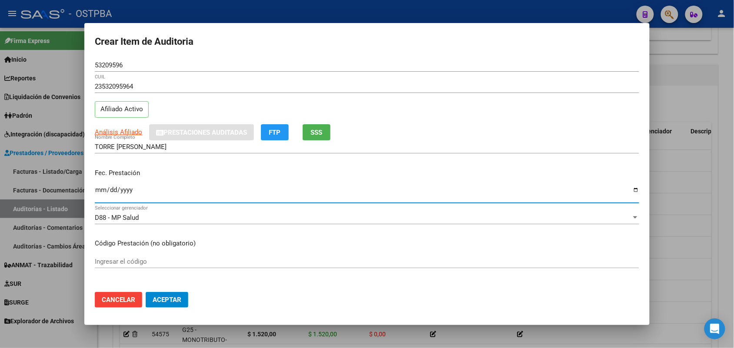
click at [100, 194] on input "Ingresar la fecha" at bounding box center [367, 193] width 544 height 14
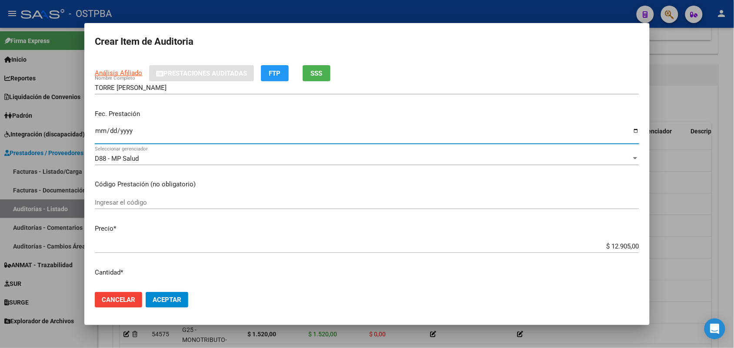
scroll to position [109, 0]
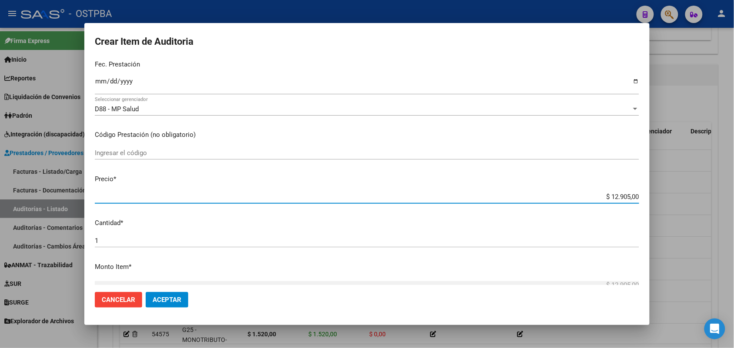
drag, startPoint x: 596, startPoint y: 199, endPoint x: 658, endPoint y: 179, distance: 64.5
click at [658, 179] on div "Crear Item de Auditoria 53209596 Nro Documento 23532095964 CUIL Afiliado Activo…" at bounding box center [367, 174] width 734 height 348
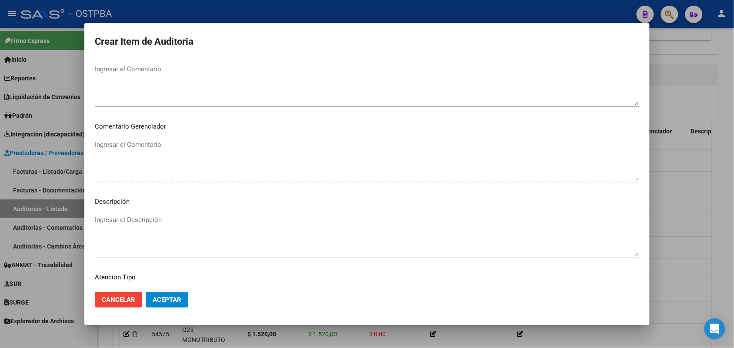
scroll to position [556, 0]
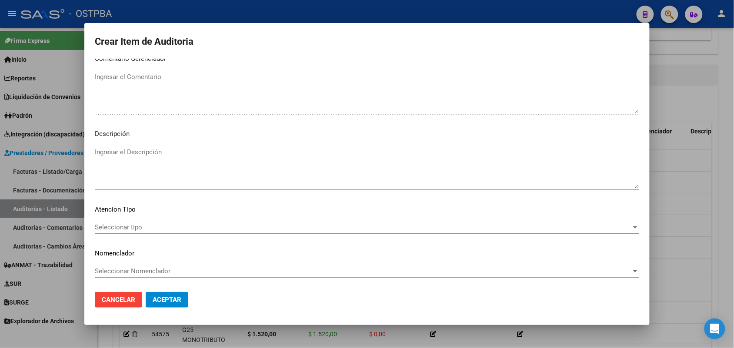
click at [127, 226] on span "Seleccionar tipo" at bounding box center [363, 227] width 536 height 8
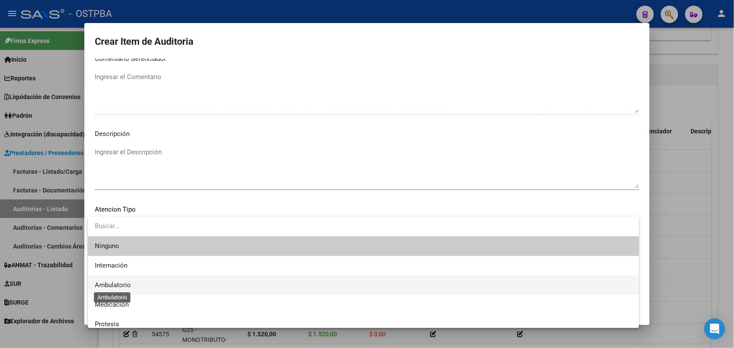
click at [125, 284] on span "Ambulatorio" at bounding box center [113, 285] width 36 height 8
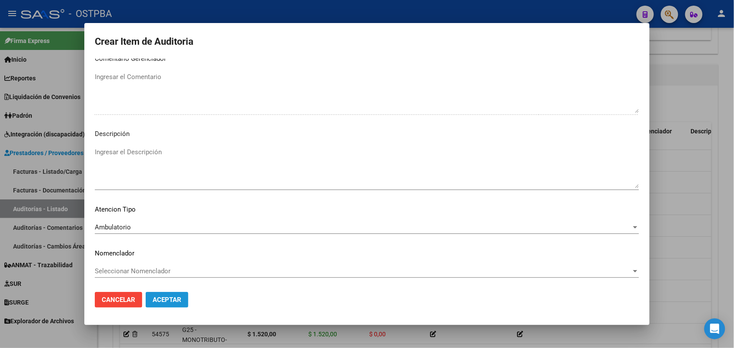
click at [166, 296] on span "Aceptar" at bounding box center [167, 300] width 29 height 8
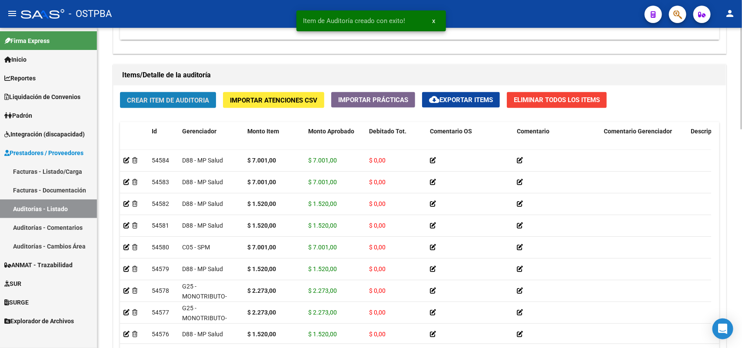
click at [200, 101] on span "Crear Item de Auditoria" at bounding box center [168, 101] width 82 height 8
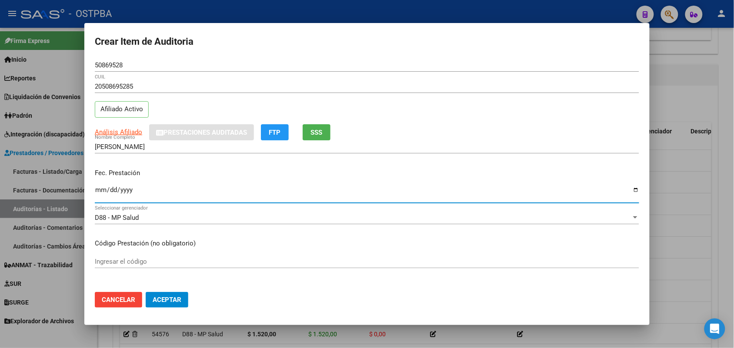
click at [103, 193] on input "Ingresar la fecha" at bounding box center [367, 193] width 544 height 14
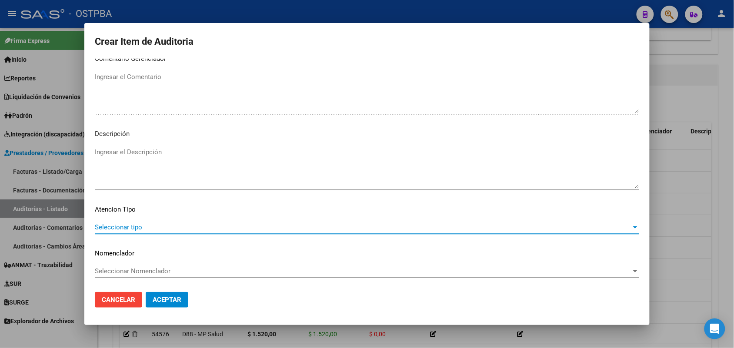
click at [125, 225] on span "Seleccionar tipo" at bounding box center [363, 227] width 536 height 8
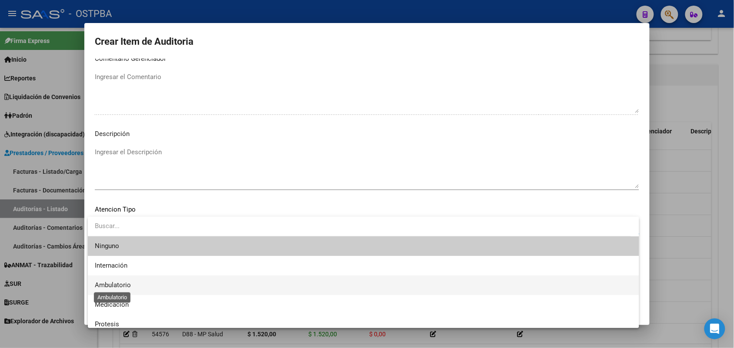
click at [121, 286] on span "Ambulatorio" at bounding box center [113, 285] width 36 height 8
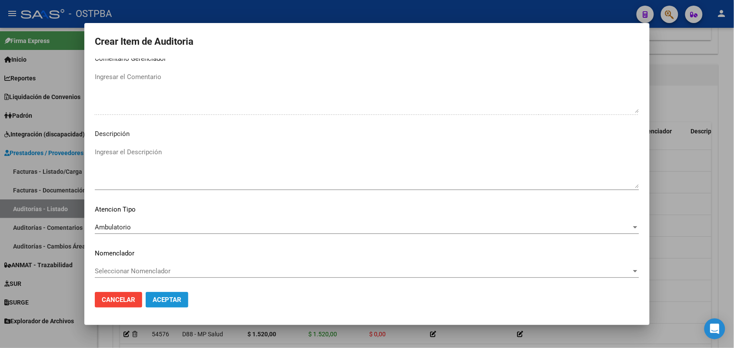
click at [170, 298] on span "Aceptar" at bounding box center [167, 300] width 29 height 8
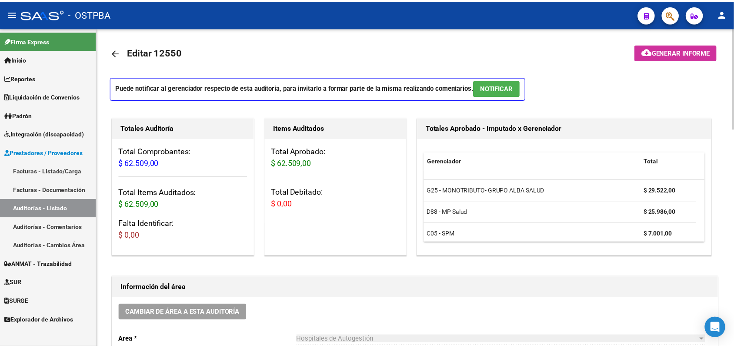
scroll to position [0, 0]
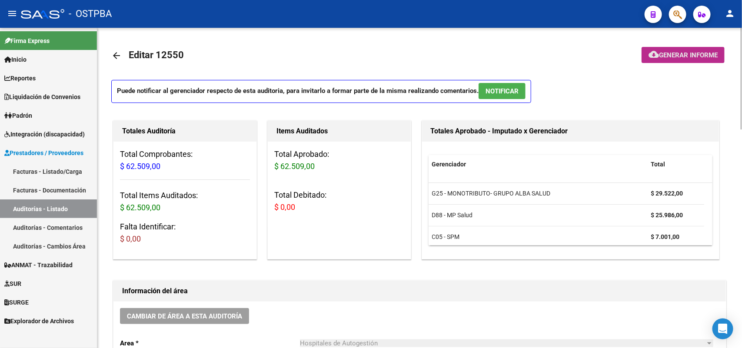
click at [688, 51] on span "Generar informe" at bounding box center [688, 55] width 59 height 8
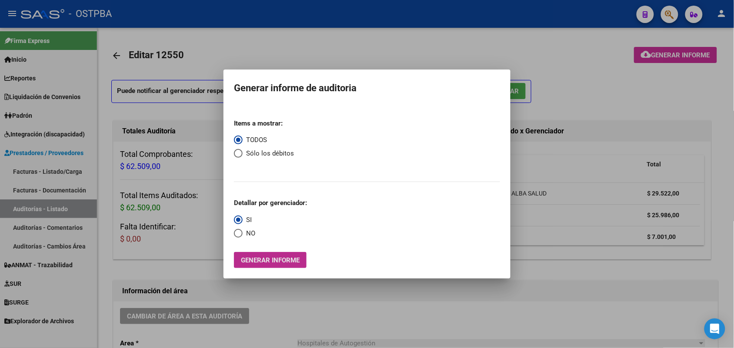
click at [268, 261] on span "Generar informe" at bounding box center [270, 260] width 59 height 8
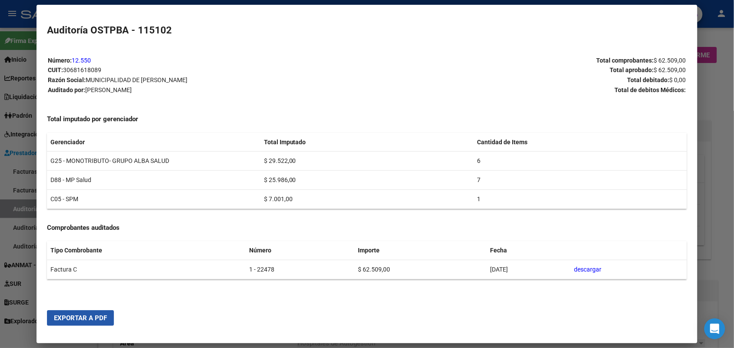
click at [88, 316] on span "Exportar a PDF" at bounding box center [80, 318] width 53 height 8
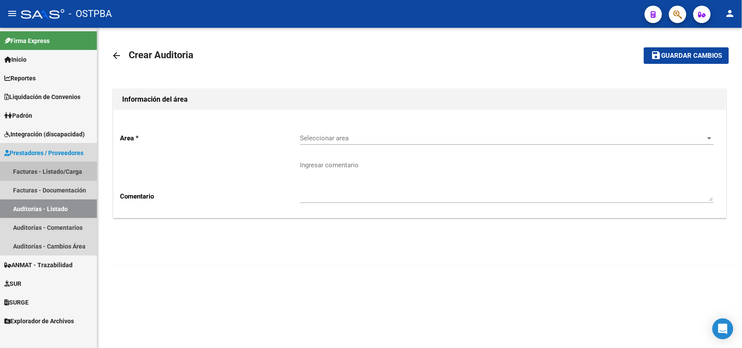
click at [70, 168] on link "Facturas - Listado/Carga" at bounding box center [48, 171] width 97 height 19
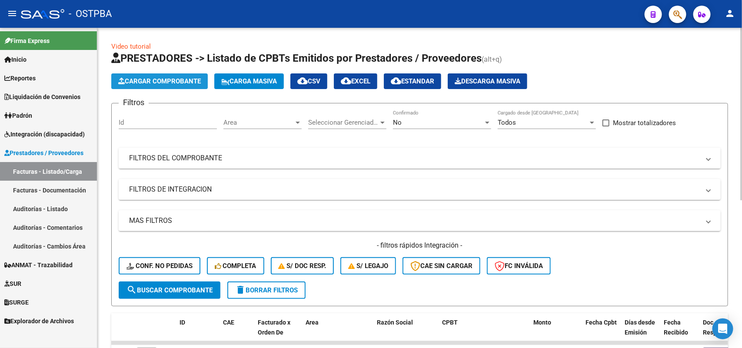
click at [165, 79] on span "Cargar Comprobante" at bounding box center [159, 81] width 83 height 8
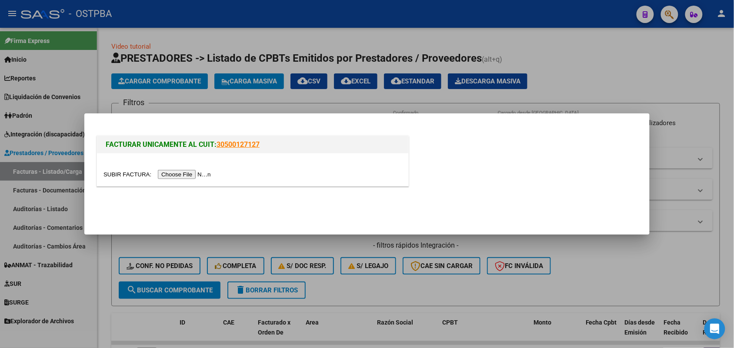
click at [186, 174] on input "file" at bounding box center [158, 174] width 110 height 9
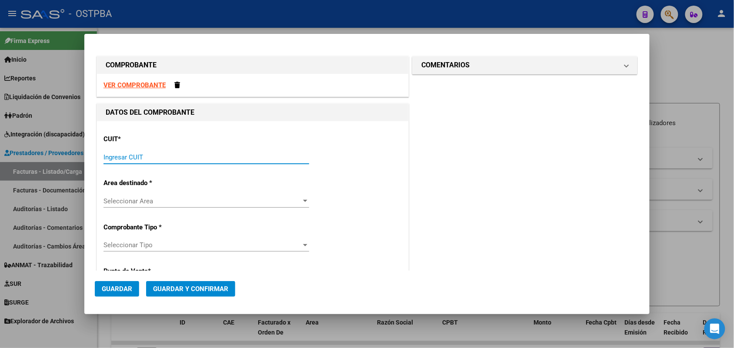
click at [113, 158] on input "Ingresar CUIT" at bounding box center [206, 157] width 206 height 8
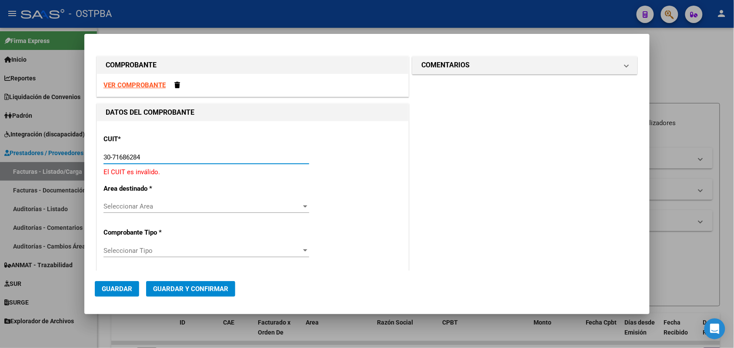
type input "30-71686284-0"
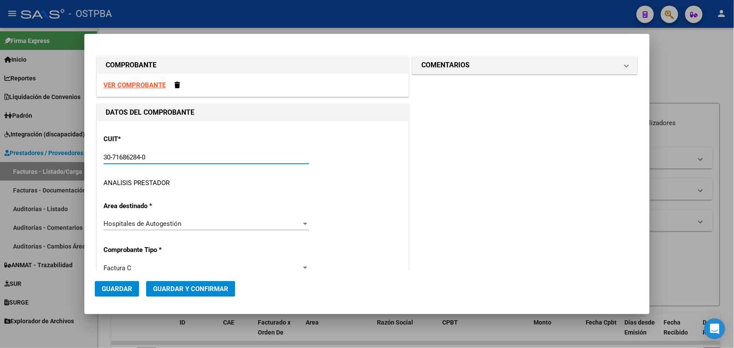
type input "10"
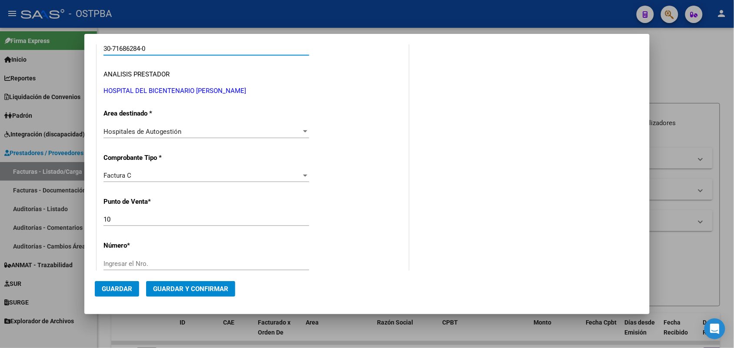
scroll to position [163, 0]
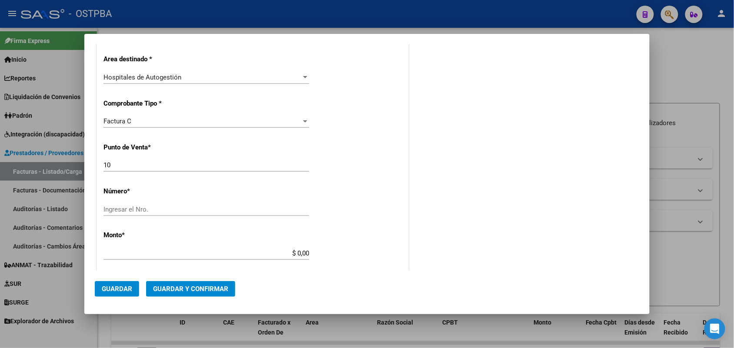
type input "30-71686284-0"
click at [116, 207] on input "Ingresar el Nro." at bounding box center [206, 210] width 206 height 8
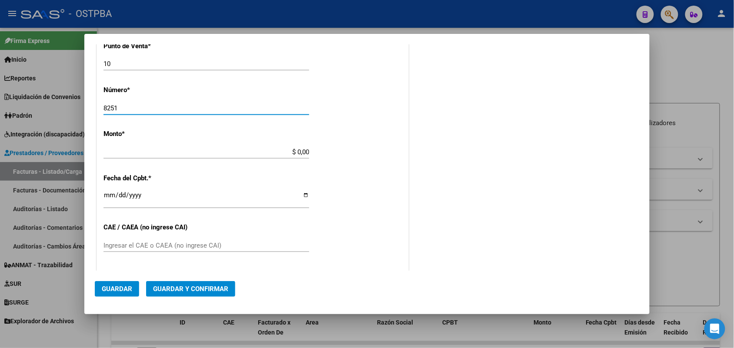
scroll to position [272, 0]
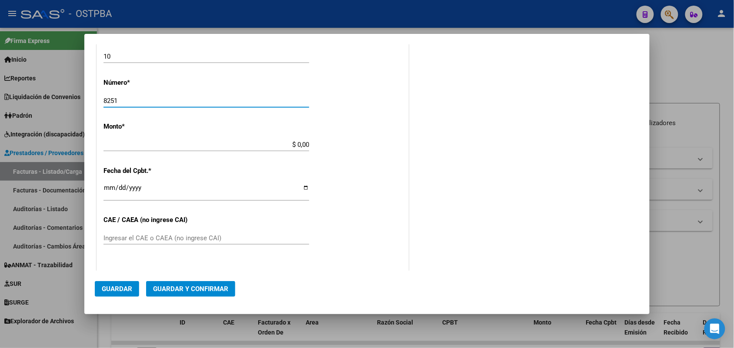
type input "8251"
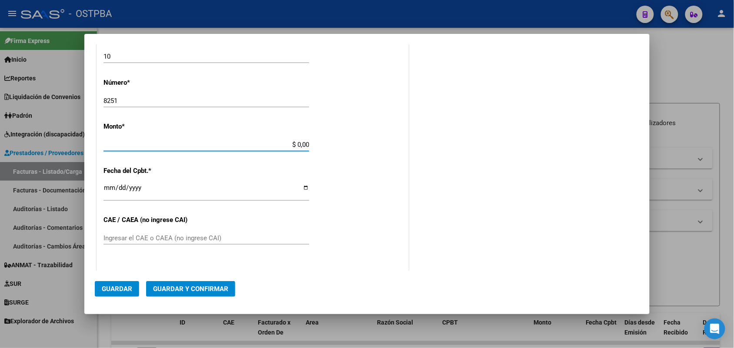
drag, startPoint x: 280, startPoint y: 144, endPoint x: 342, endPoint y: 157, distance: 63.4
click at [342, 157] on div "CUIT * 30-71686284-0 Ingresar CUIT ANALISIS PRESTADOR HOSPITAL DEL BICENTENARIO…" at bounding box center [252, 158] width 311 height 616
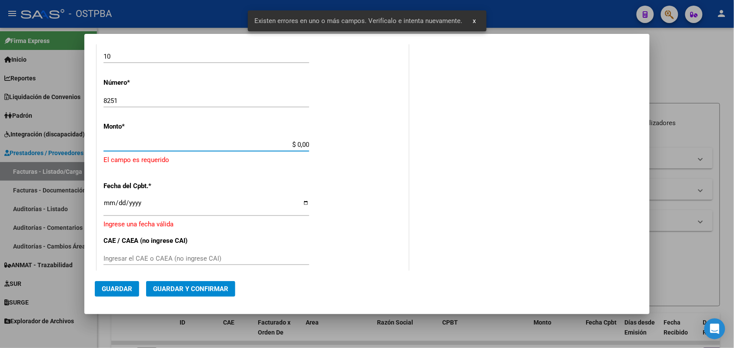
scroll to position [255, 0]
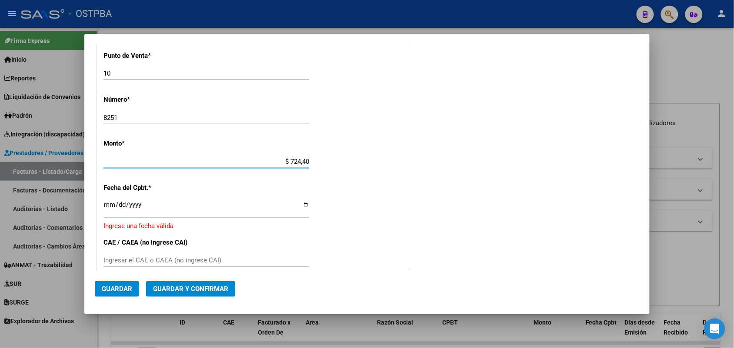
type input "$ 7.244,00"
click at [109, 206] on input "Ingresar la fecha" at bounding box center [206, 208] width 206 height 14
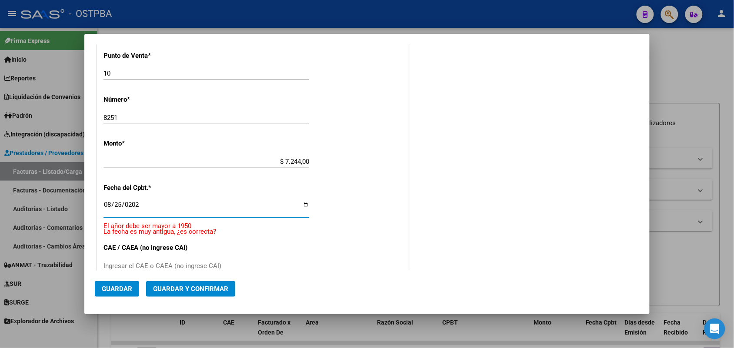
type input "2025-08-25"
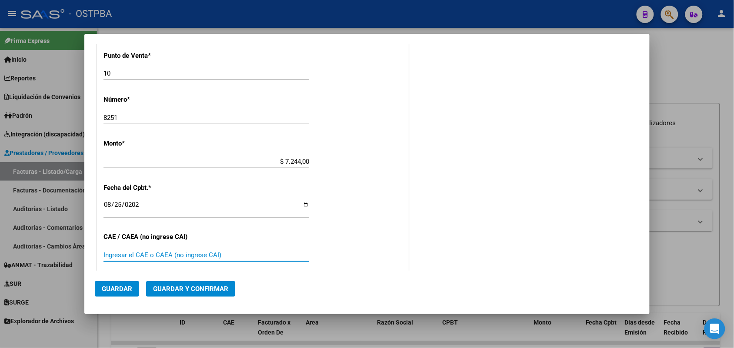
click at [112, 253] on input "Ingresar el CAE o CAEA (no ingrese CAI)" at bounding box center [206, 255] width 206 height 8
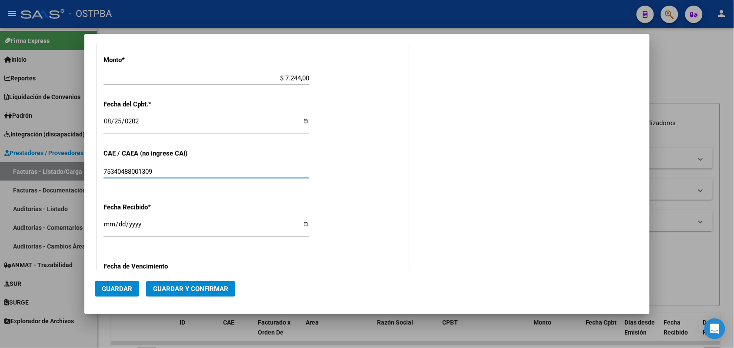
scroll to position [418, 0]
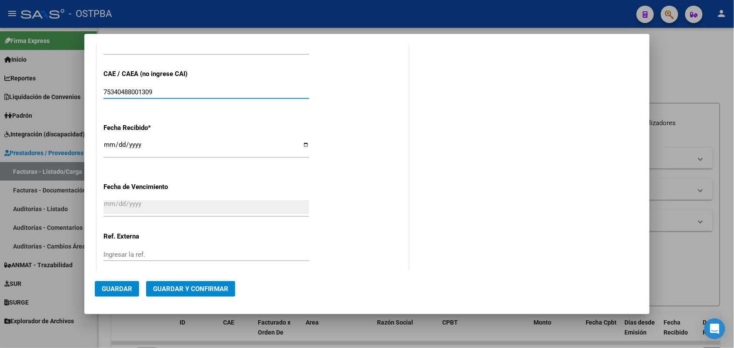
type input "75340488001309"
click at [107, 146] on input "2025-09-09" at bounding box center [206, 148] width 206 height 14
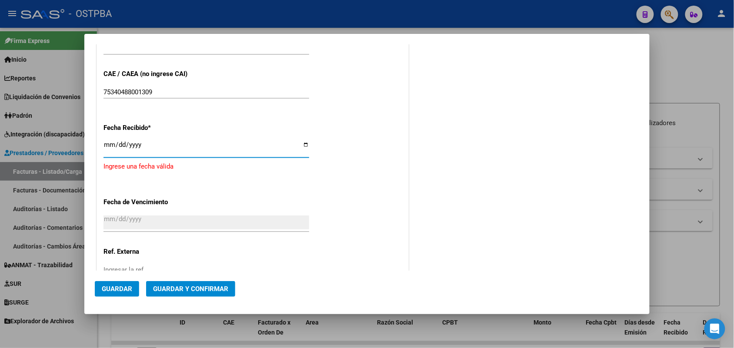
type input "[DATE]"
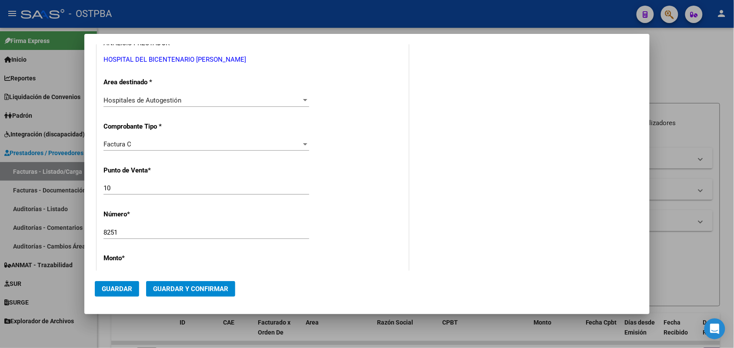
scroll to position [0, 0]
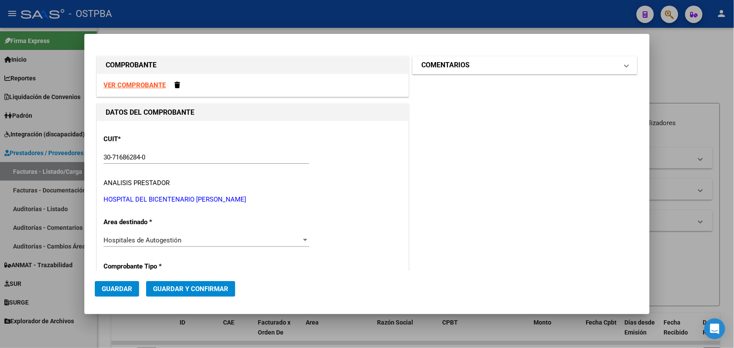
click at [622, 64] on mat-expansion-panel-header "COMENTARIOS" at bounding box center [525, 65] width 224 height 17
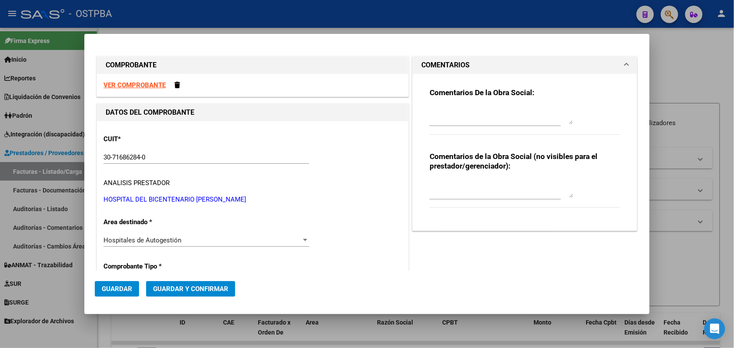
click at [435, 117] on textarea at bounding box center [501, 115] width 143 height 17
type textarea "HR 126704"
click at [116, 285] on span "Guardar" at bounding box center [117, 289] width 30 height 8
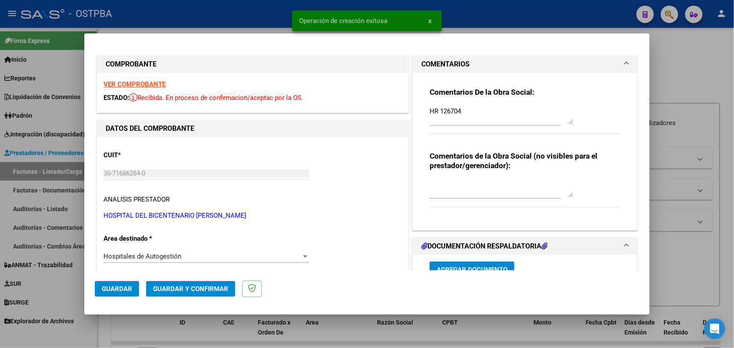
type input "2025-10-24"
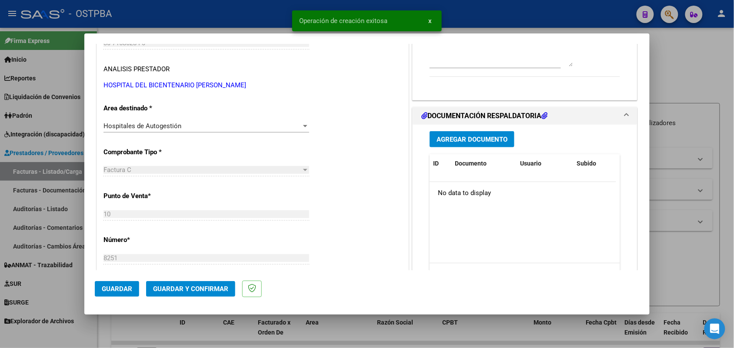
scroll to position [163, 0]
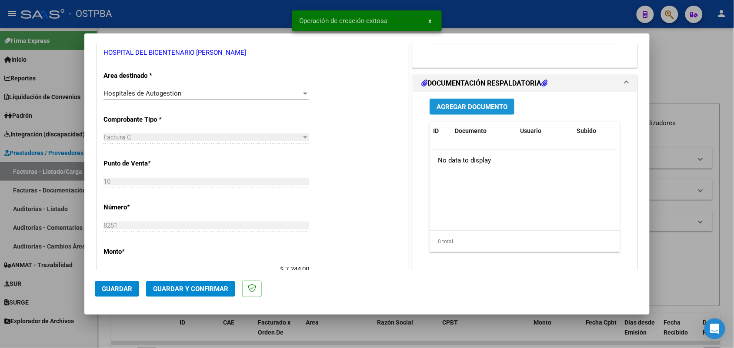
click at [472, 107] on span "Agregar Documento" at bounding box center [471, 107] width 71 height 8
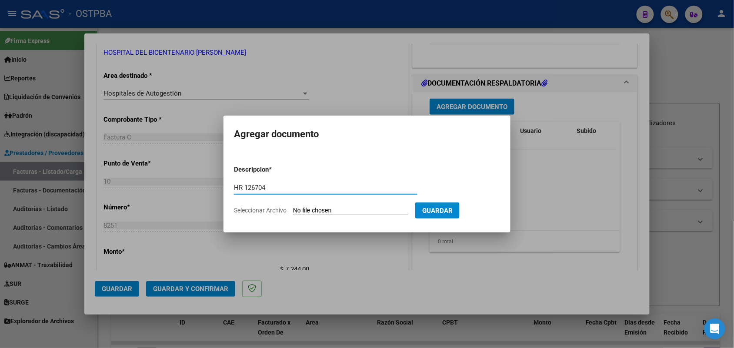
type input "HR 126704"
click at [306, 209] on input "Seleccionar Archivo" at bounding box center [350, 211] width 115 height 8
type input "C:\fakepath\HR 126704.pdf"
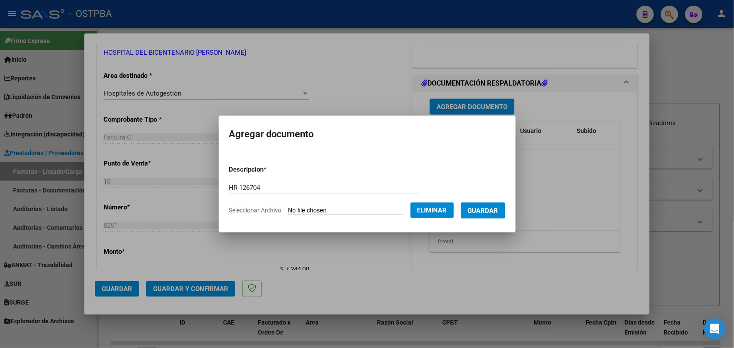
click at [479, 210] on span "Guardar" at bounding box center [483, 211] width 30 height 8
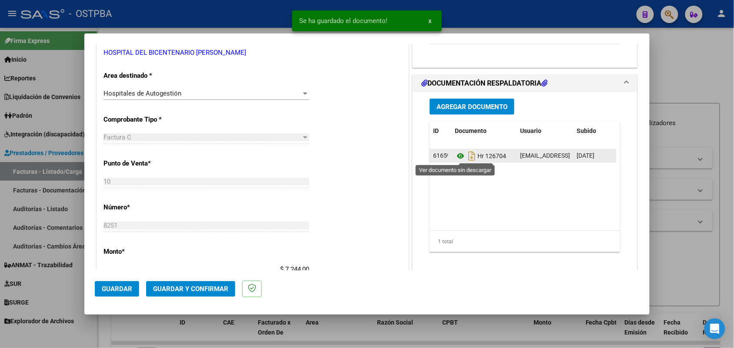
click at [455, 155] on icon at bounding box center [460, 156] width 11 height 10
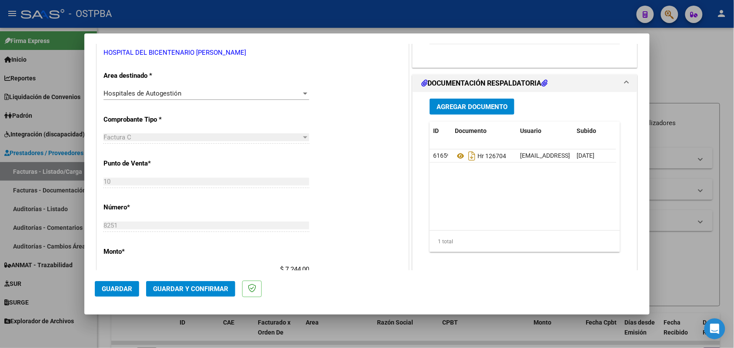
click at [471, 101] on button "Agregar Documento" at bounding box center [472, 107] width 85 height 16
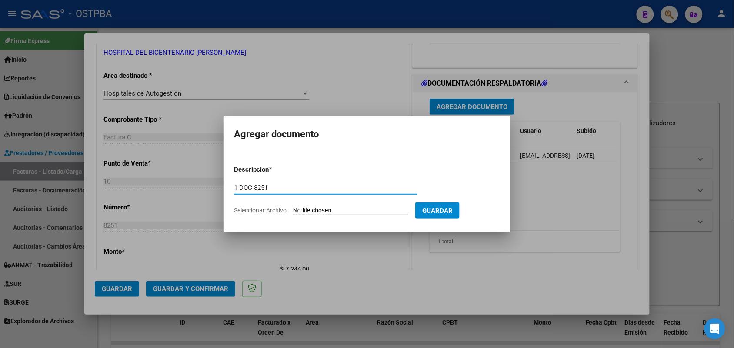
type input "1 DOC 8251"
click at [298, 211] on input "Seleccionar Archivo" at bounding box center [350, 211] width 115 height 8
type input "C:\fakepath\1 DOC 8251.pdf"
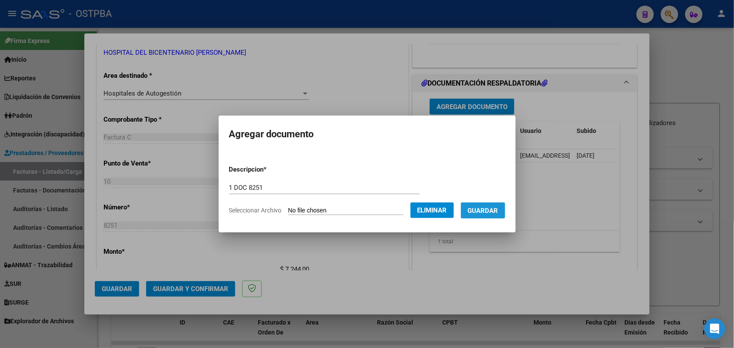
click at [491, 210] on span "Guardar" at bounding box center [483, 211] width 30 height 8
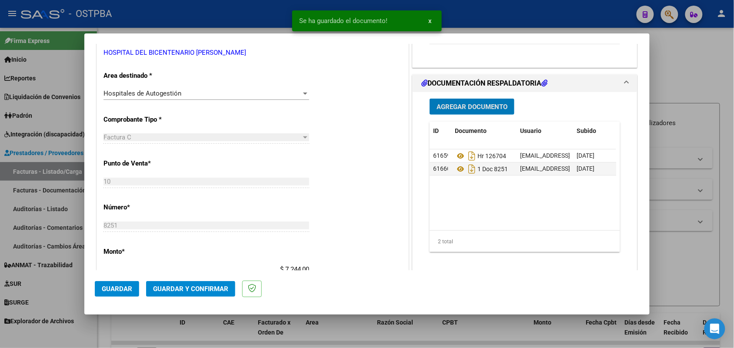
click at [487, 110] on span "Agregar Documento" at bounding box center [471, 107] width 71 height 8
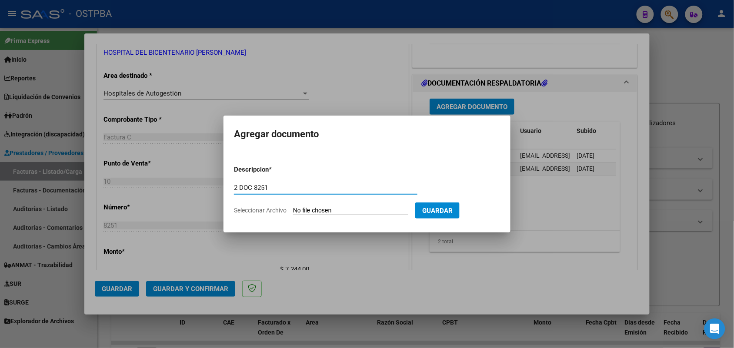
type input "2 DOC 8251"
click at [299, 208] on input "Seleccionar Archivo" at bounding box center [350, 211] width 115 height 8
type input "C:\fakepath\2 DOC 8251.pdf"
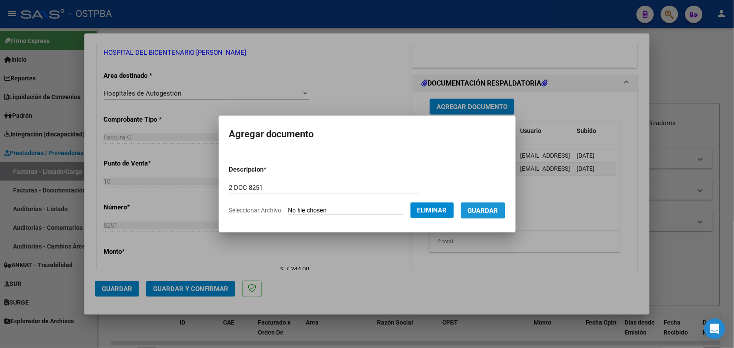
click at [496, 210] on span "Guardar" at bounding box center [483, 211] width 30 height 8
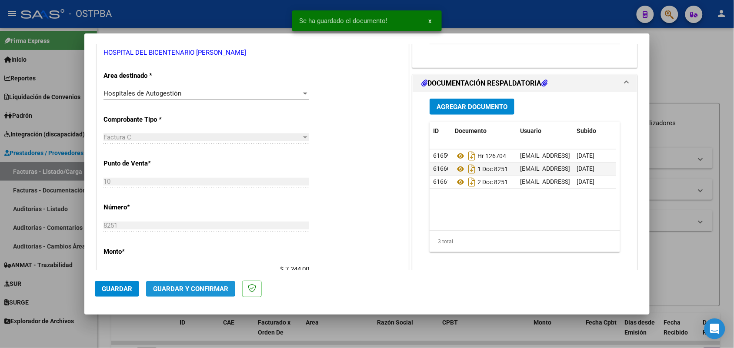
click at [179, 288] on span "Guardar y Confirmar" at bounding box center [190, 289] width 75 height 8
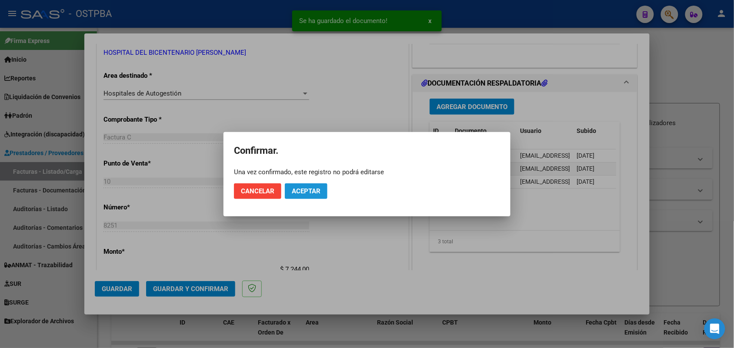
click at [303, 194] on span "Aceptar" at bounding box center [306, 191] width 29 height 8
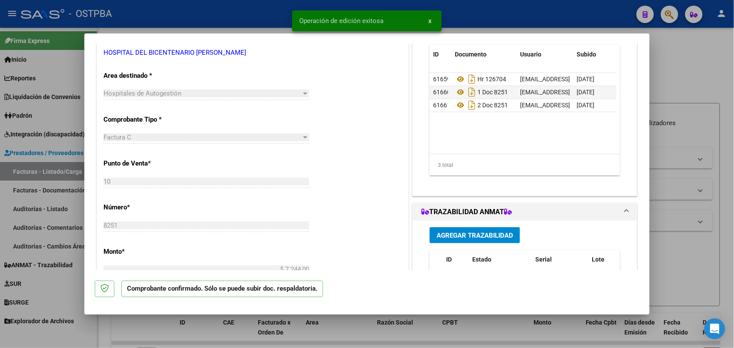
click at [44, 196] on div at bounding box center [367, 174] width 734 height 348
type input "$ 0,00"
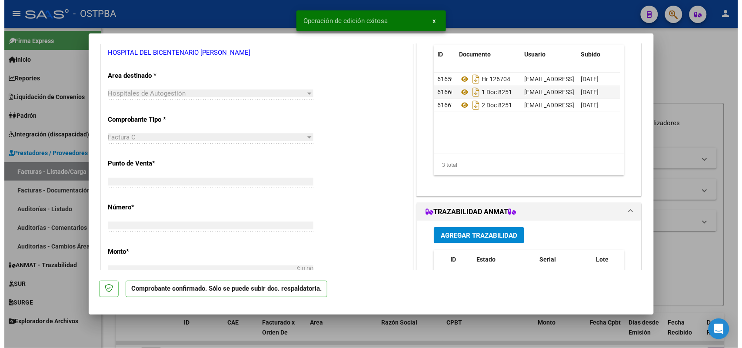
scroll to position [157, 0]
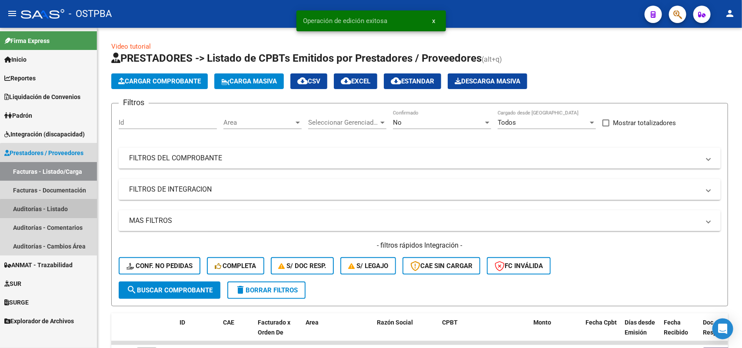
drag, startPoint x: 59, startPoint y: 210, endPoint x: 71, endPoint y: 203, distance: 14.0
click at [59, 210] on link "Auditorías - Listado" at bounding box center [48, 209] width 97 height 19
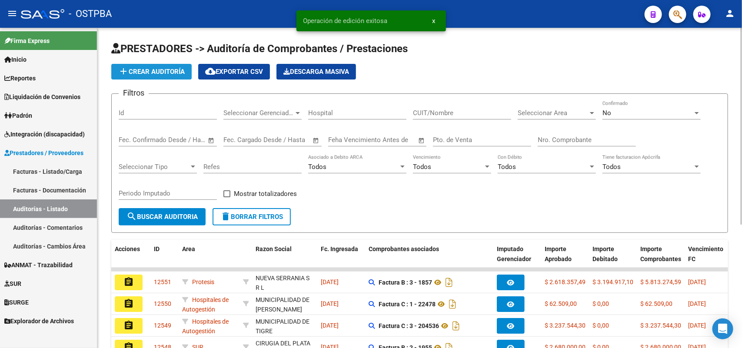
click at [174, 74] on span "add Crear Auditoría" at bounding box center [151, 72] width 67 height 8
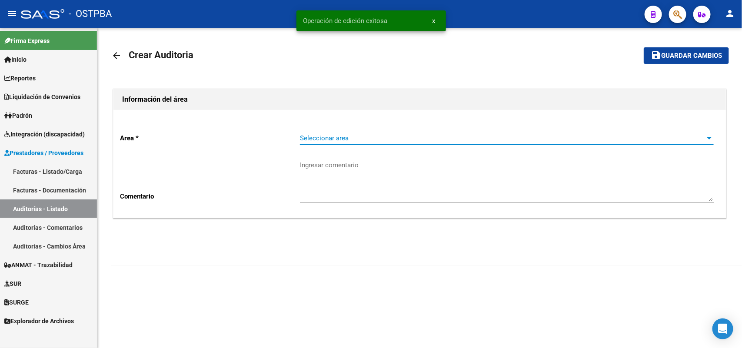
click at [330, 139] on span "Seleccionar area" at bounding box center [503, 138] width 406 height 8
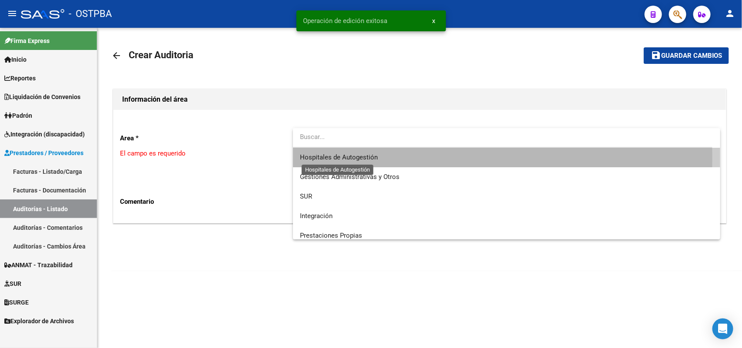
click at [329, 157] on span "Hospitales de Autogestión" at bounding box center [339, 157] width 78 height 8
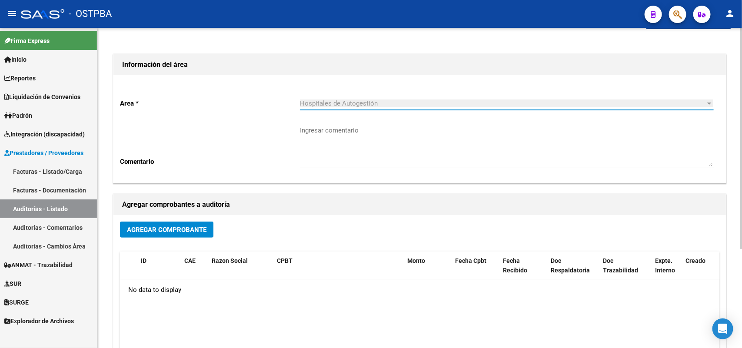
scroll to position [109, 0]
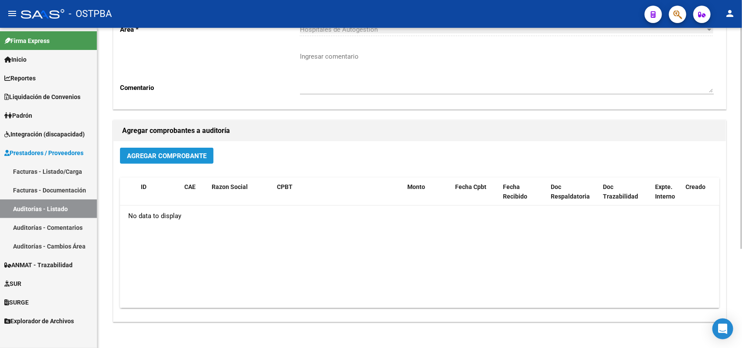
click at [177, 157] on span "Agregar Comprobante" at bounding box center [167, 156] width 80 height 8
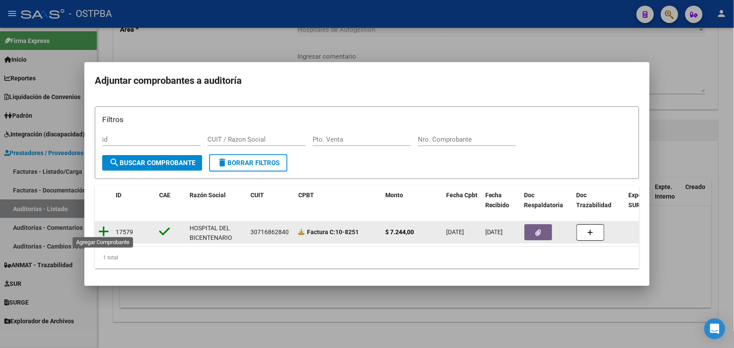
click at [103, 228] on icon at bounding box center [103, 232] width 11 height 12
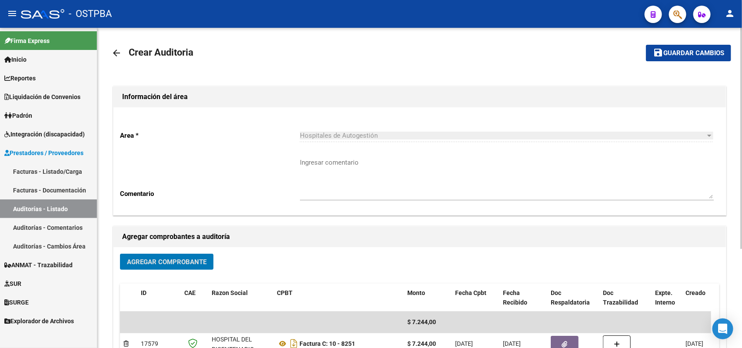
scroll to position [0, 0]
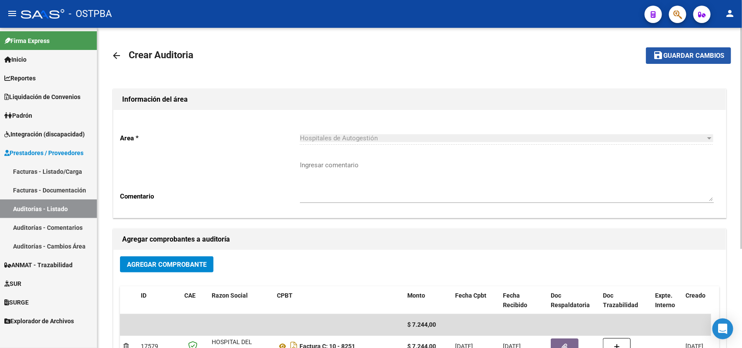
click at [688, 57] on span "Guardar cambios" at bounding box center [693, 56] width 61 height 8
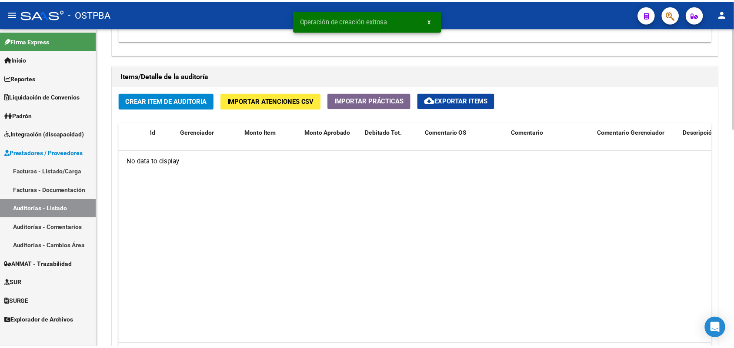
scroll to position [598, 0]
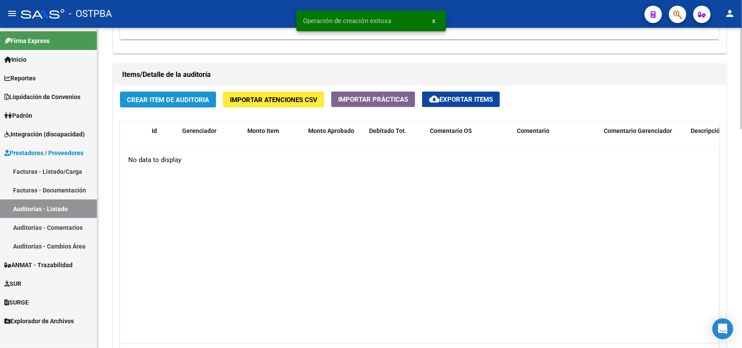
click at [190, 99] on span "Crear Item de Auditoria" at bounding box center [168, 100] width 82 height 8
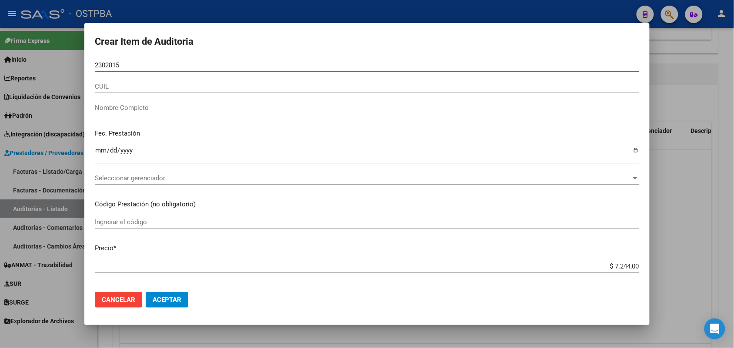
type input "23028152"
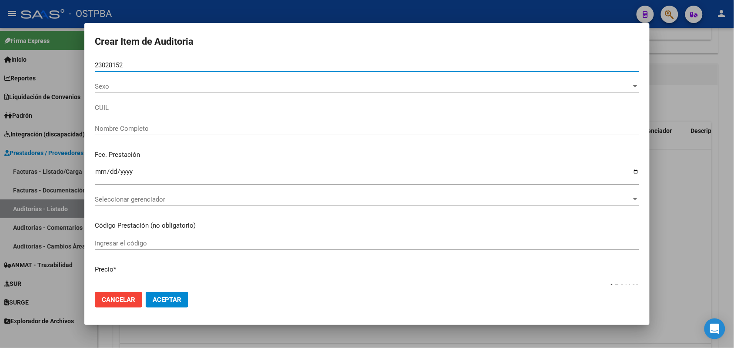
type input "27230281527"
type input "BARGHINI MARIA CRISTINA -"
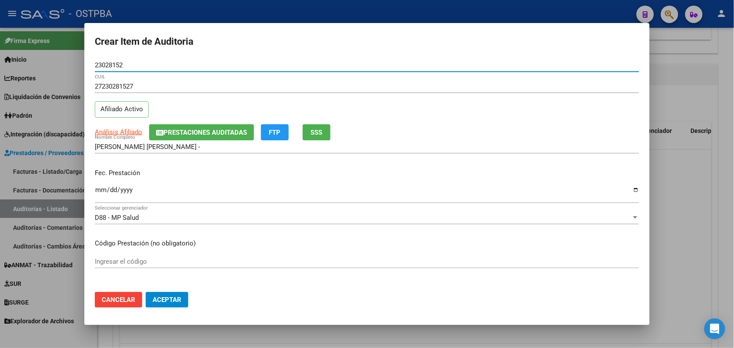
type input "23028152"
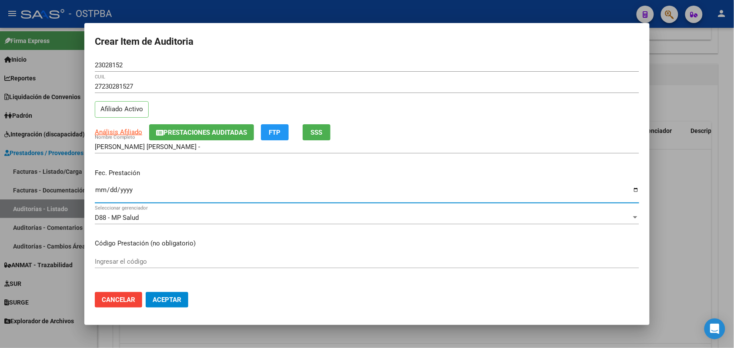
click at [98, 190] on input "Ingresar la fecha" at bounding box center [367, 193] width 544 height 14
type input "2025-07-28"
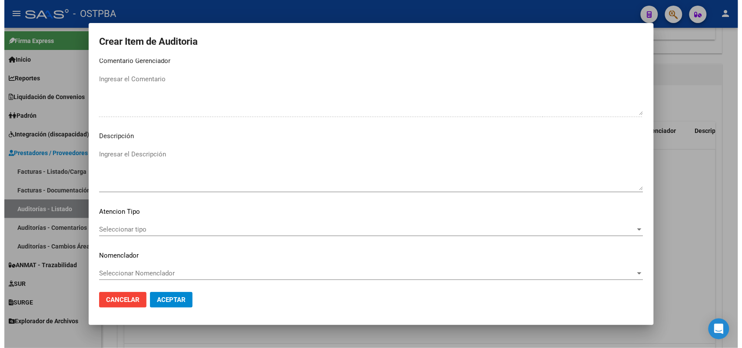
scroll to position [556, 0]
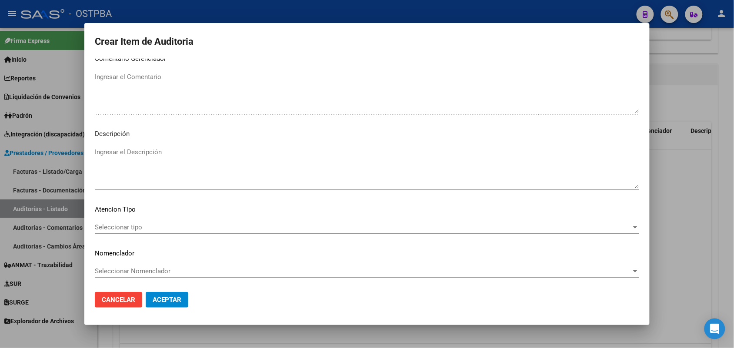
click at [134, 229] on span "Seleccionar tipo" at bounding box center [363, 227] width 536 height 8
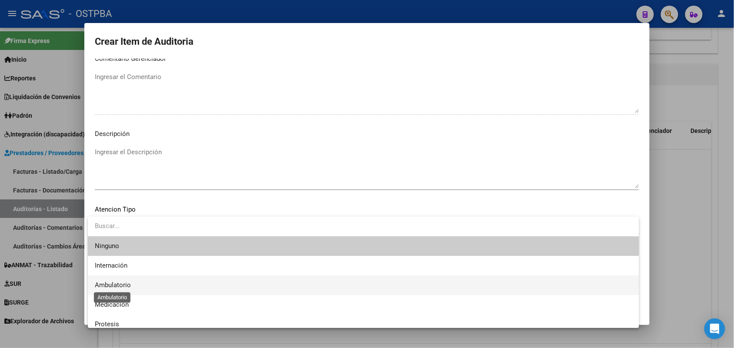
click at [127, 285] on span "Ambulatorio" at bounding box center [113, 285] width 36 height 8
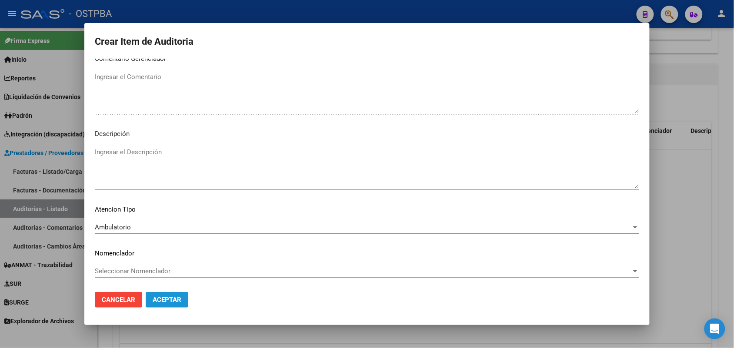
click at [168, 299] on span "Aceptar" at bounding box center [167, 300] width 29 height 8
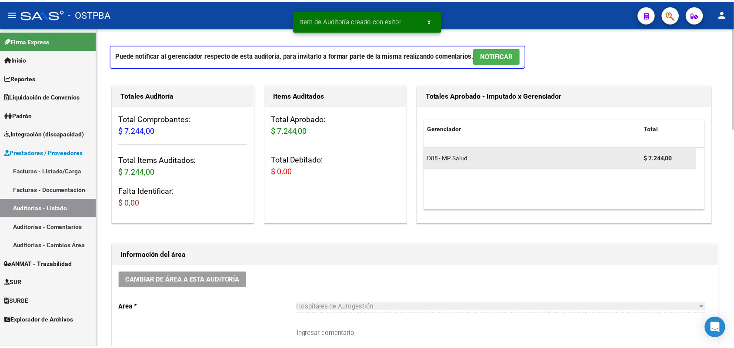
scroll to position [0, 0]
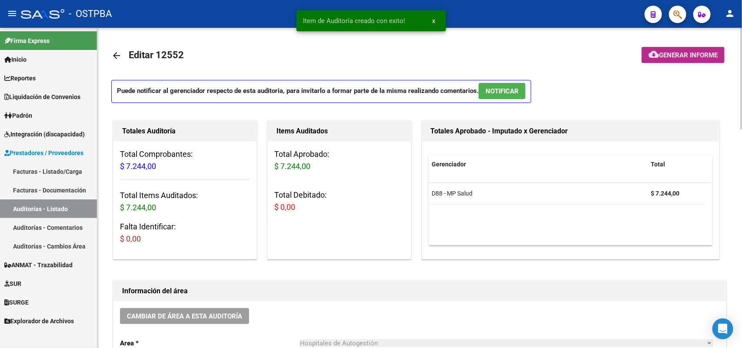
click at [670, 49] on button "cloud_download Generar informe" at bounding box center [683, 55] width 83 height 16
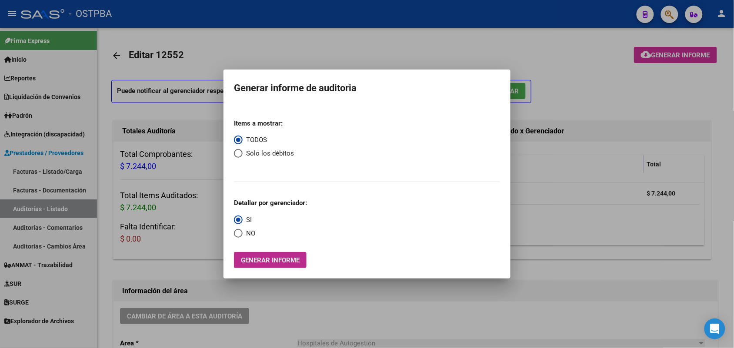
click at [258, 260] on span "Generar informe" at bounding box center [270, 260] width 59 height 8
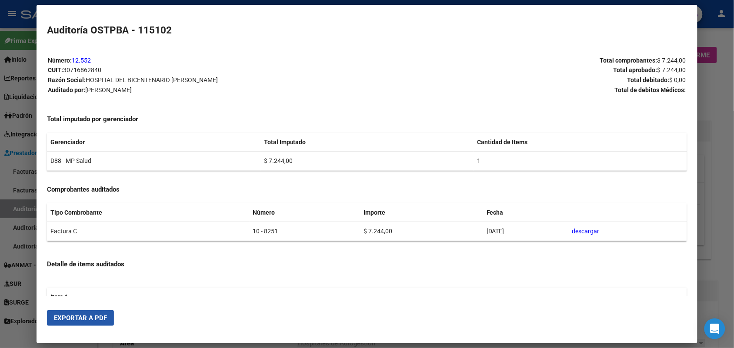
click at [88, 316] on span "Exportar a PDF" at bounding box center [80, 318] width 53 height 8
click at [726, 103] on div at bounding box center [367, 174] width 734 height 348
